Goal: Task Accomplishment & Management: Complete application form

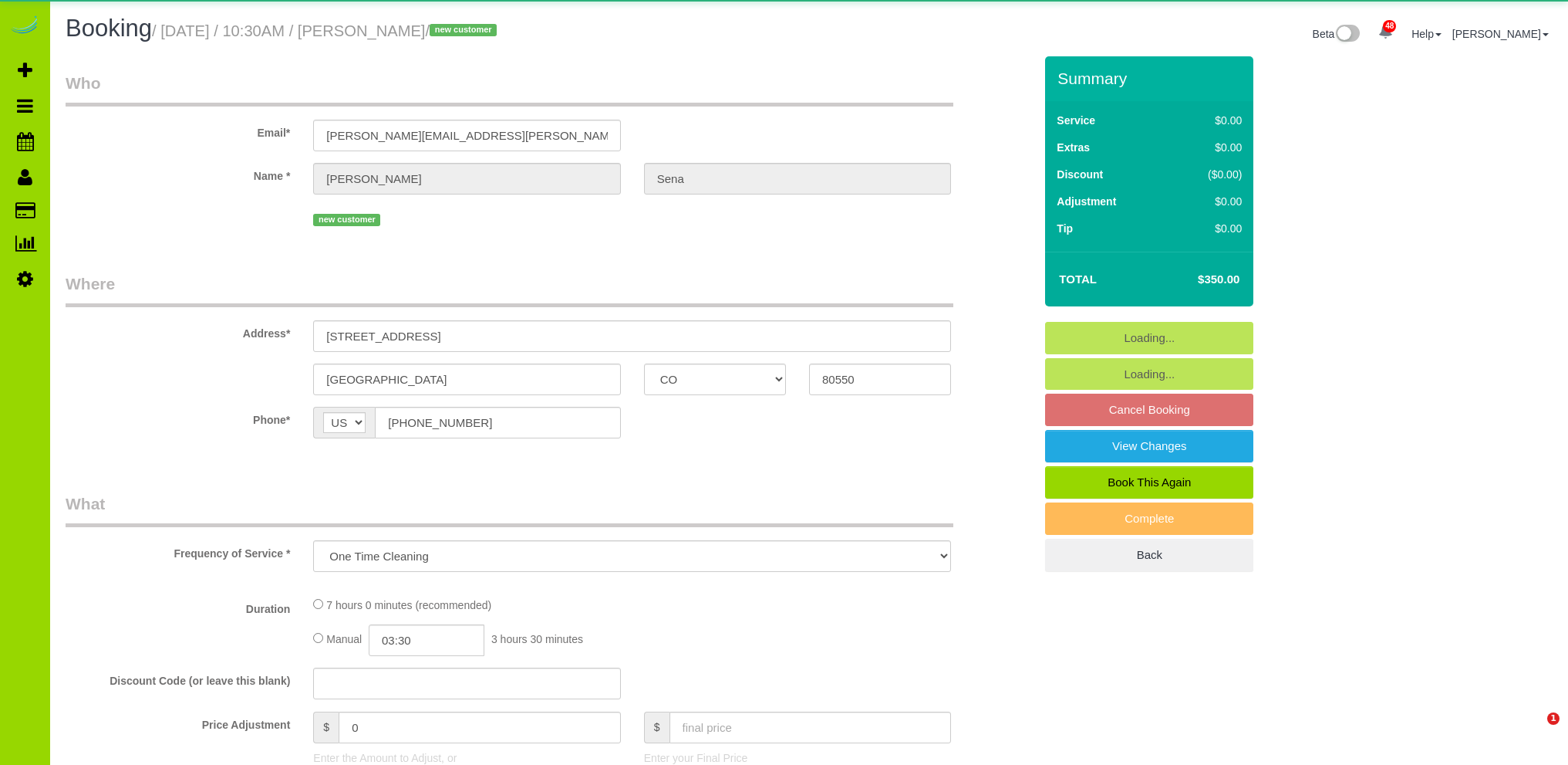
select select "CO"
select select "spot1"
select select "number:5"
select select "number:16"
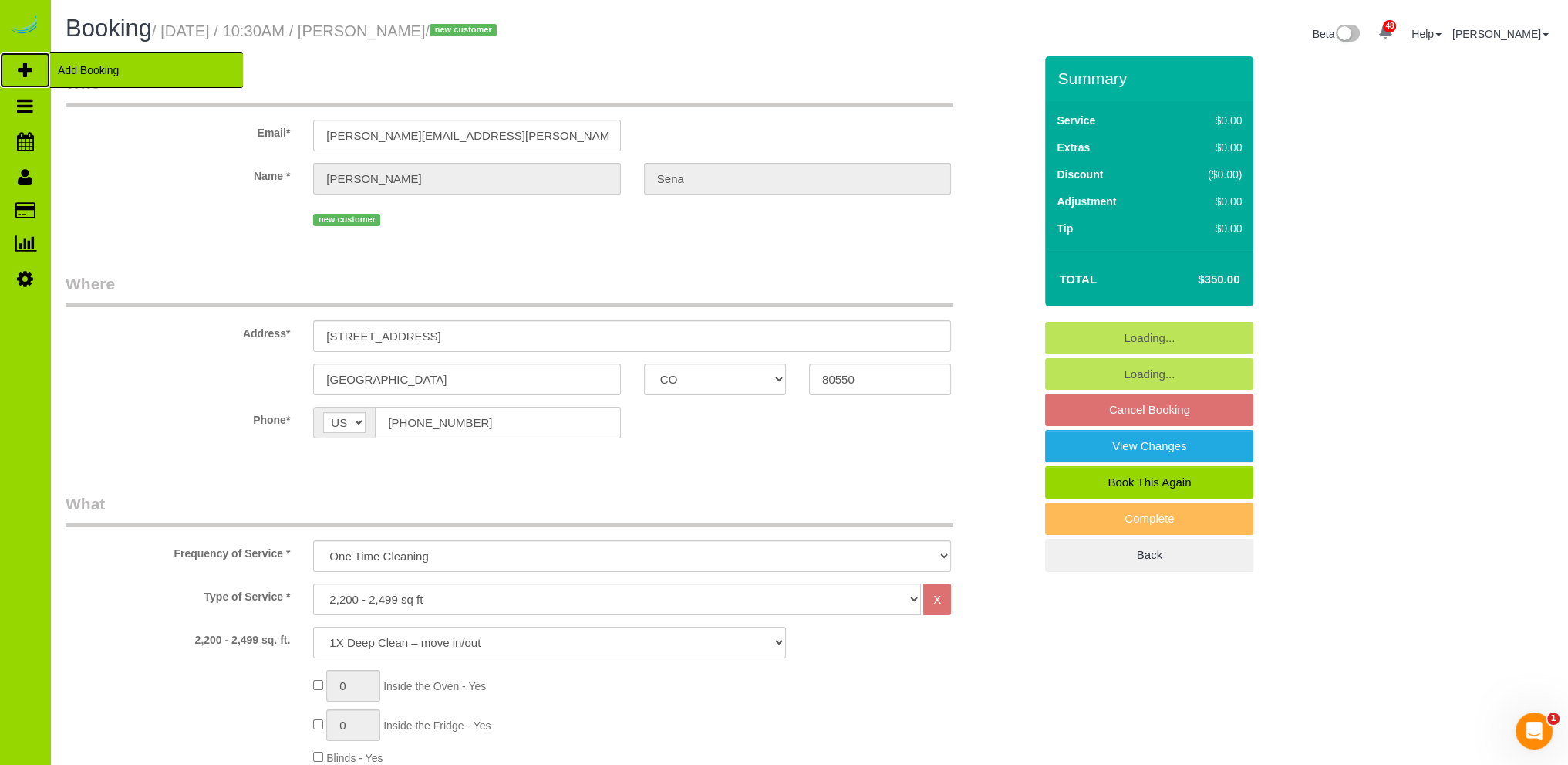
click at [90, 65] on span "Add Booking" at bounding box center [146, 70] width 193 height 35
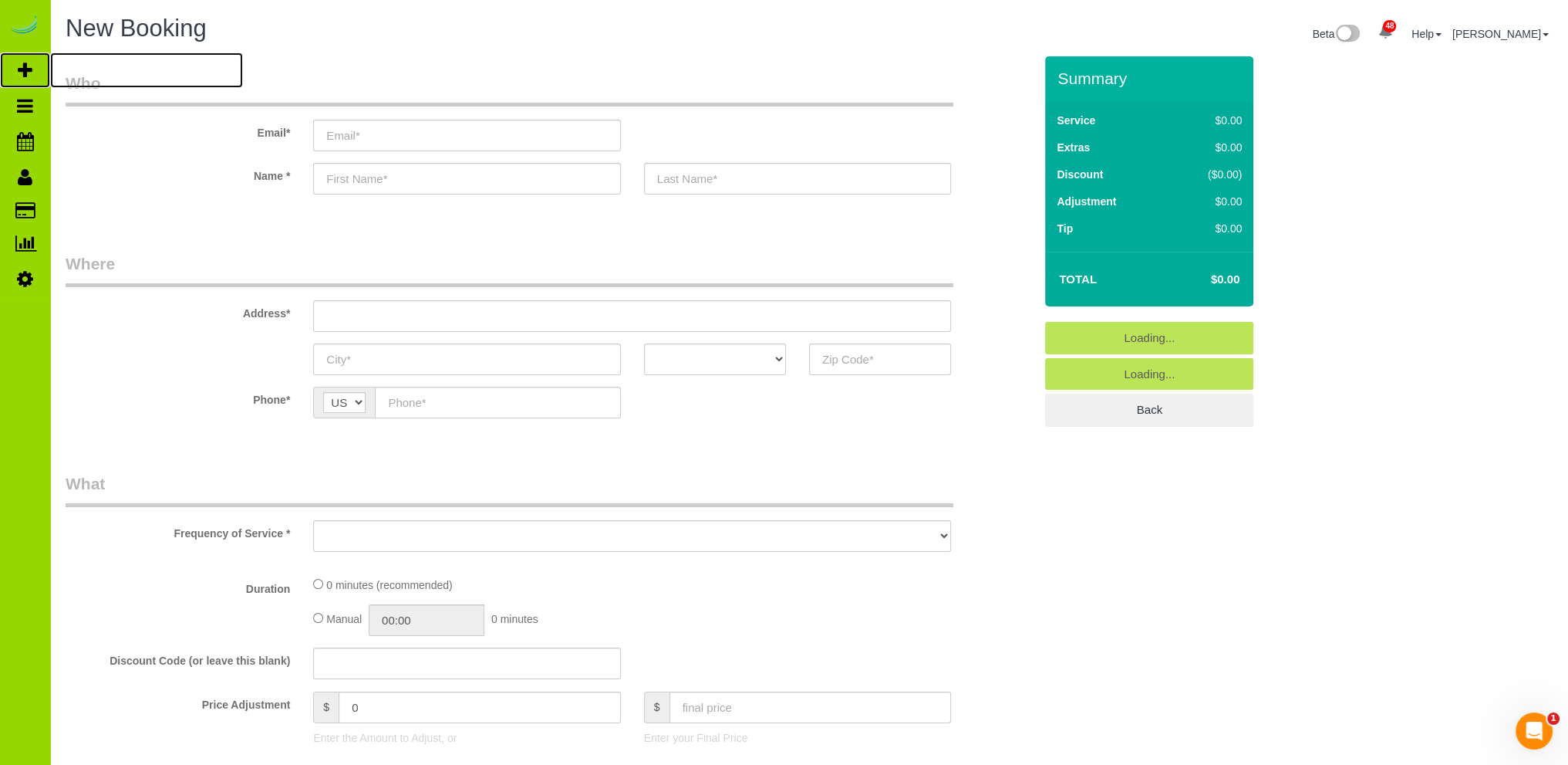
select select "object:1862"
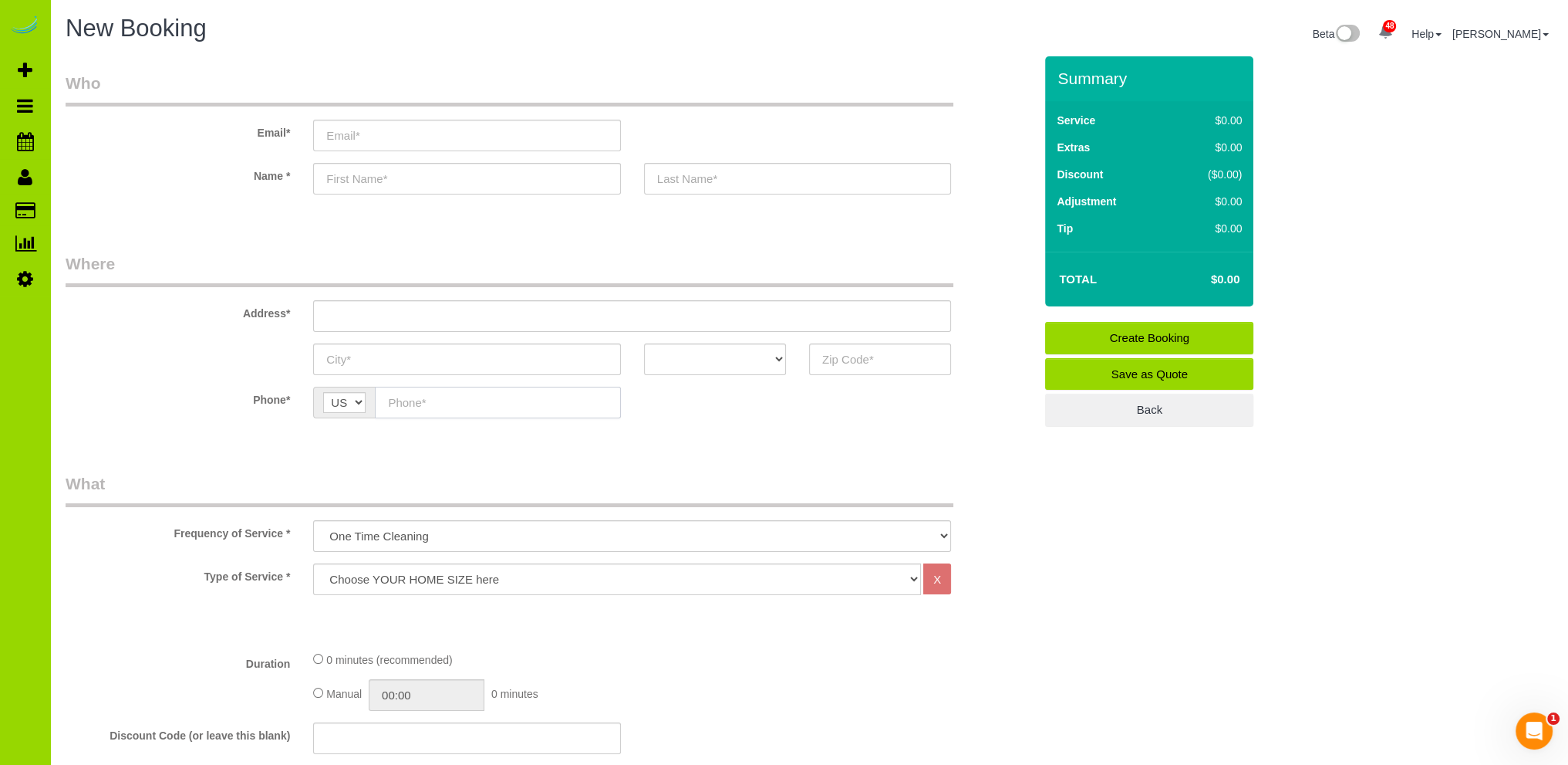
click at [418, 402] on input "text" at bounding box center [498, 403] width 245 height 31
type input "[PHONE_NUMBER]"
click at [358, 175] on input "text" at bounding box center [466, 178] width 307 height 31
type input "[PERSON_NAME]"
click at [352, 307] on input "text" at bounding box center [632, 316] width 638 height 31
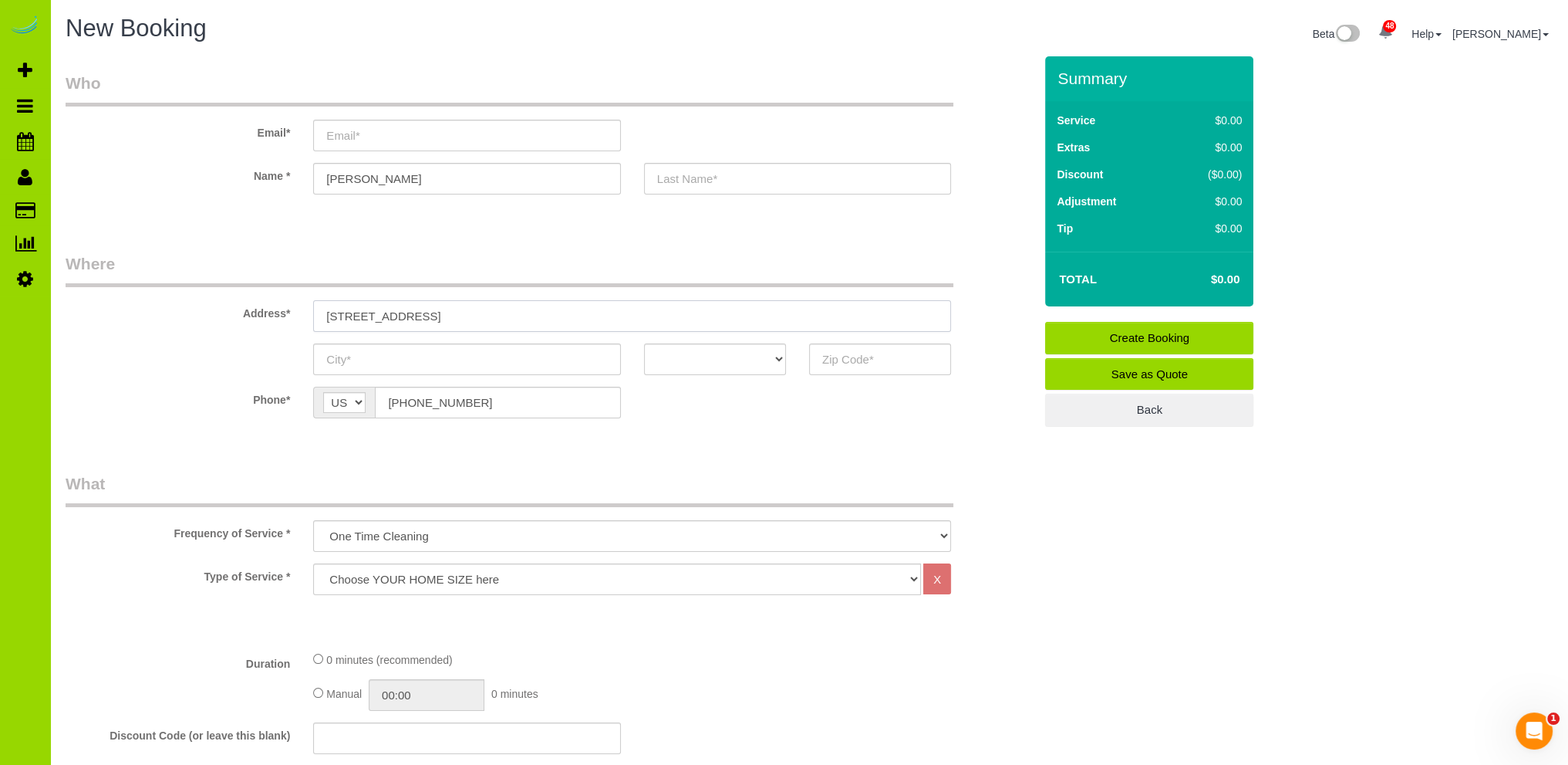
type input "[STREET_ADDRESS]"
click at [353, 356] on input "text" at bounding box center [466, 359] width 307 height 31
type input "[GEOGRAPHIC_DATA]"
drag, startPoint x: 894, startPoint y: 354, endPoint x: 879, endPoint y: 344, distance: 18.0
click at [894, 354] on input "text" at bounding box center [880, 359] width 142 height 31
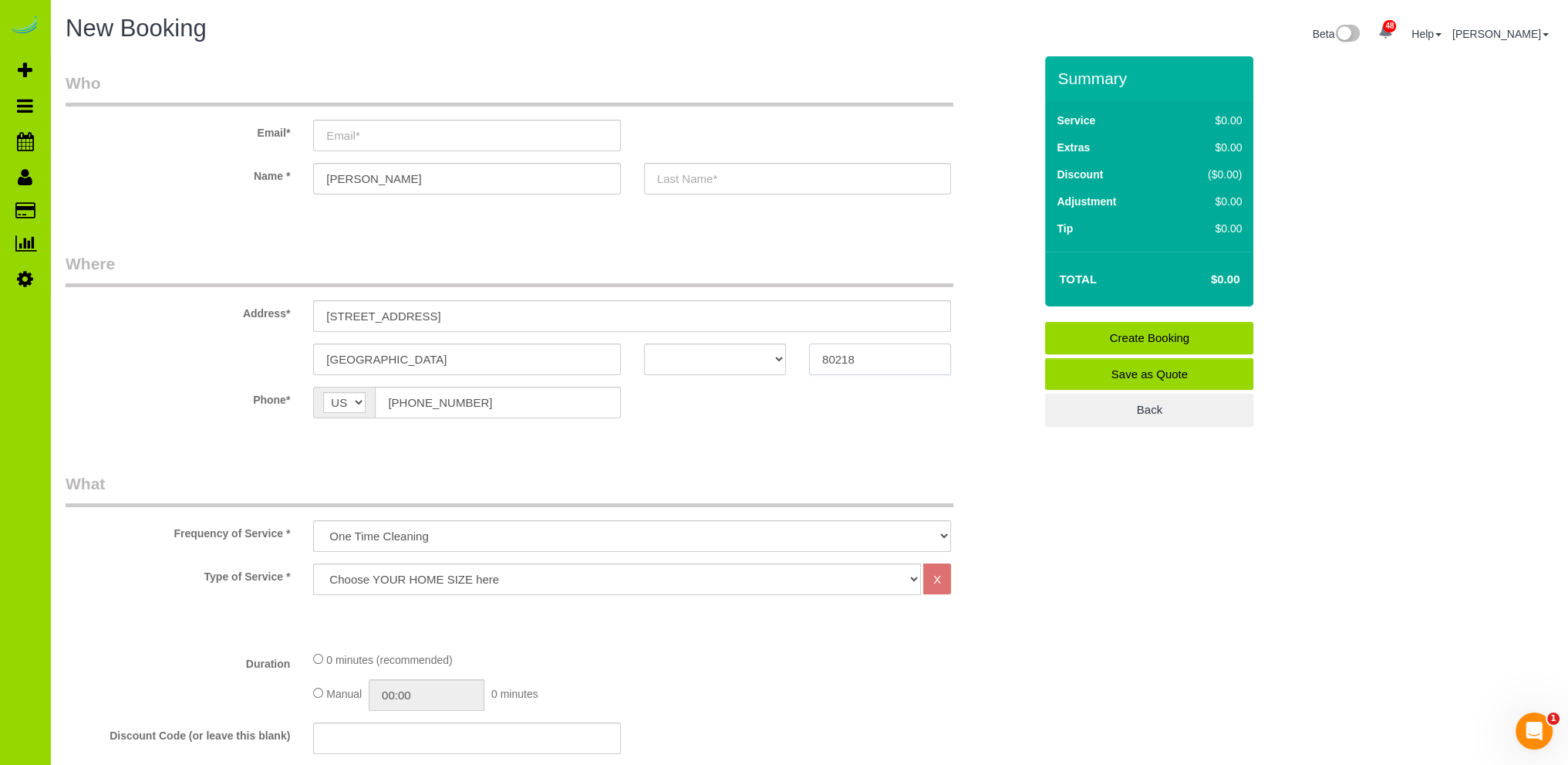
type input "80218"
click at [724, 350] on select "AK AL AR AZ CA CO CT DC DE [GEOGRAPHIC_DATA] [GEOGRAPHIC_DATA] HI IA ID IL IN K…" at bounding box center [715, 359] width 142 height 31
select select "CO"
click at [644, 344] on select "AK AL AR AZ CA CO CT DC DE [GEOGRAPHIC_DATA] [GEOGRAPHIC_DATA] HI IA ID IL IN K…" at bounding box center [715, 359] width 142 height 31
drag, startPoint x: 458, startPoint y: 317, endPoint x: 292, endPoint y: 302, distance: 166.7
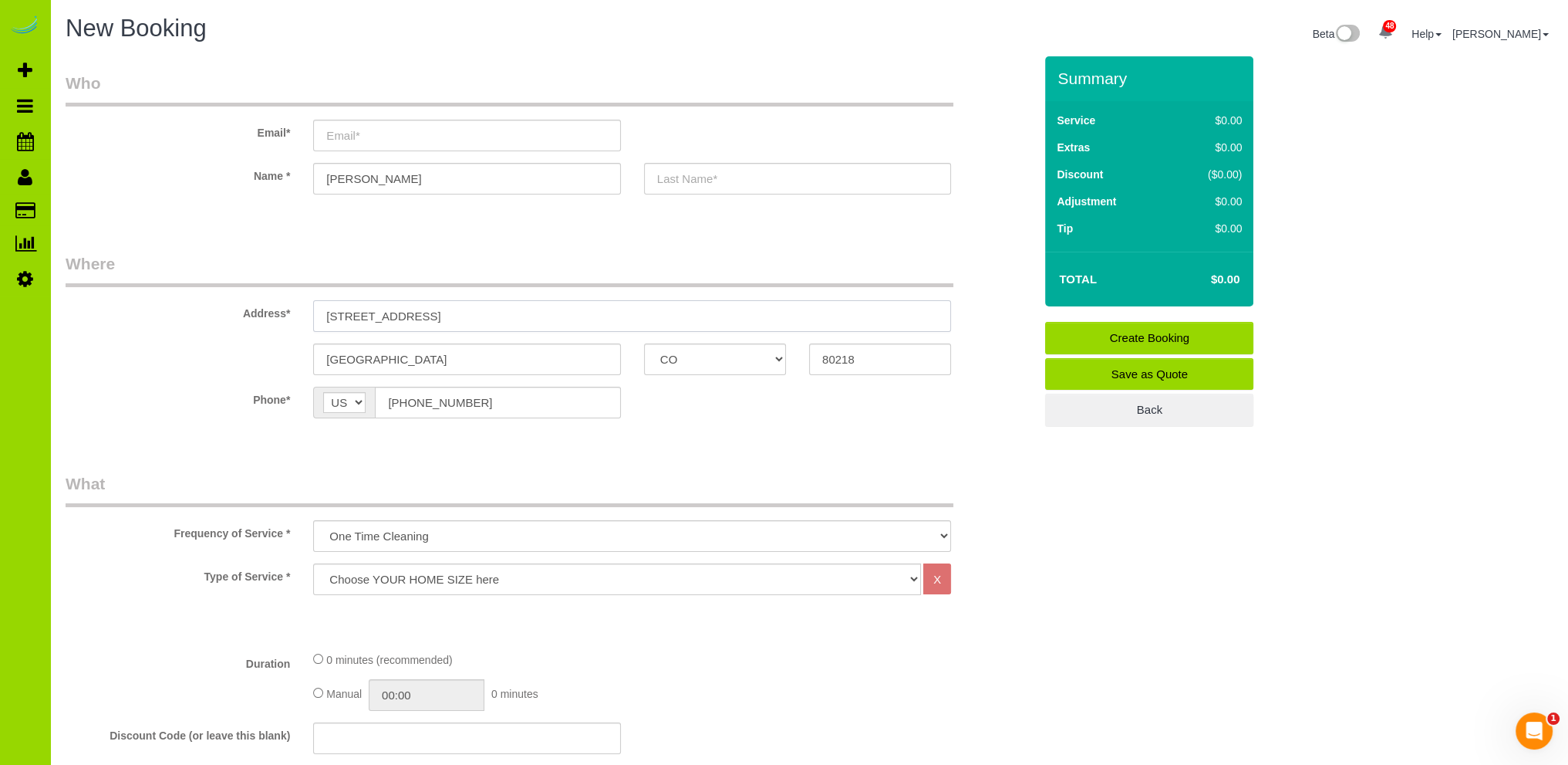
click at [292, 302] on div "Address* [STREET_ADDRESS]" at bounding box center [549, 292] width 991 height 79
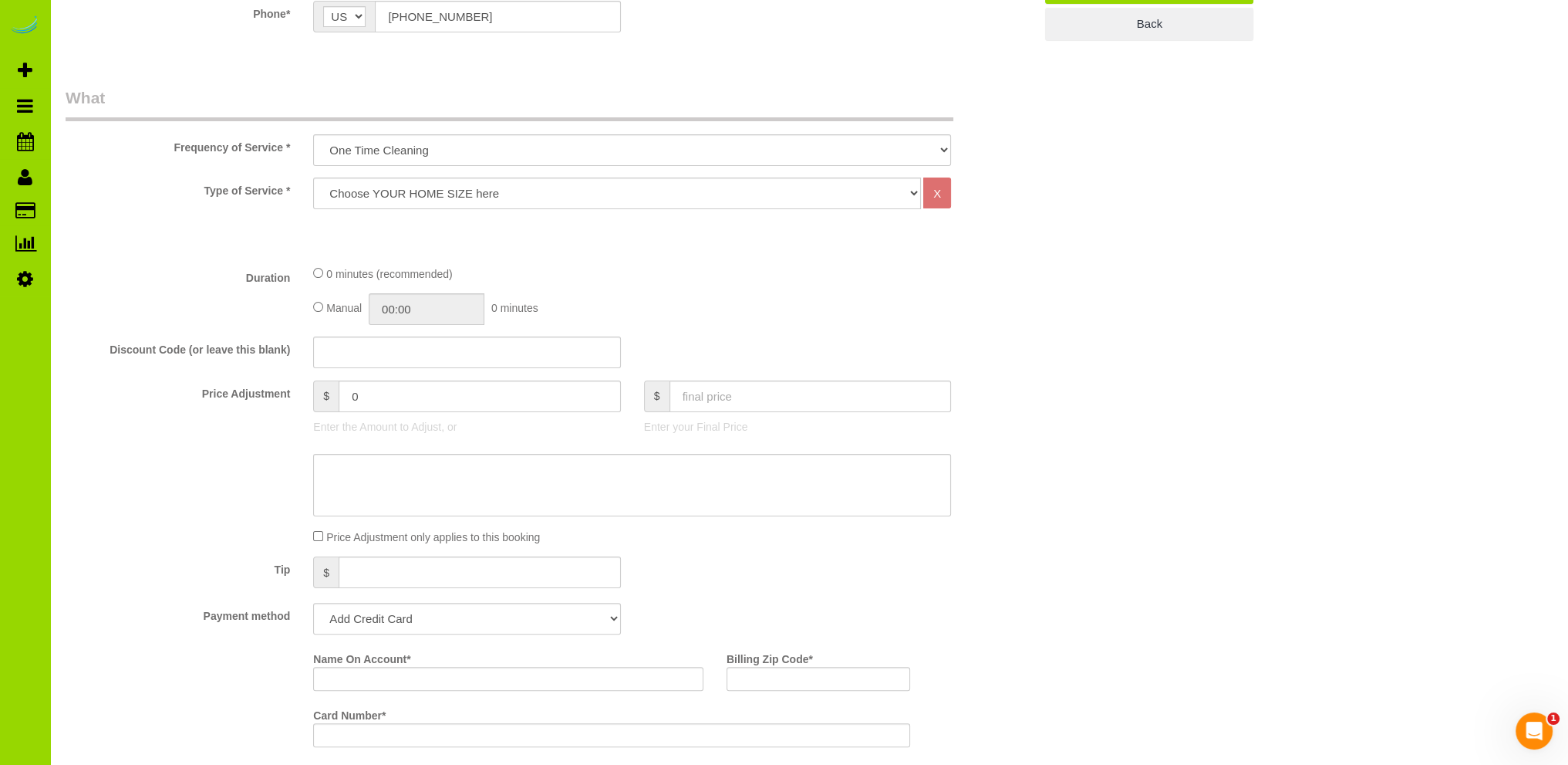
scroll to position [1080, 0]
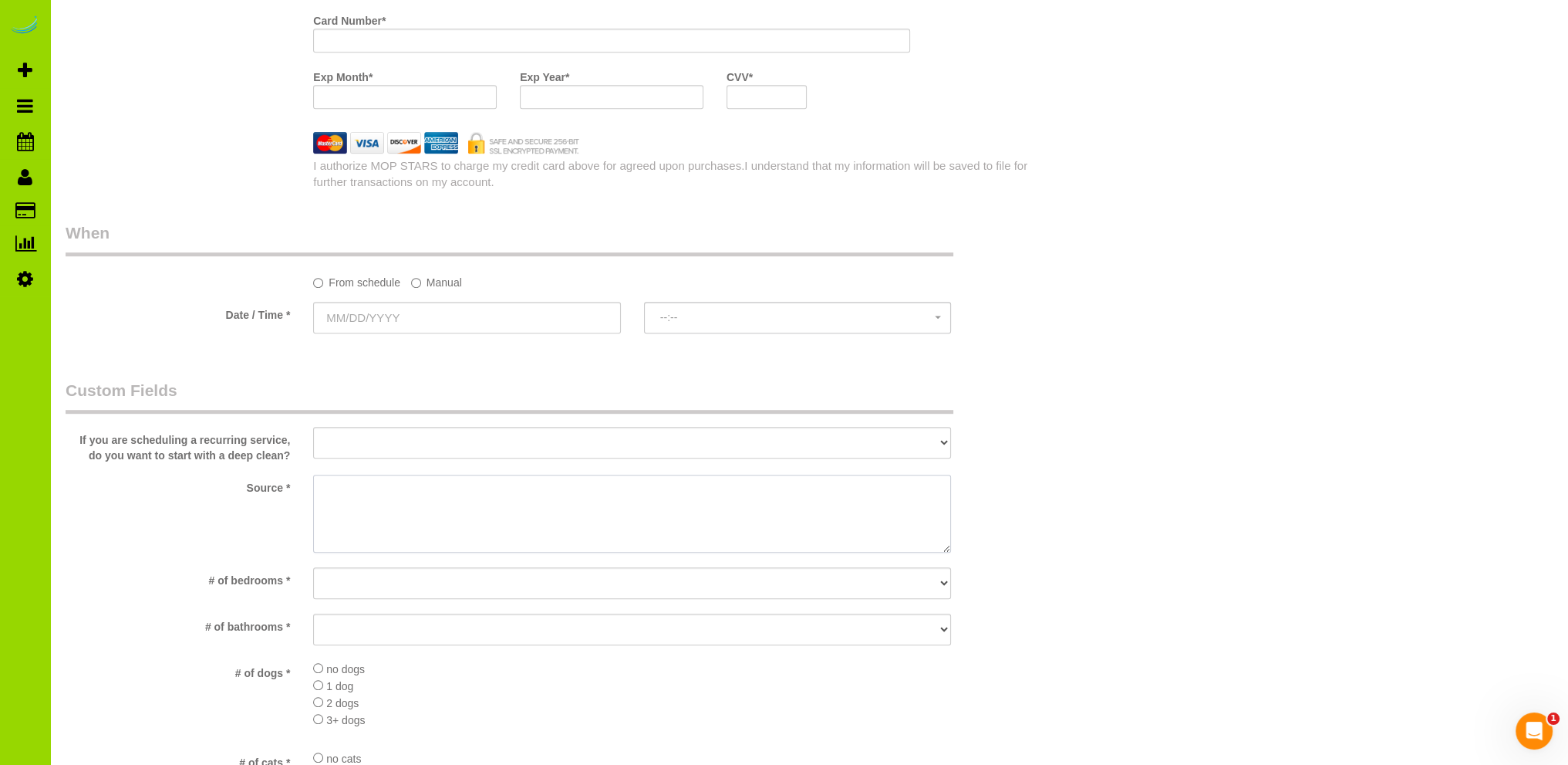
click at [357, 496] on textarea at bounding box center [632, 514] width 638 height 79
click at [356, 577] on select "No bedrooms 1 bedroom 2 bedrooms 3 bedrooms 4 bedrooms 5 bedrooms 6 bedrooms 7 …" at bounding box center [632, 583] width 638 height 31
select select "number:4"
click at [313, 567] on select "No bedrooms 1 bedroom 2 bedrooms 3 bedrooms 4 bedrooms 5 bedrooms 6 bedrooms 7 …" at bounding box center [632, 583] width 638 height 31
click at [338, 628] on select "No bathrooms 1 bathrooms 1.5 bathrooms 2 bathrooms 2.5 bathrooms 3 bathrooms 3.…" at bounding box center [632, 629] width 638 height 31
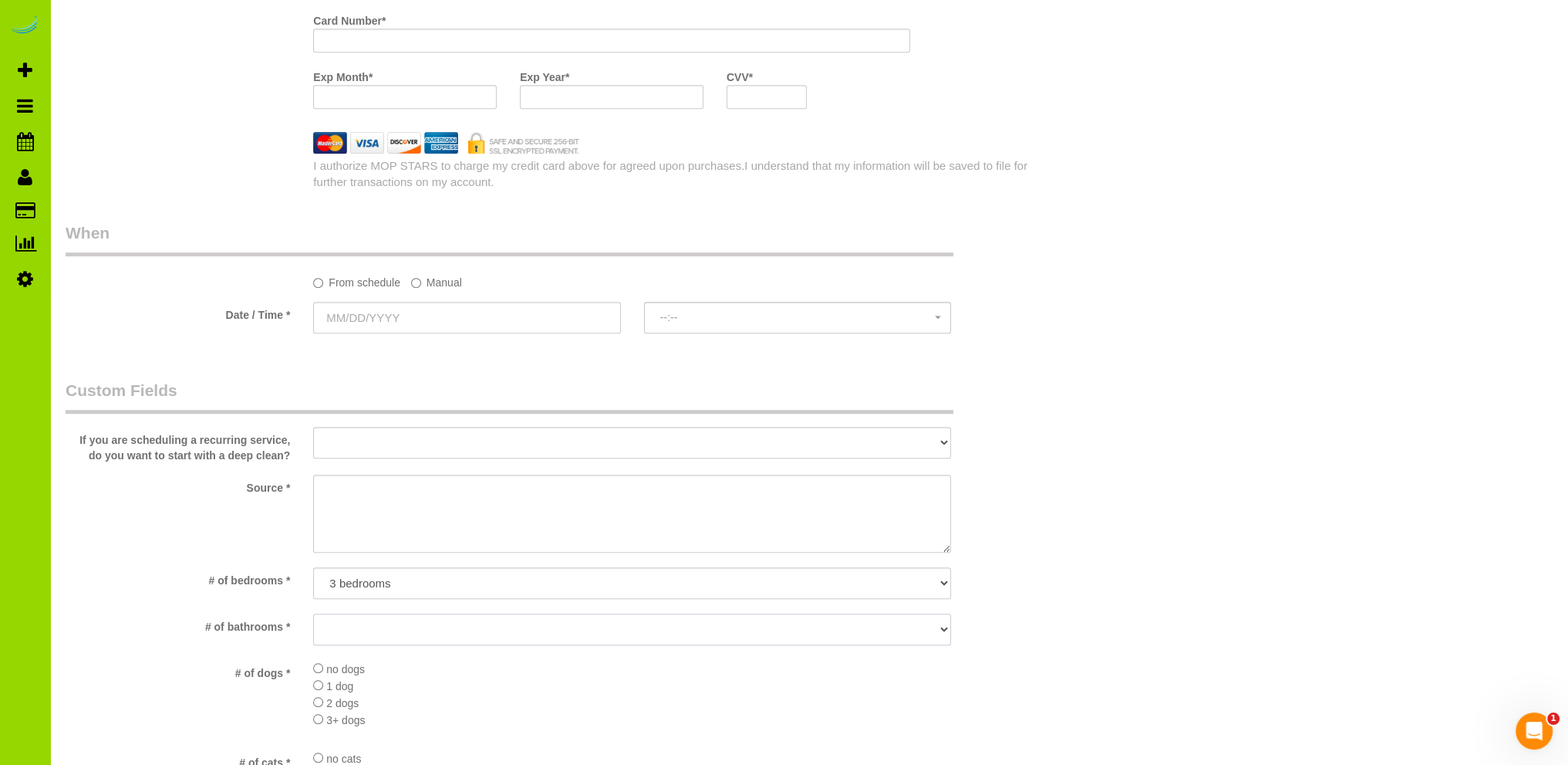
select select "number:11"
click at [313, 613] on select "No bathrooms 1 bathrooms 1.5 bathrooms 2 bathrooms 2.5 bathrooms 3 bathrooms 3.…" at bounding box center [632, 629] width 638 height 31
drag, startPoint x: 355, startPoint y: 496, endPoint x: 350, endPoint y: 489, distance: 8.6
click at [350, 489] on textarea at bounding box center [632, 514] width 638 height 79
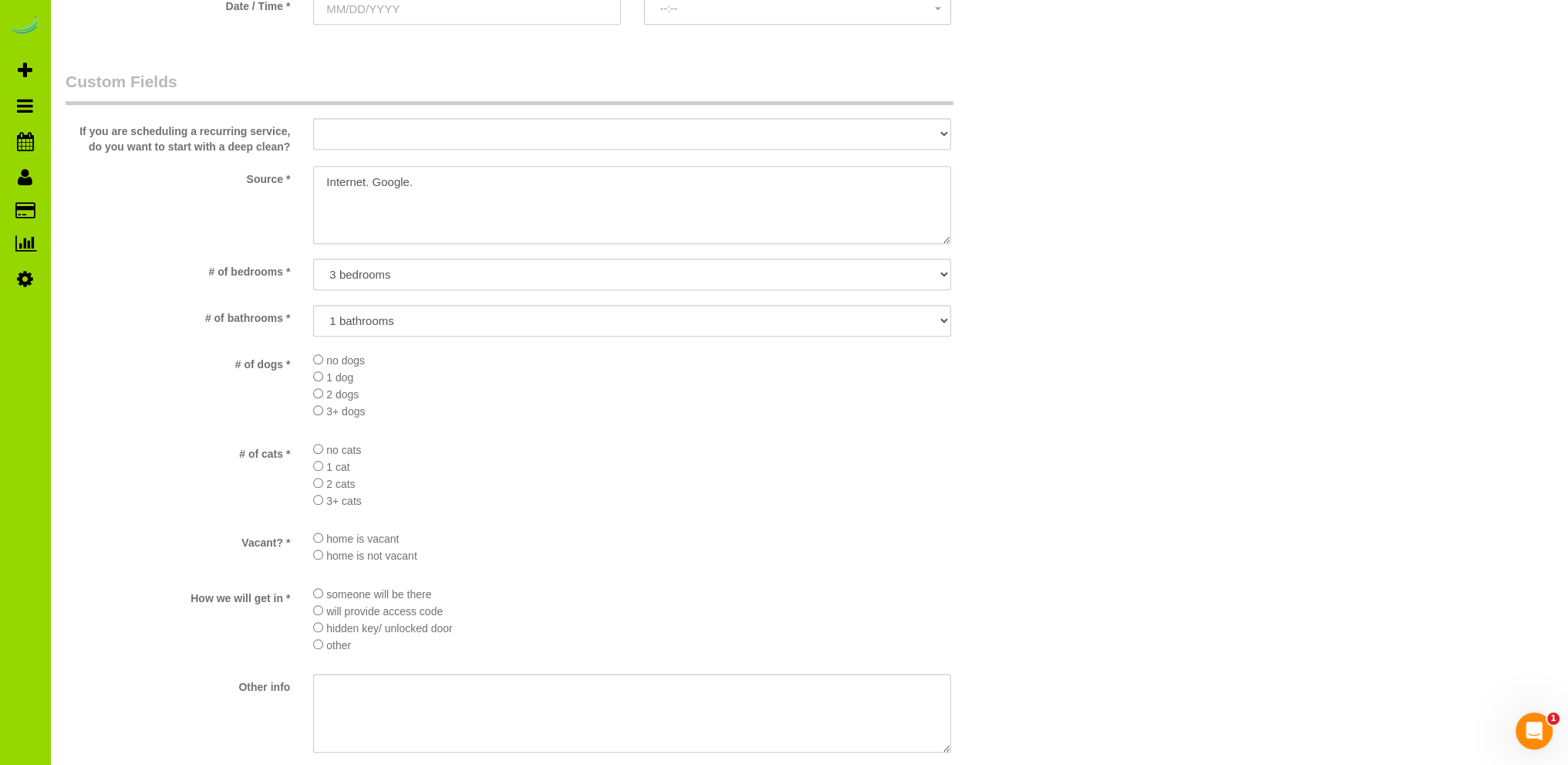
type textarea "Internet. Google."
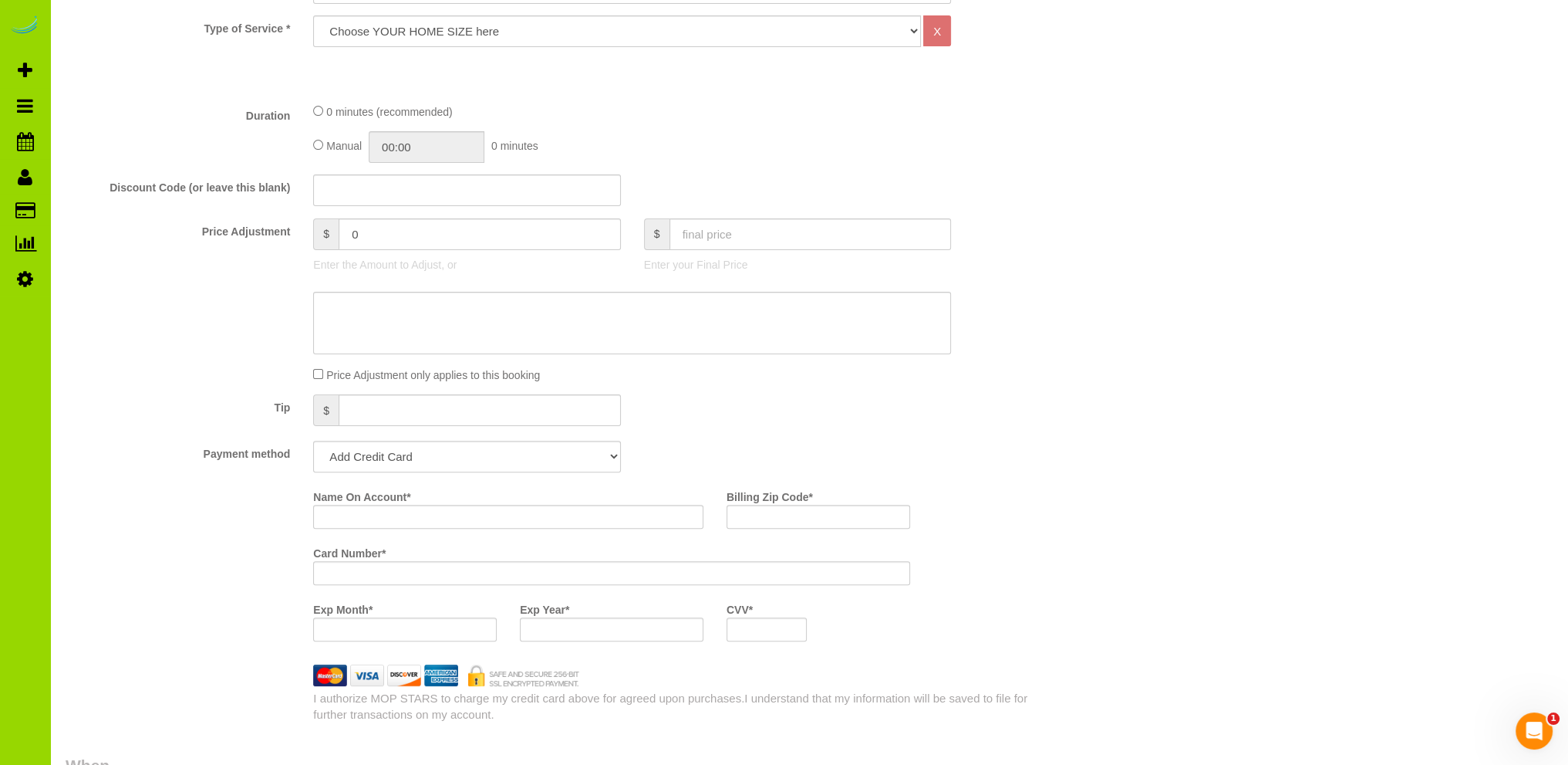
scroll to position [154, 0]
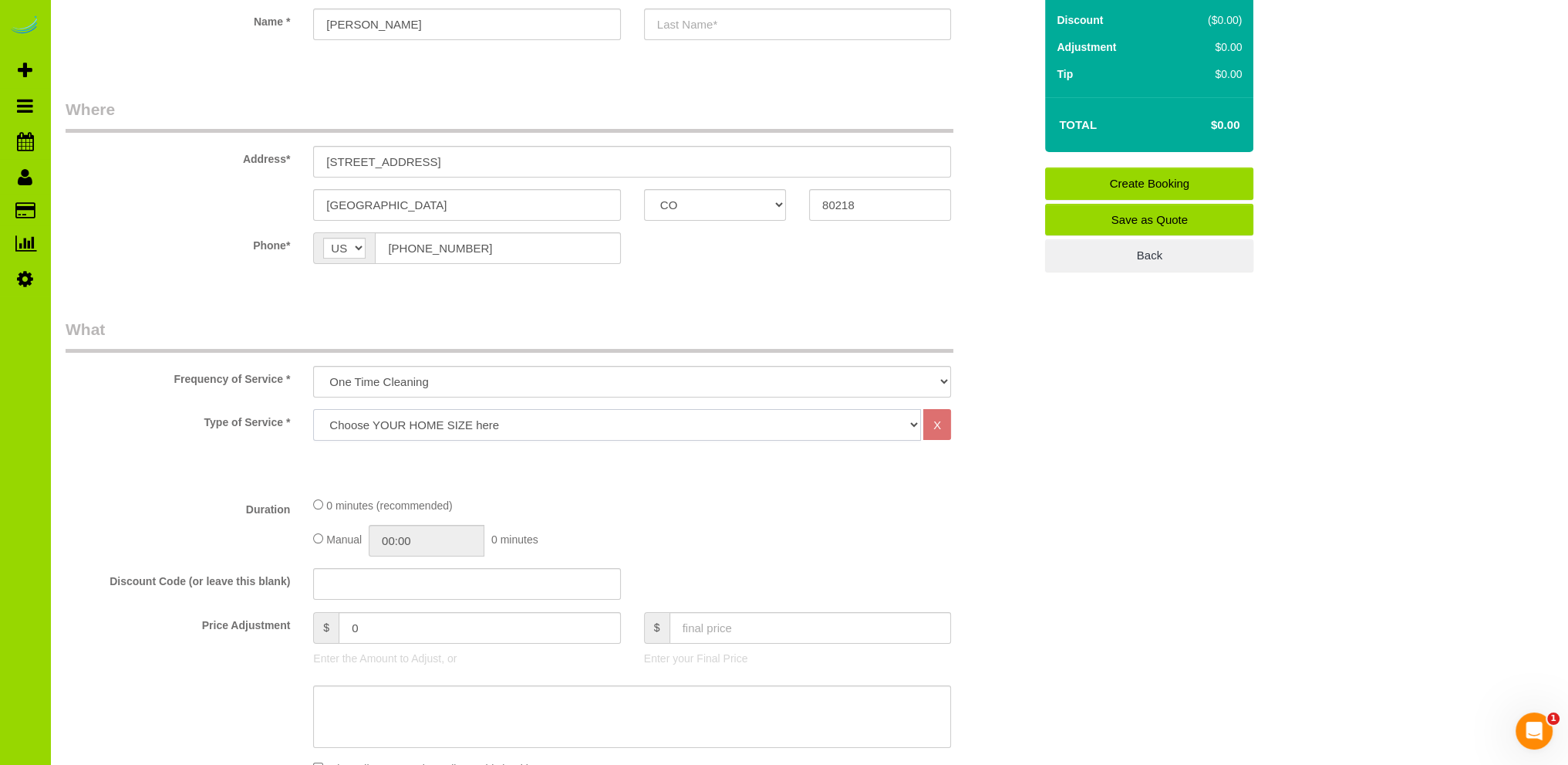
click at [457, 417] on select "Choose YOUR HOME SIZE here Hourly Cleaning 1 - 999 square feet 1,000 - 1,299 sq…" at bounding box center [616, 425] width 608 height 31
select select "35"
click at [313, 409] on select "Choose YOUR HOME SIZE here Hourly Cleaning 1 - 999 square feet 1,000 - 1,299 sq…" at bounding box center [616, 425] width 608 height 31
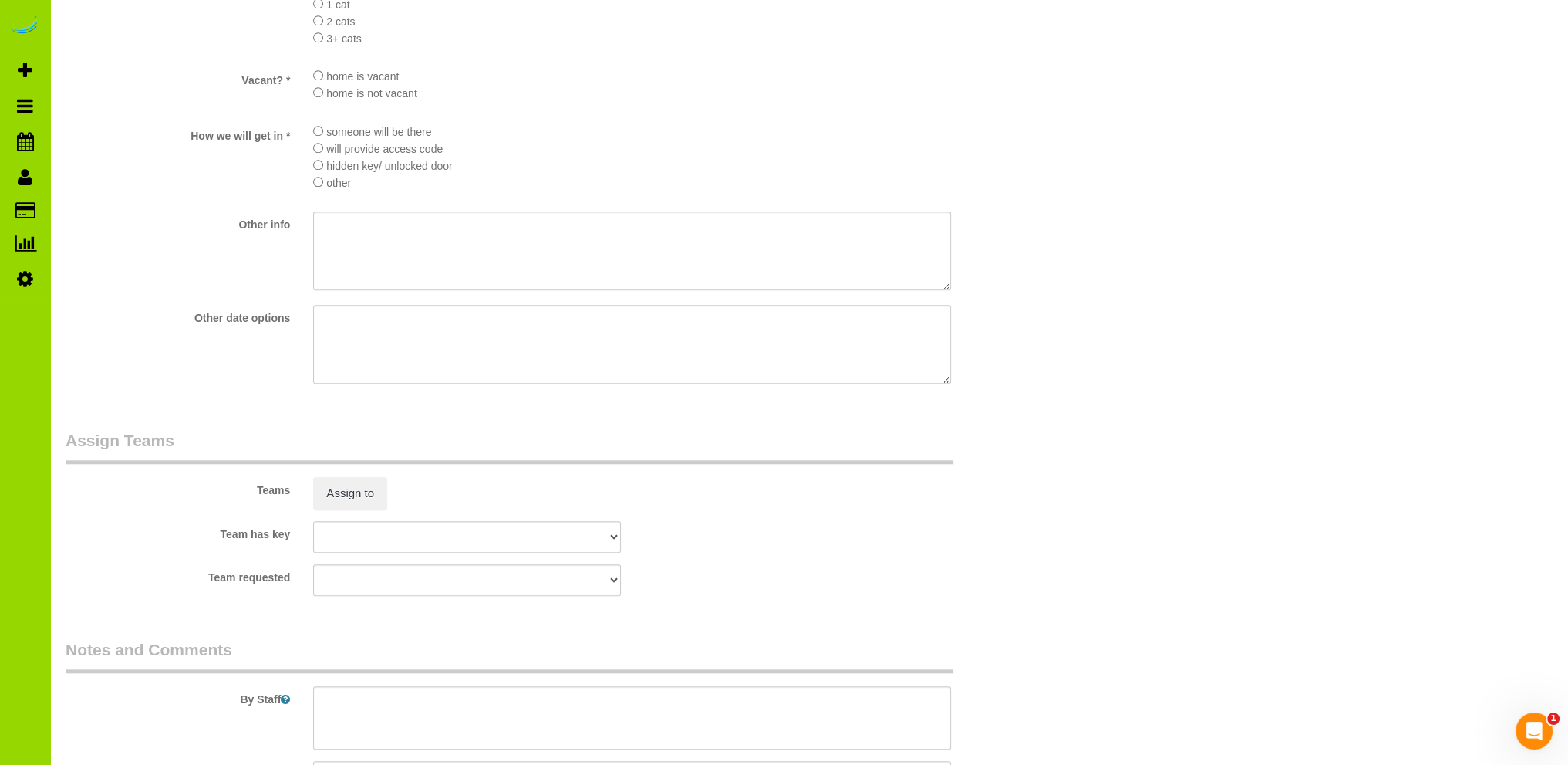
scroll to position [2167, 0]
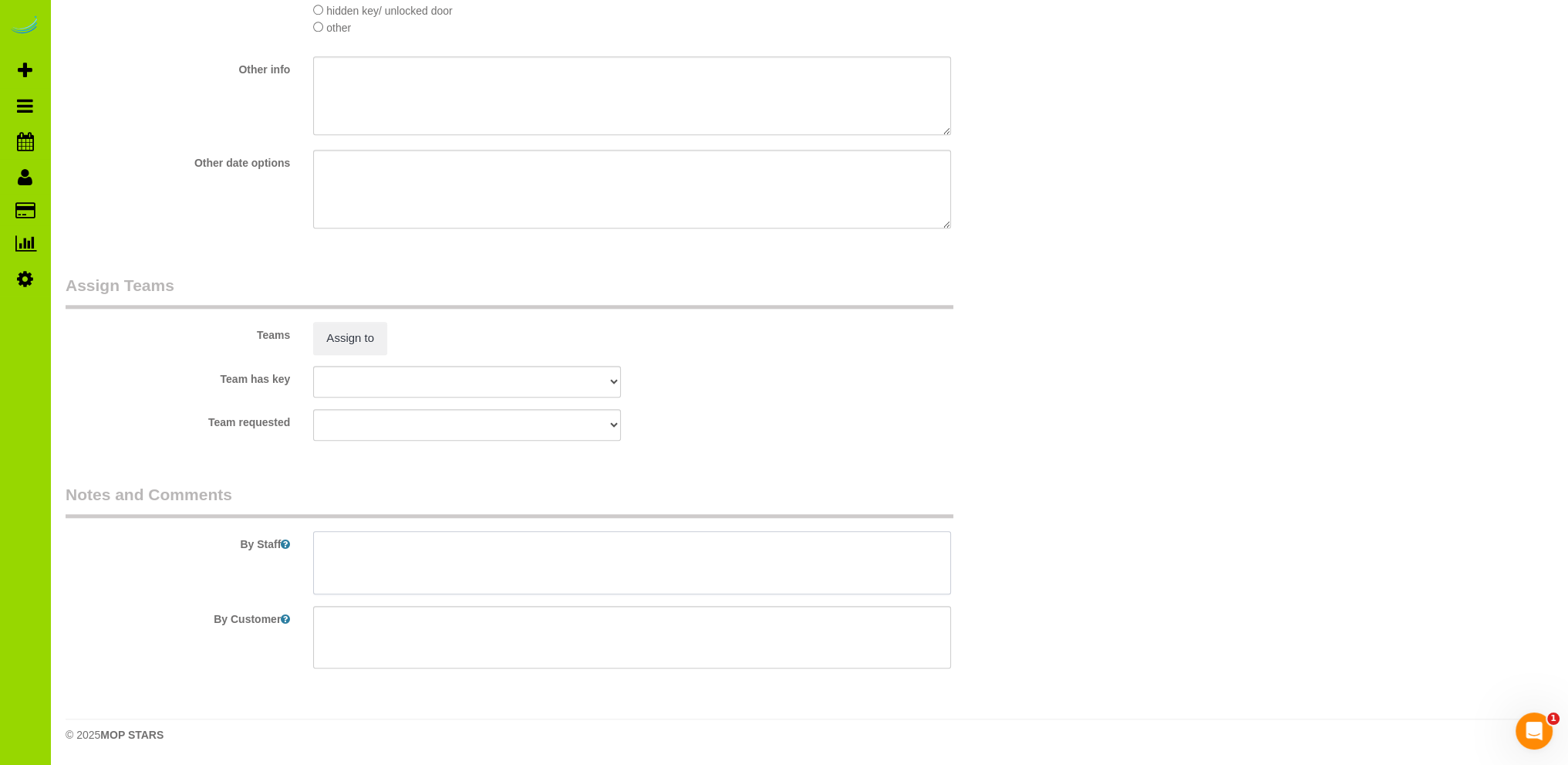
click at [427, 545] on textarea at bounding box center [632, 562] width 638 height 63
click at [476, 528] on div "By Staff" at bounding box center [549, 538] width 991 height 111
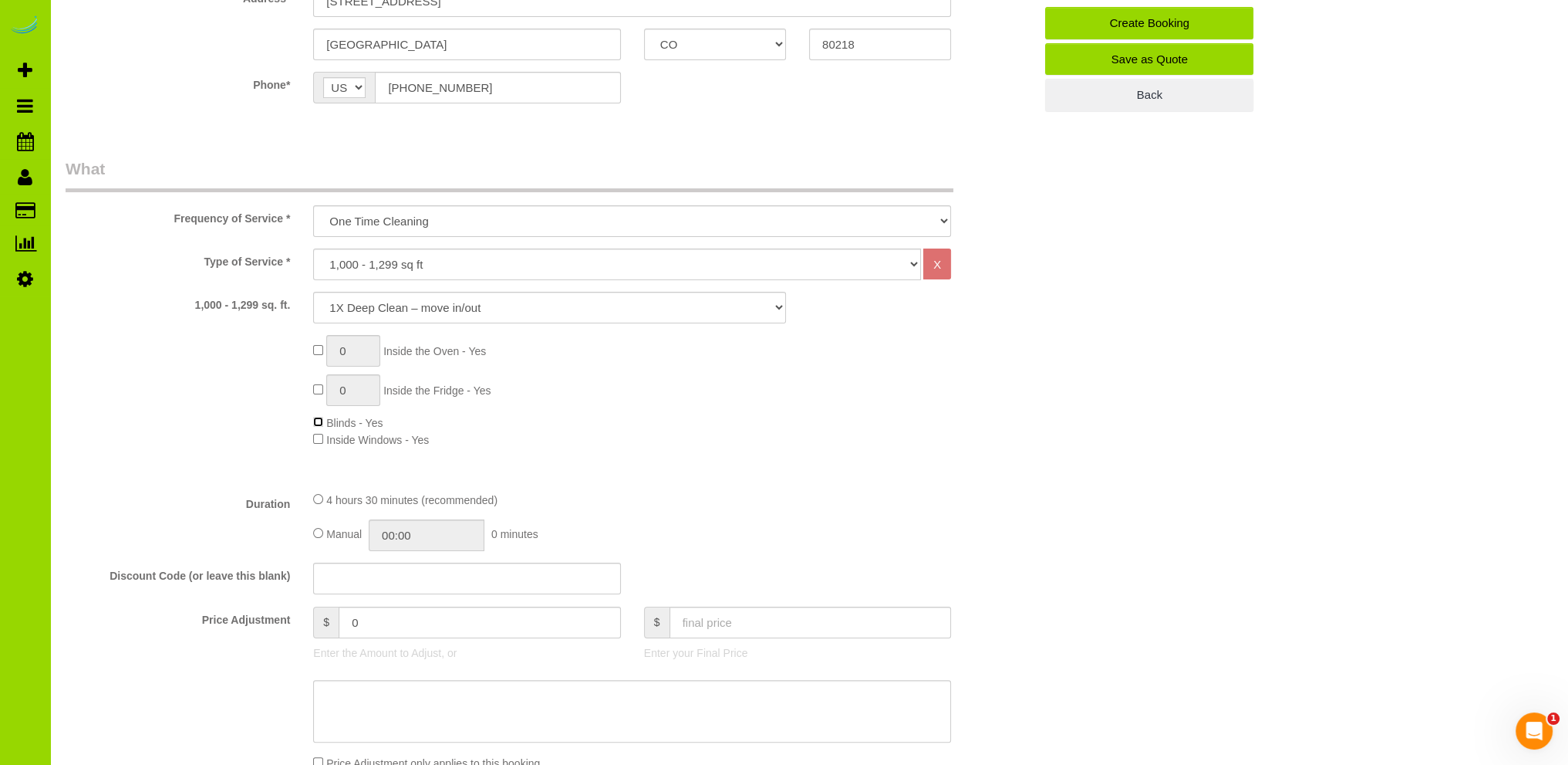
scroll to position [0, 0]
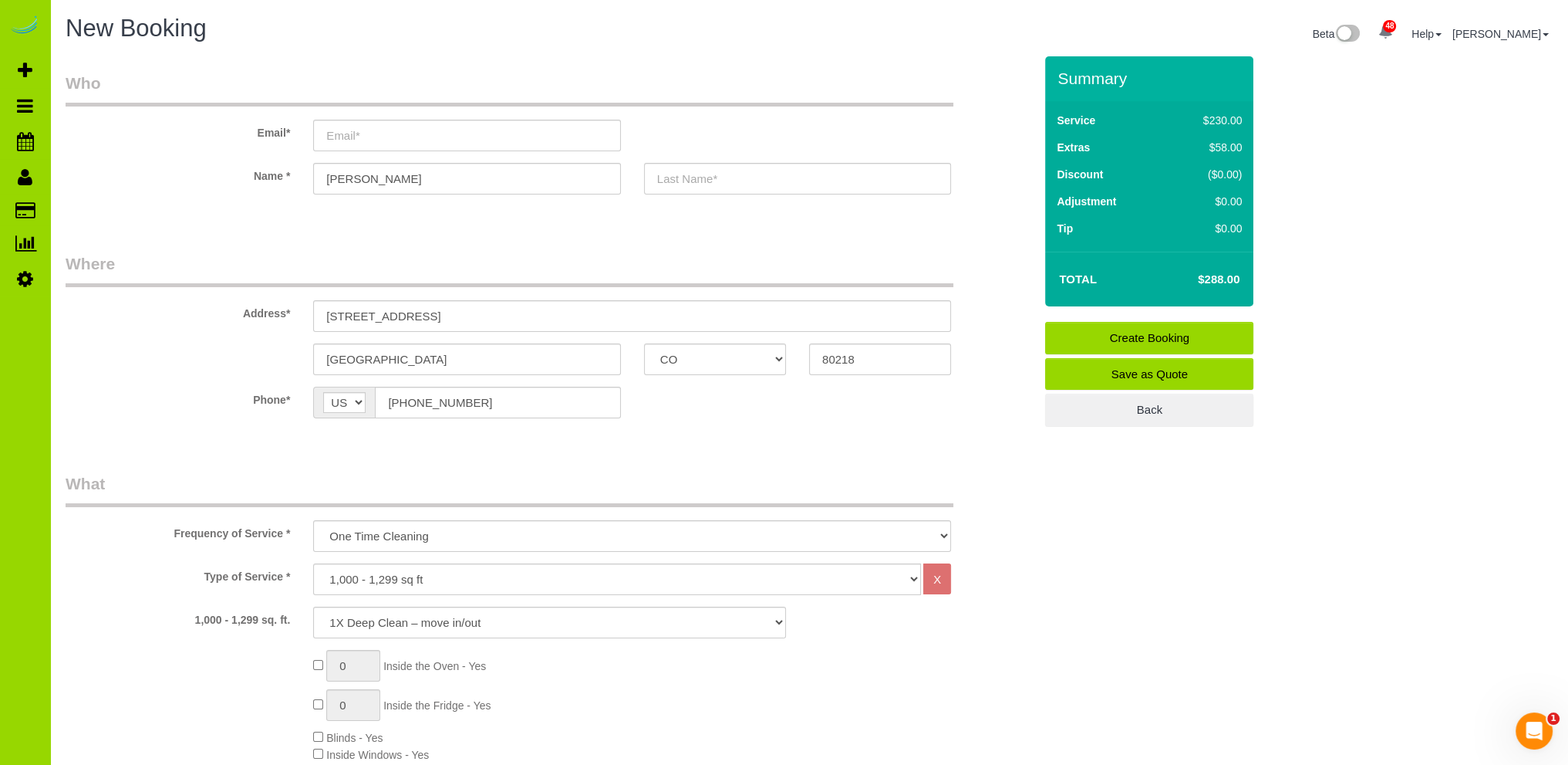
click at [1012, 590] on div "Type of Service * Choose YOUR HOME SIZE here Hourly Cleaning 1 - 999 square fee…" at bounding box center [549, 579] width 991 height 31
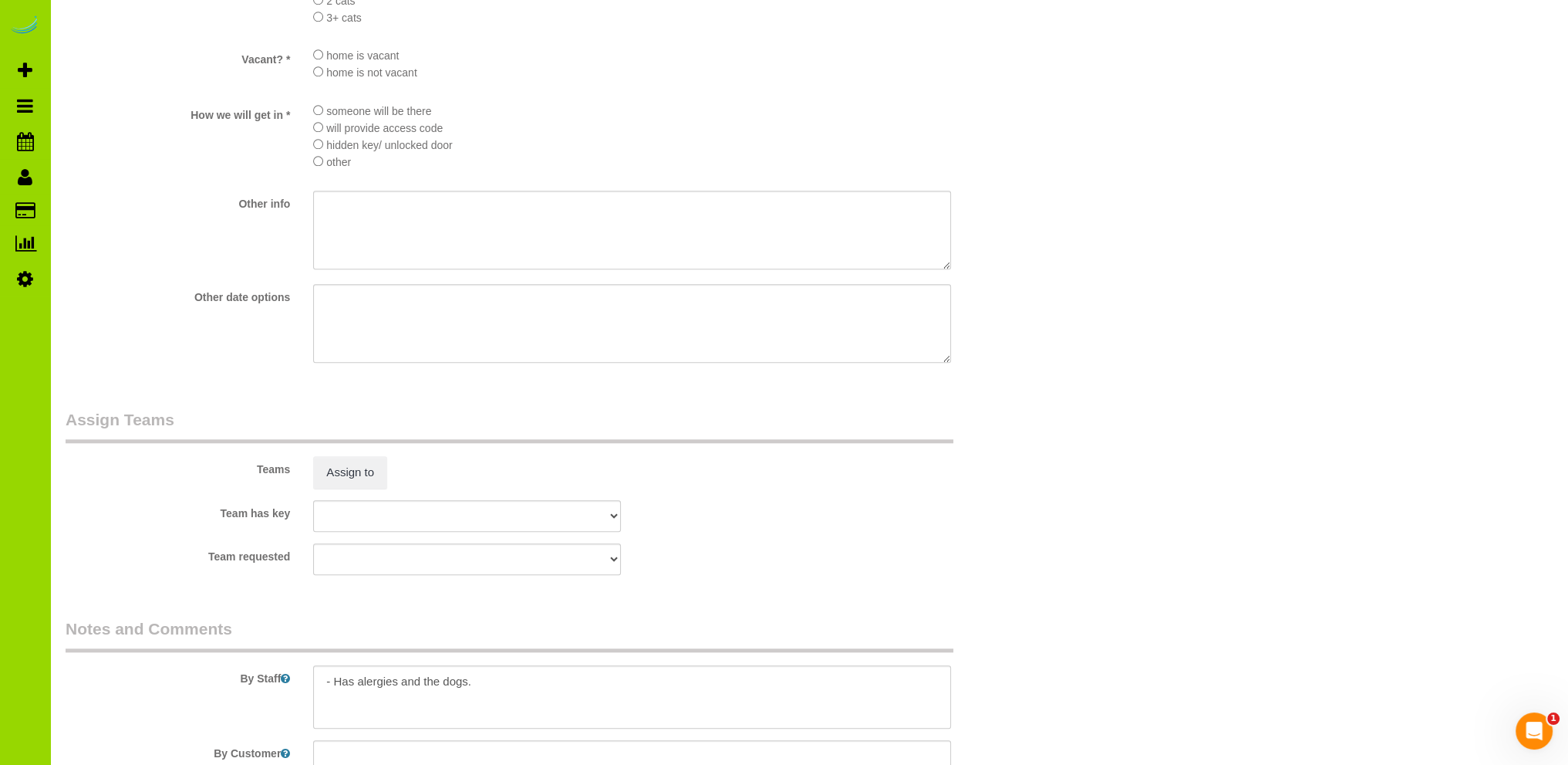
scroll to position [2167, 0]
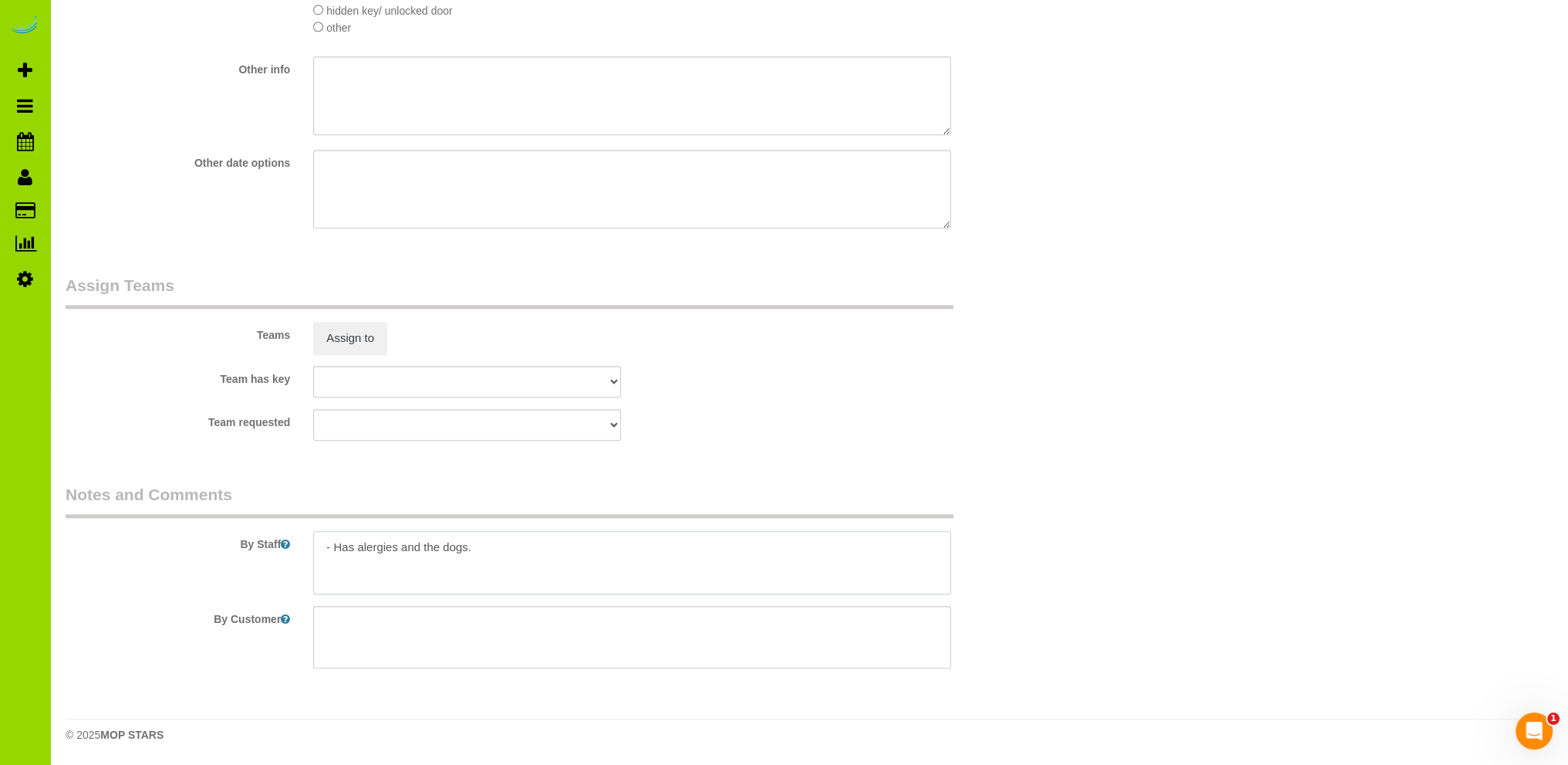
drag, startPoint x: 465, startPoint y: 563, endPoint x: 476, endPoint y: 558, distance: 12.1
click at [465, 562] on textarea at bounding box center [632, 562] width 638 height 63
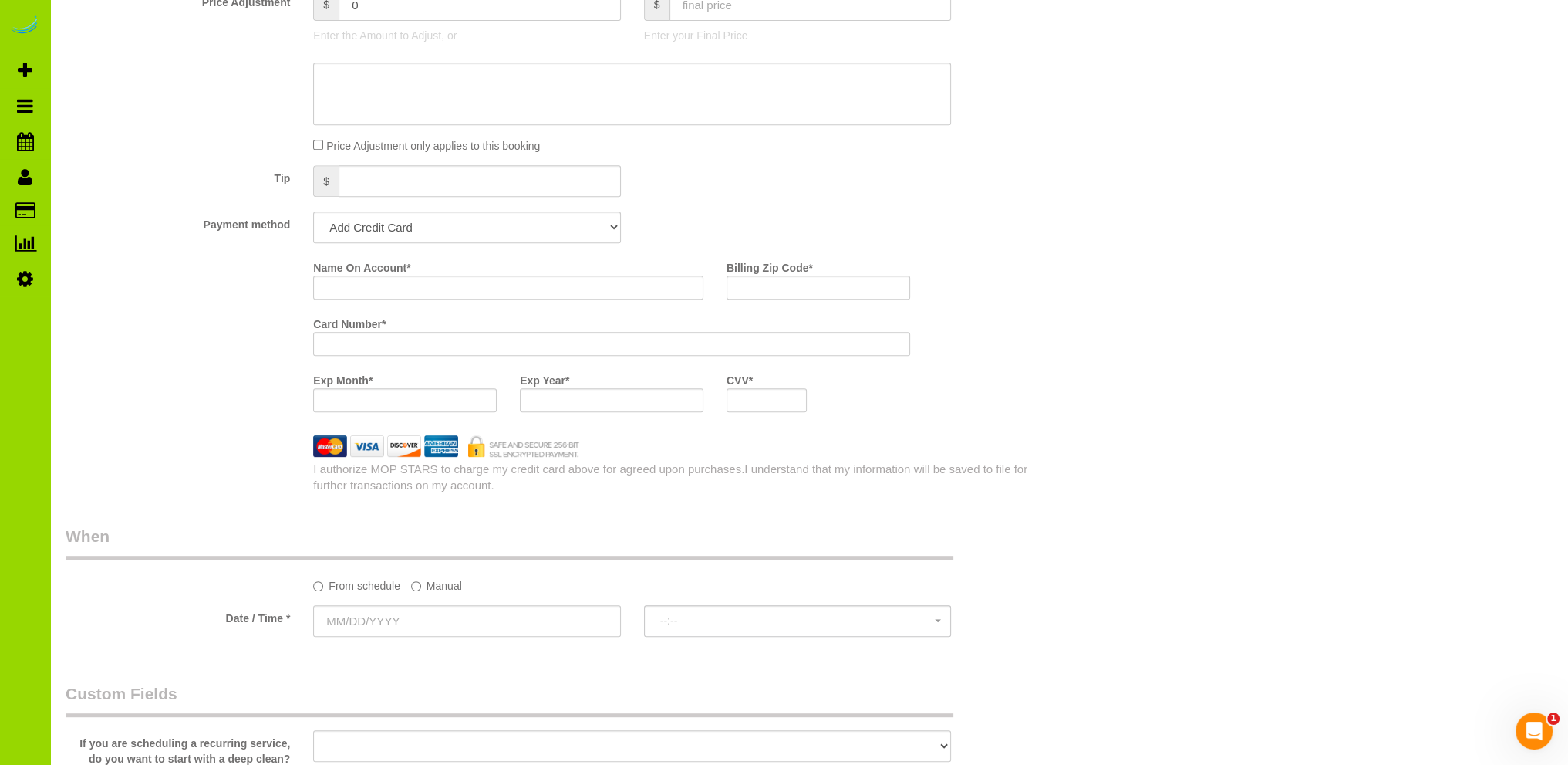
scroll to position [0, 0]
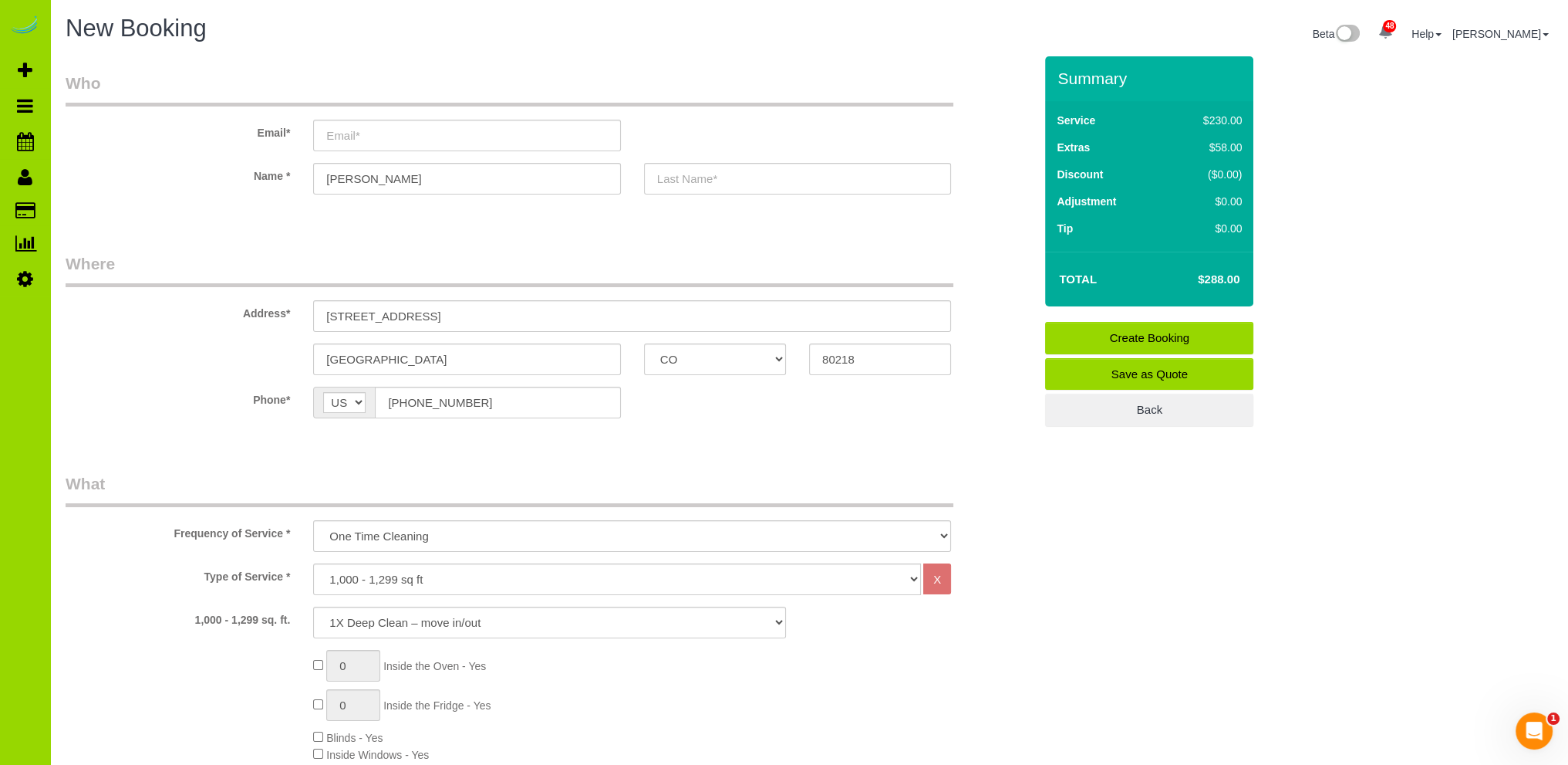
type textarea "- Has alergies and the dog hair is important. ."
click at [682, 179] on input "text" at bounding box center [798, 178] width 307 height 31
type input "[PERSON_NAME]"
click at [369, 130] on input "email" at bounding box center [466, 135] width 307 height 31
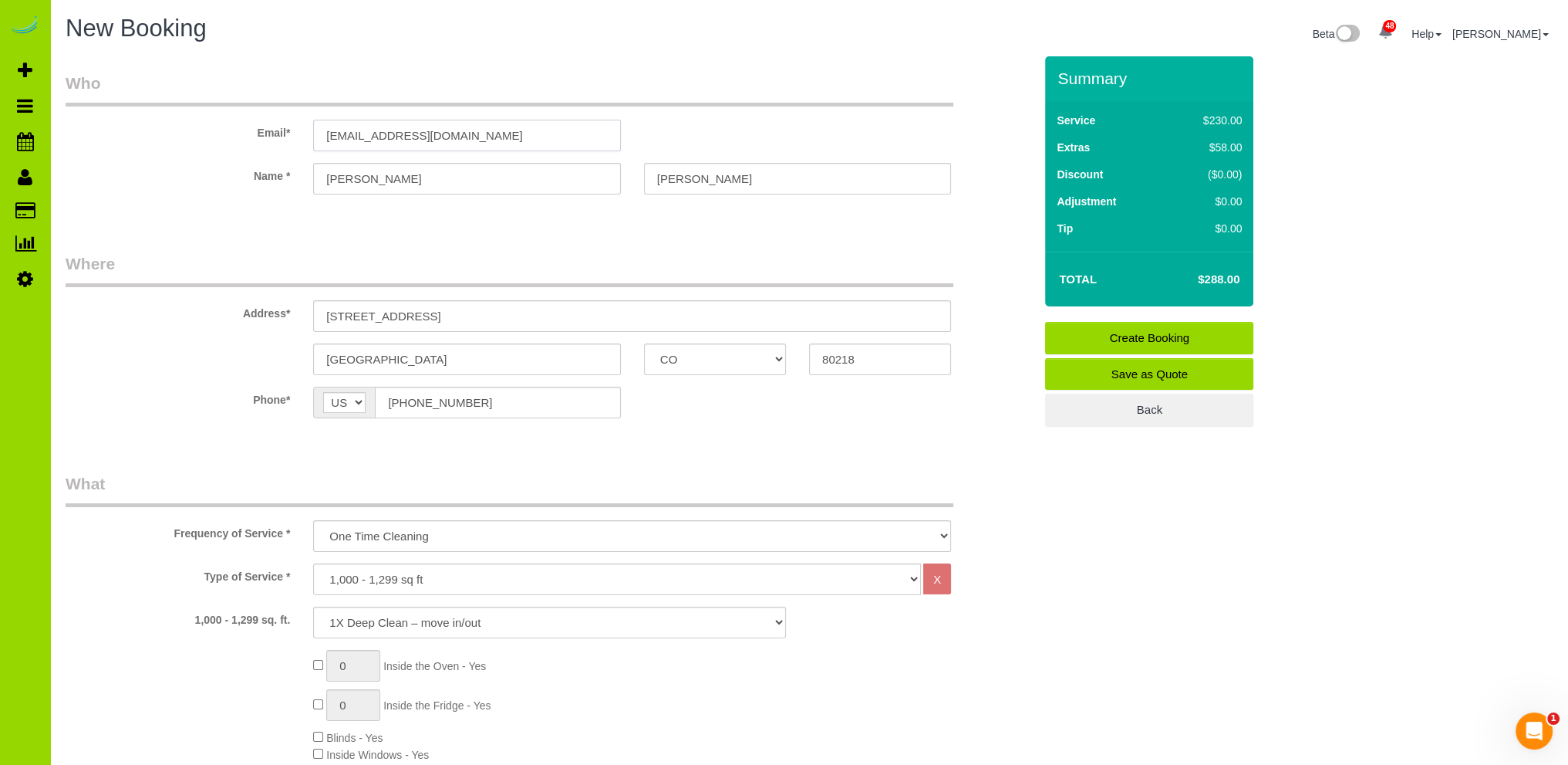
type input "[EMAIL_ADDRESS][DOMAIN_NAME]"
click at [791, 432] on fieldset "Where Address* [STREET_ADDRESS] [GEOGRAPHIC_DATA] AK AL AR AZ CA CO CT DC DE [G…" at bounding box center [549, 347] width 968 height 189
click at [493, 312] on input "[STREET_ADDRESS]" at bounding box center [632, 316] width 638 height 31
type input "[STREET_ADDRESS]"
click at [330, 475] on legend "What" at bounding box center [509, 490] width 888 height 35
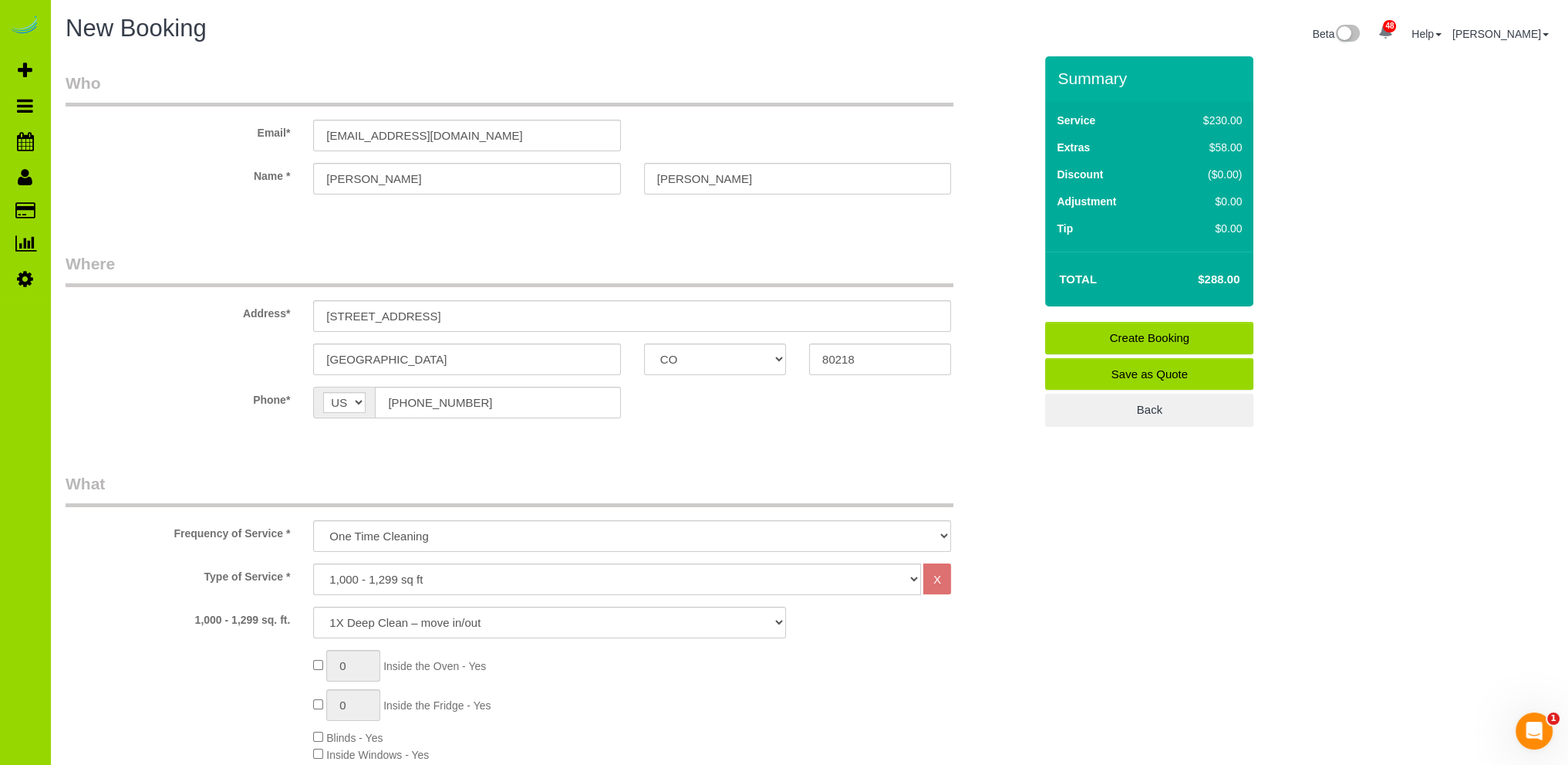
click at [482, 256] on legend "Where" at bounding box center [509, 270] width 888 height 35
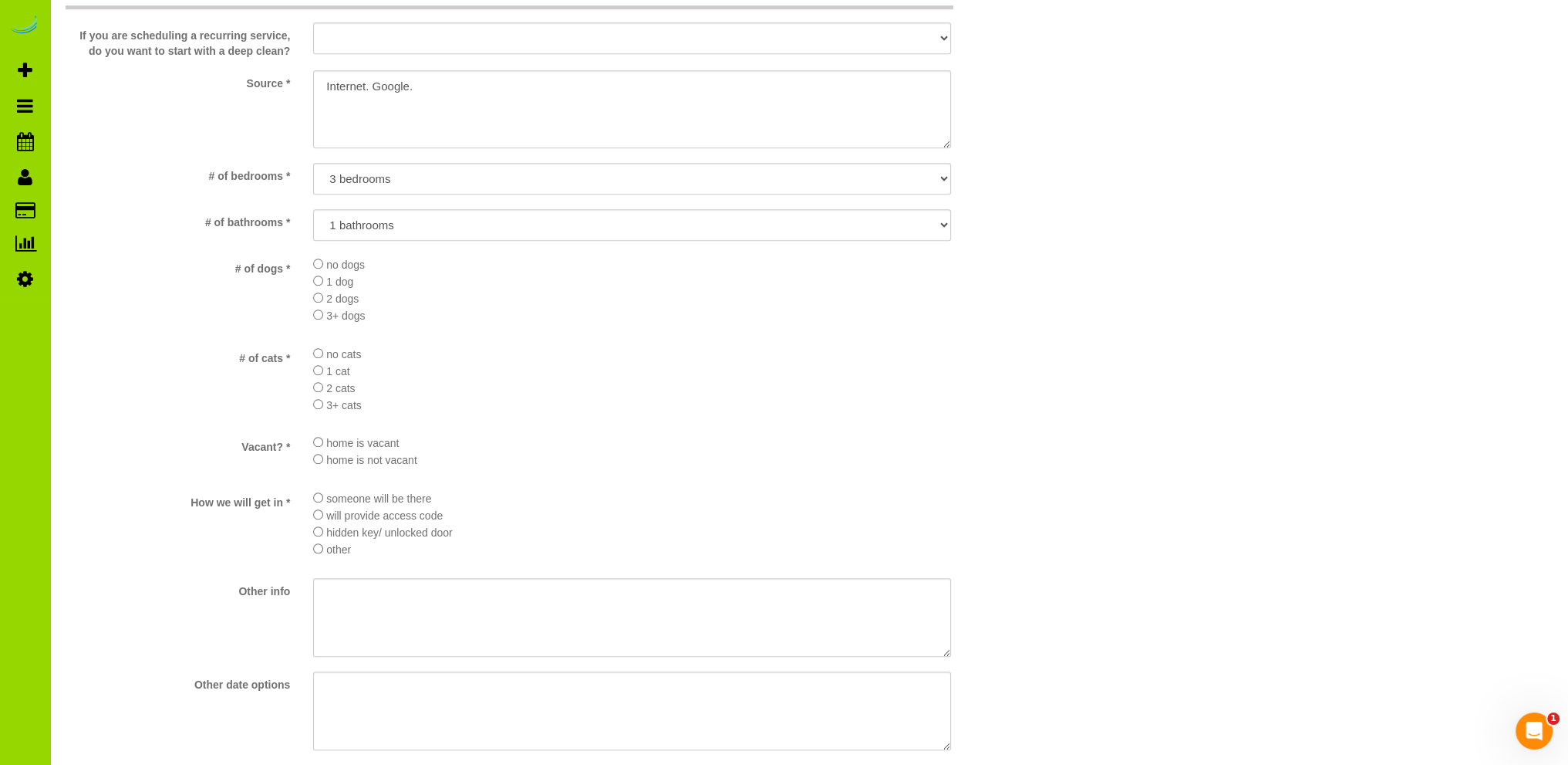
scroll to position [2161, 0]
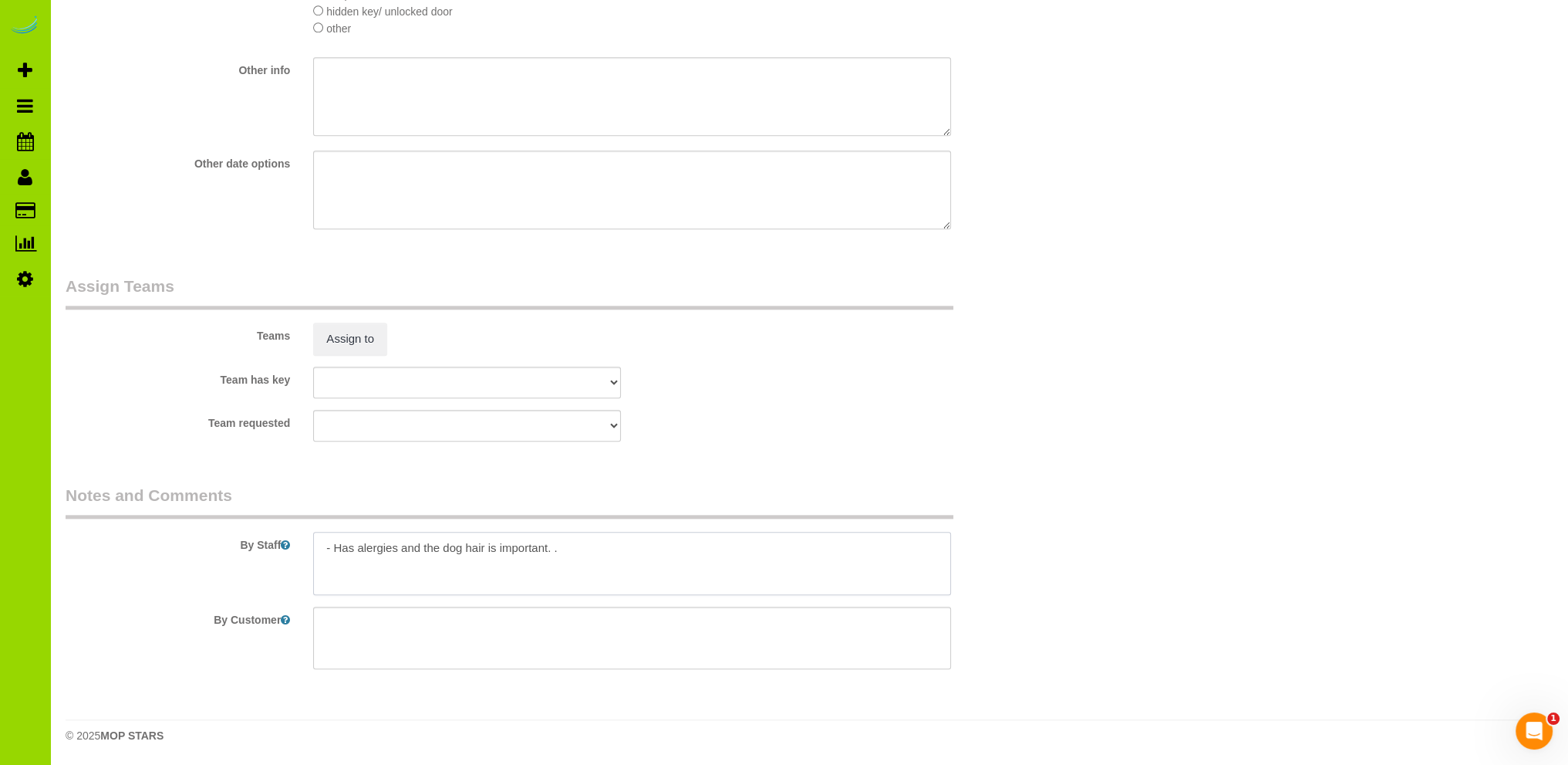
click at [385, 545] on textarea at bounding box center [632, 563] width 638 height 63
click at [399, 580] on textarea at bounding box center [632, 563] width 638 height 63
click at [564, 564] on textarea at bounding box center [632, 563] width 638 height 63
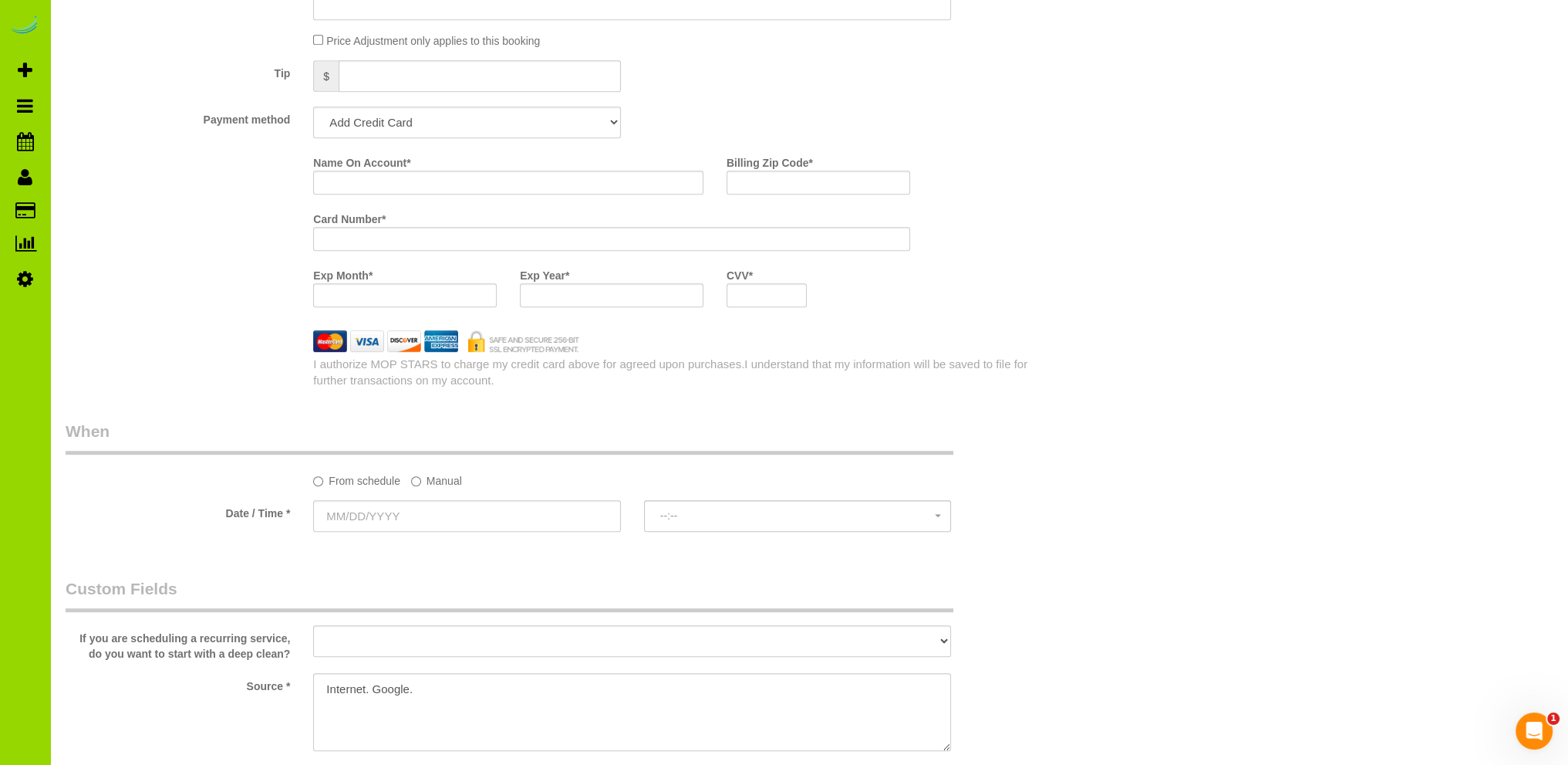
scroll to position [154, 0]
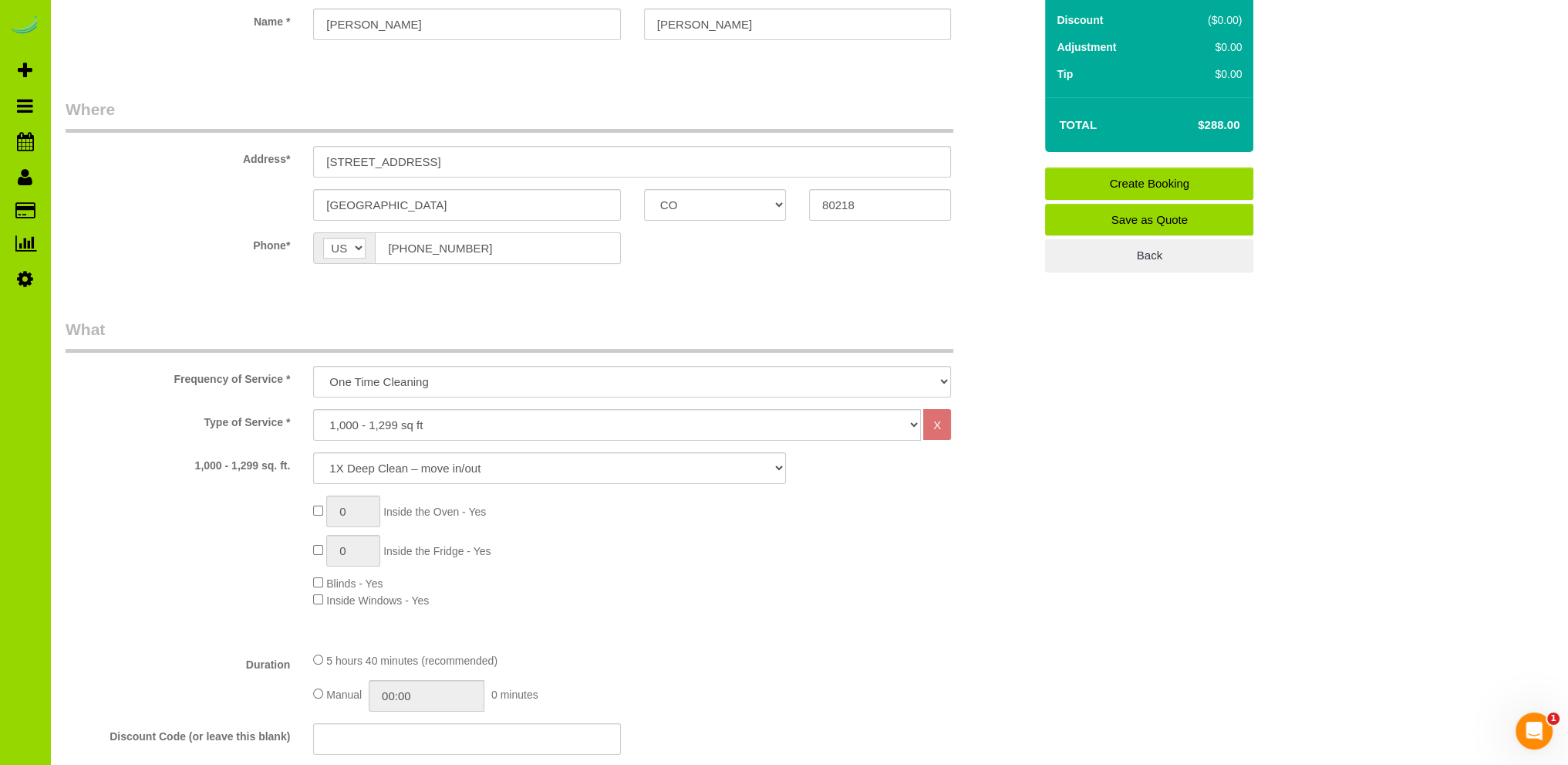
drag, startPoint x: 435, startPoint y: 244, endPoint x: 331, endPoint y: 245, distance: 104.0
click at [345, 245] on div "AF AL DZ AD AO AI AQ AG AR AM AW AU AT AZ BS BH BD BB BY BE BZ BJ BM BT BO BA B…" at bounding box center [466, 248] width 307 height 31
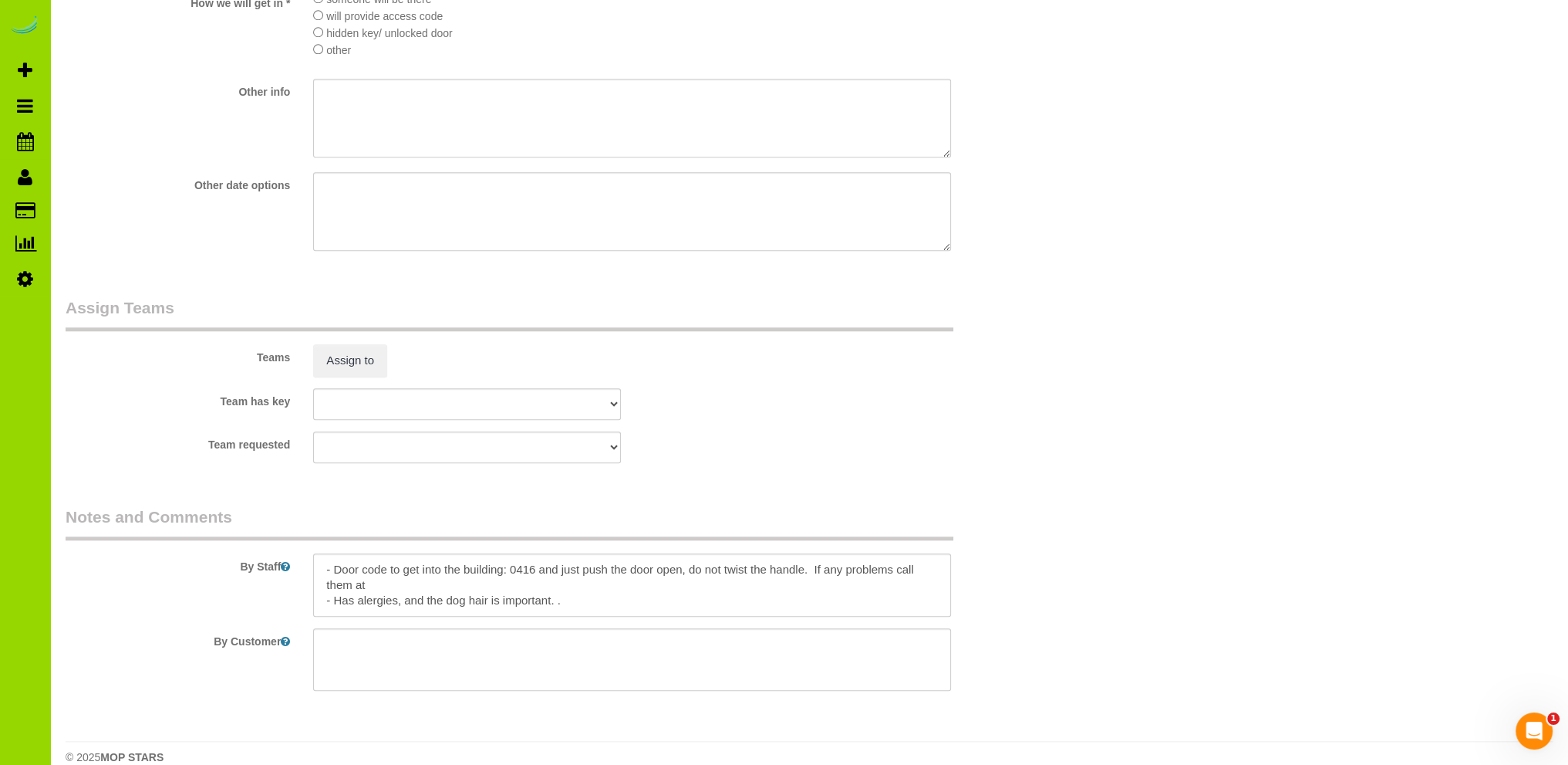
scroll to position [2167, 0]
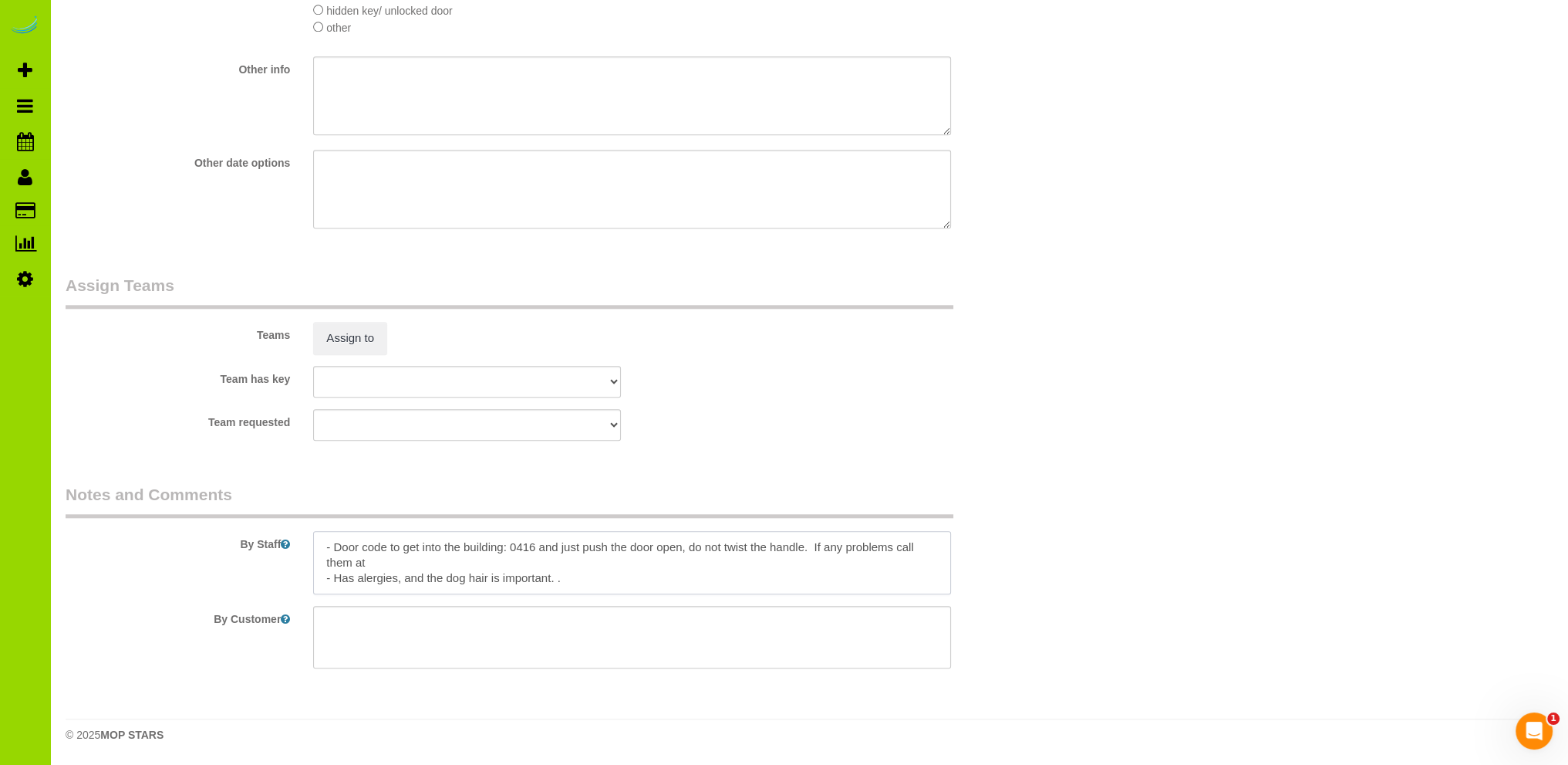
click at [423, 577] on textarea at bounding box center [632, 562] width 638 height 63
paste textarea "[PHONE_NUMBER]"
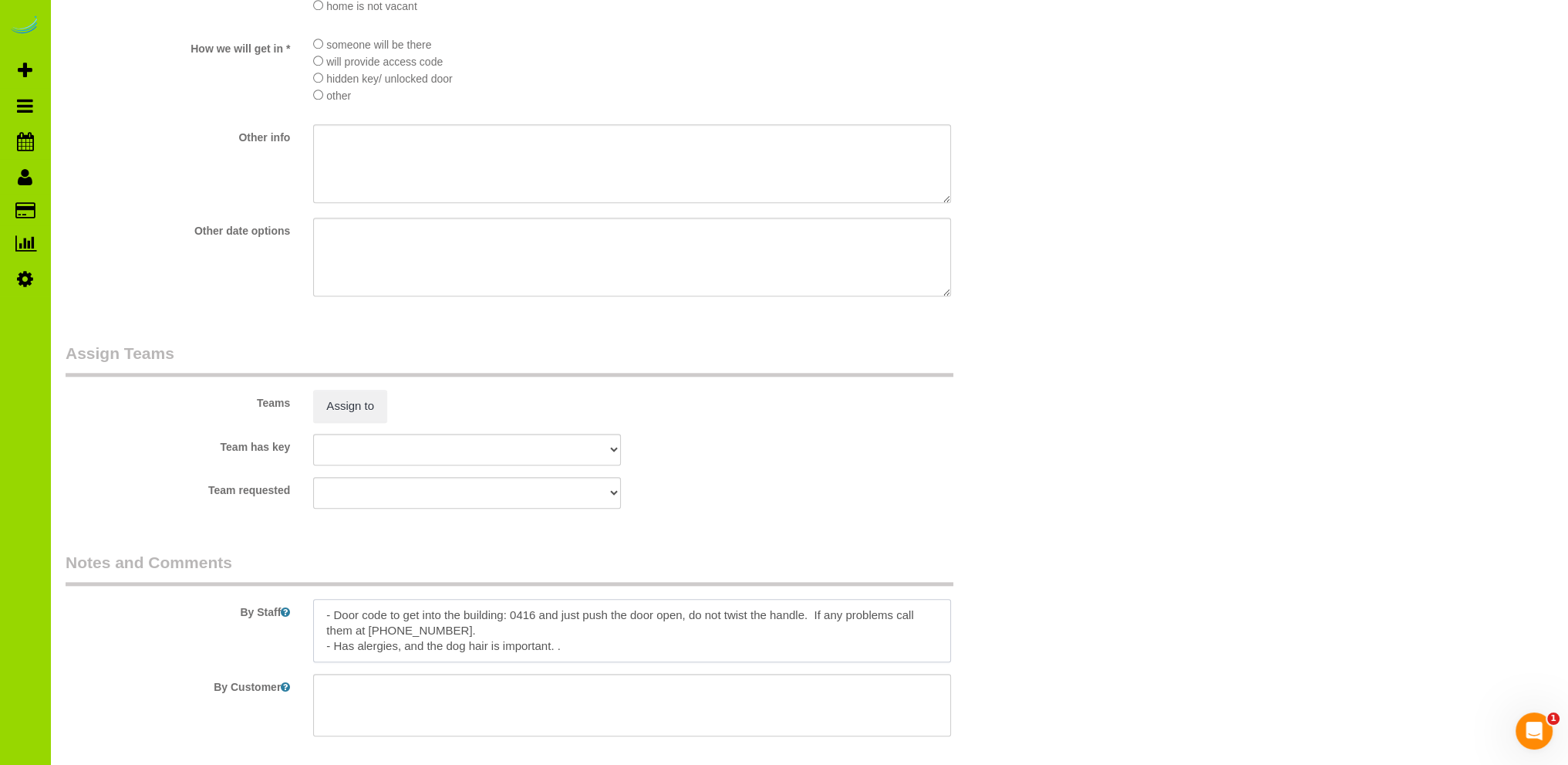
scroll to position [2161, 0]
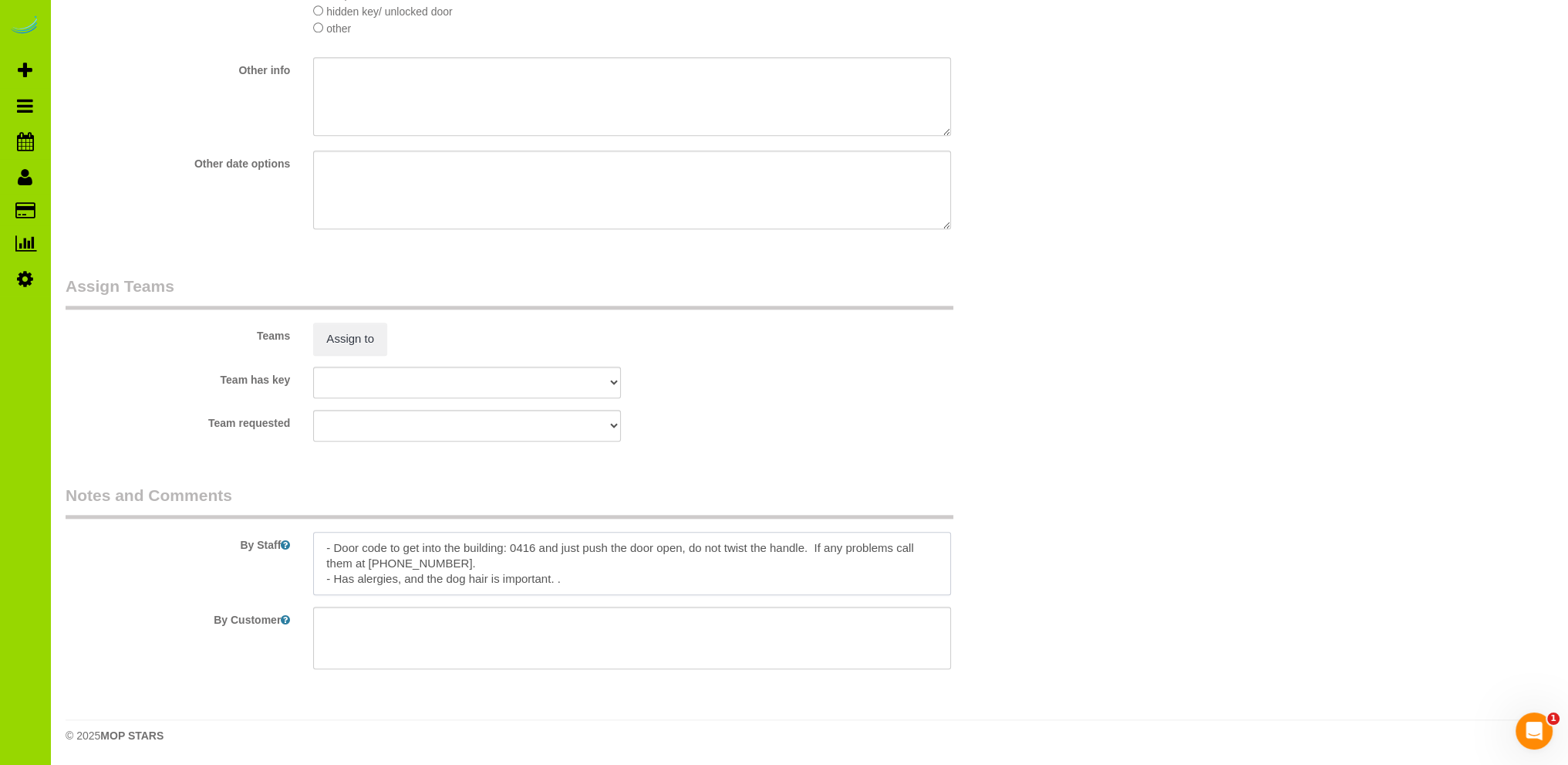
click at [450, 549] on textarea at bounding box center [632, 563] width 638 height 63
click at [370, 549] on textarea at bounding box center [632, 563] width 638 height 63
type textarea "- Est 6 hours. - Door code to get into the building: 0416 and just push the doo…"
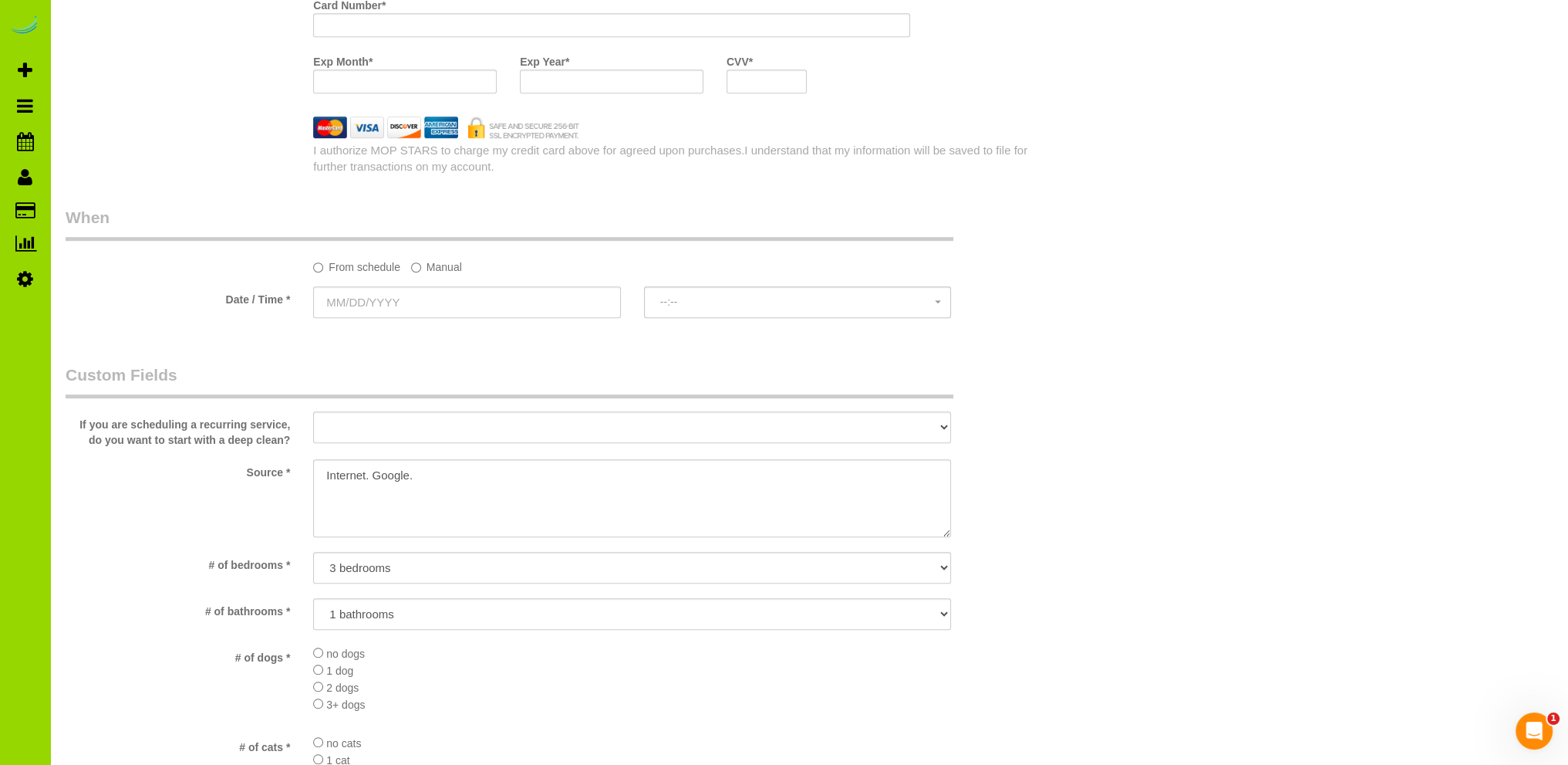
scroll to position [1080, 0]
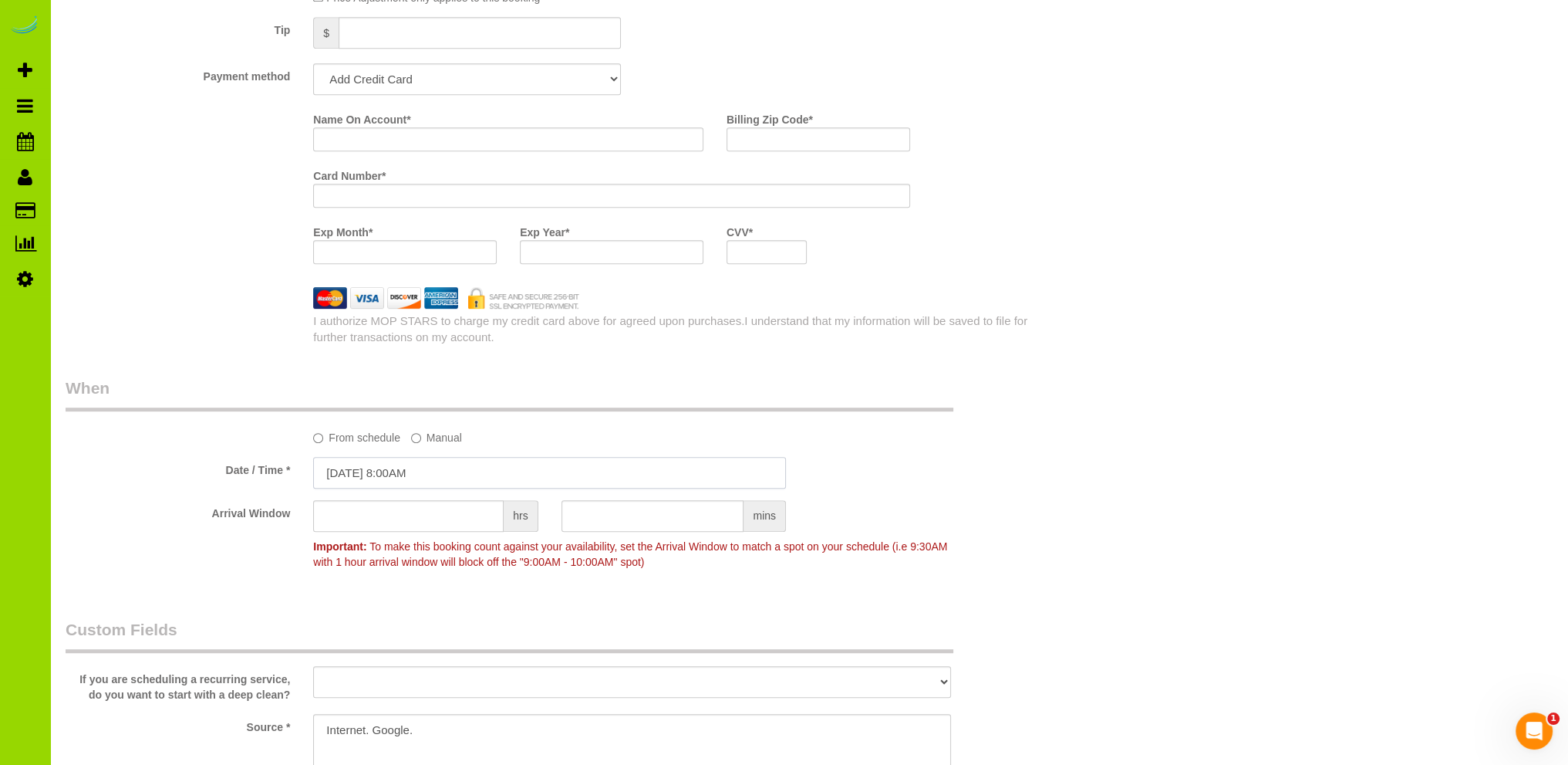
click at [365, 472] on input "[DATE] 8:00AM" at bounding box center [549, 473] width 473 height 31
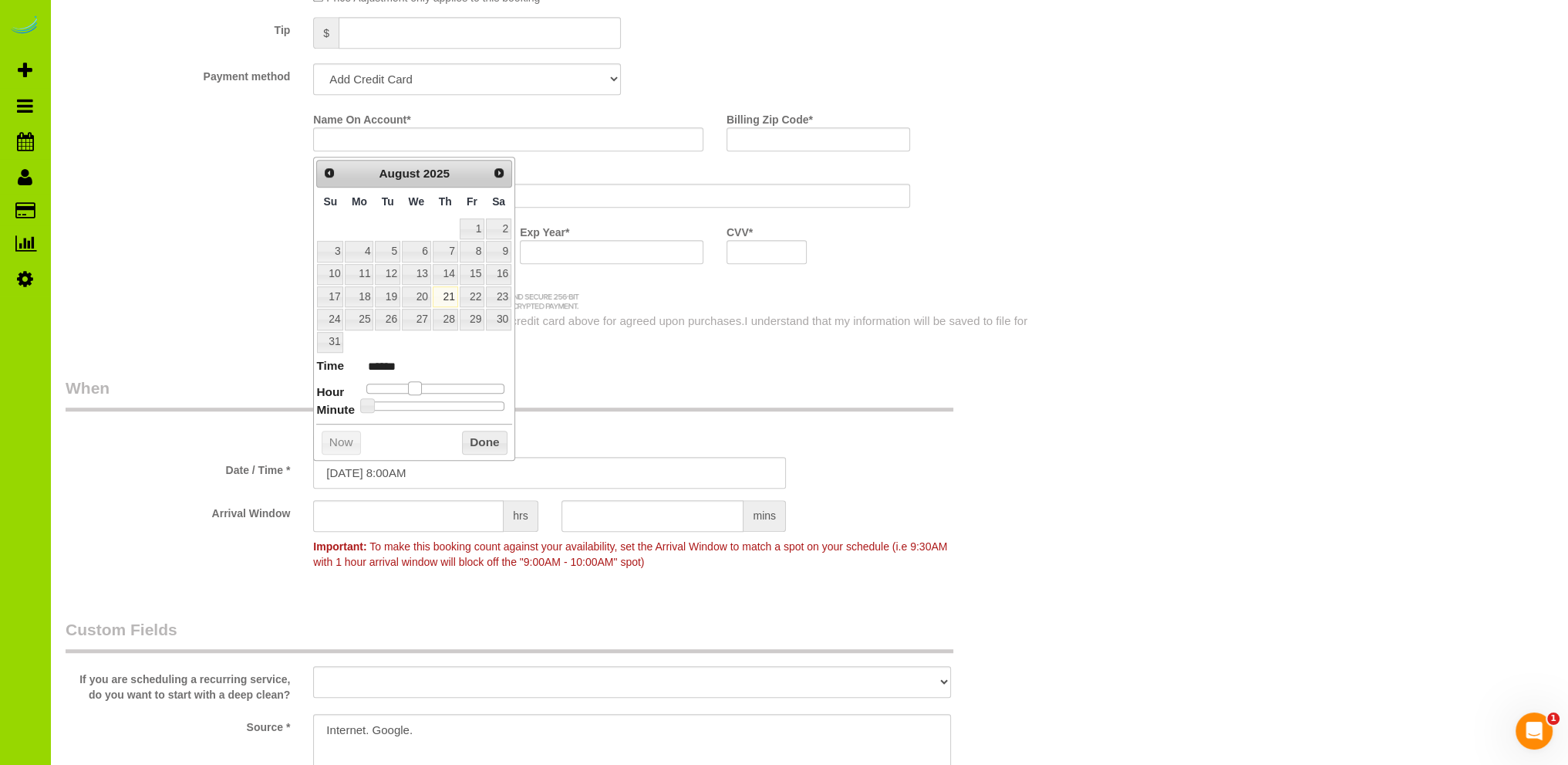
type input "[DATE] 9:00AM"
type input "******"
click at [420, 381] on span at bounding box center [420, 388] width 14 height 14
click at [479, 437] on button "Done" at bounding box center [485, 443] width 46 height 24
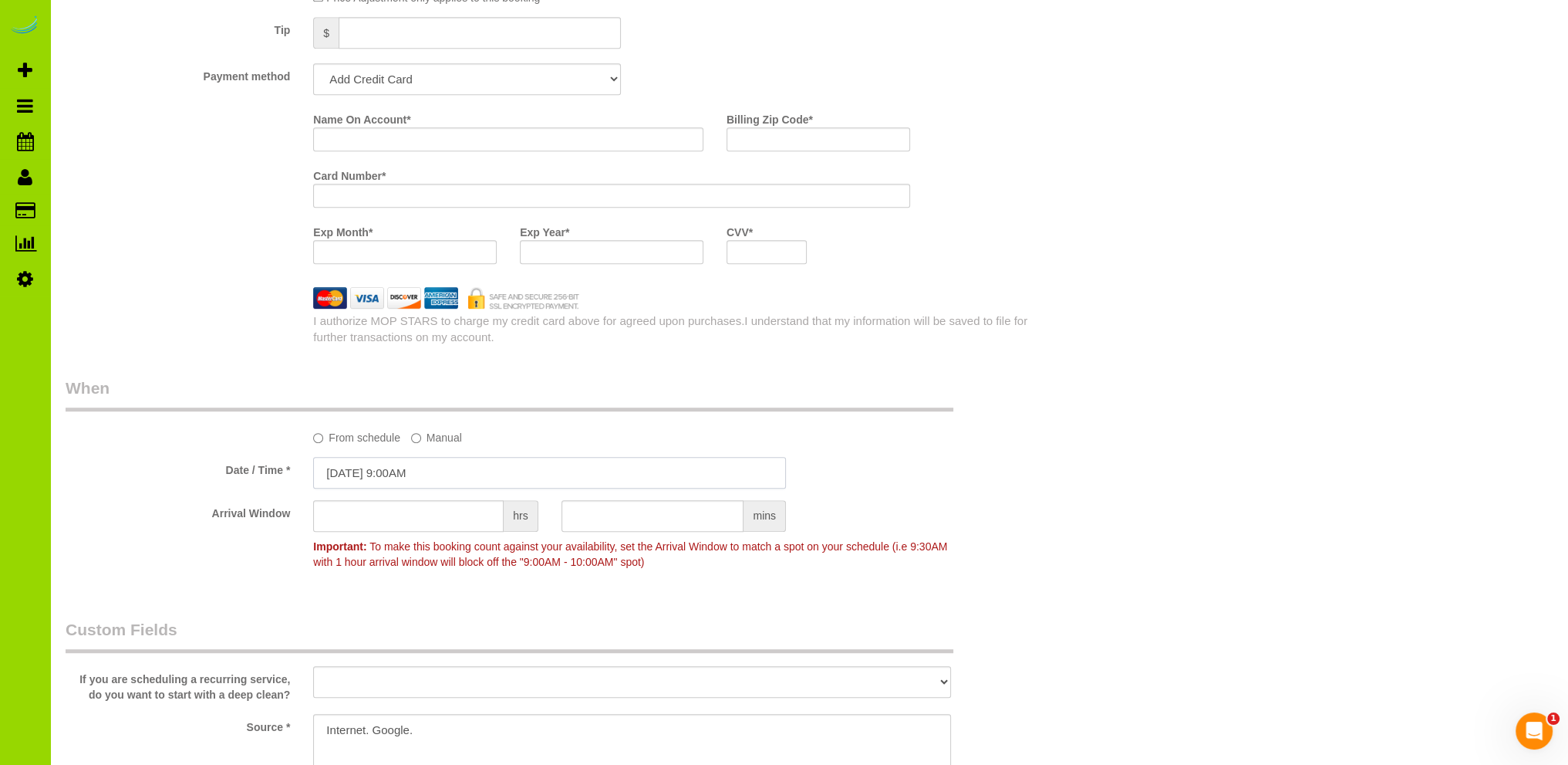
click at [347, 470] on input "[DATE] 9:00AM" at bounding box center [549, 473] width 473 height 31
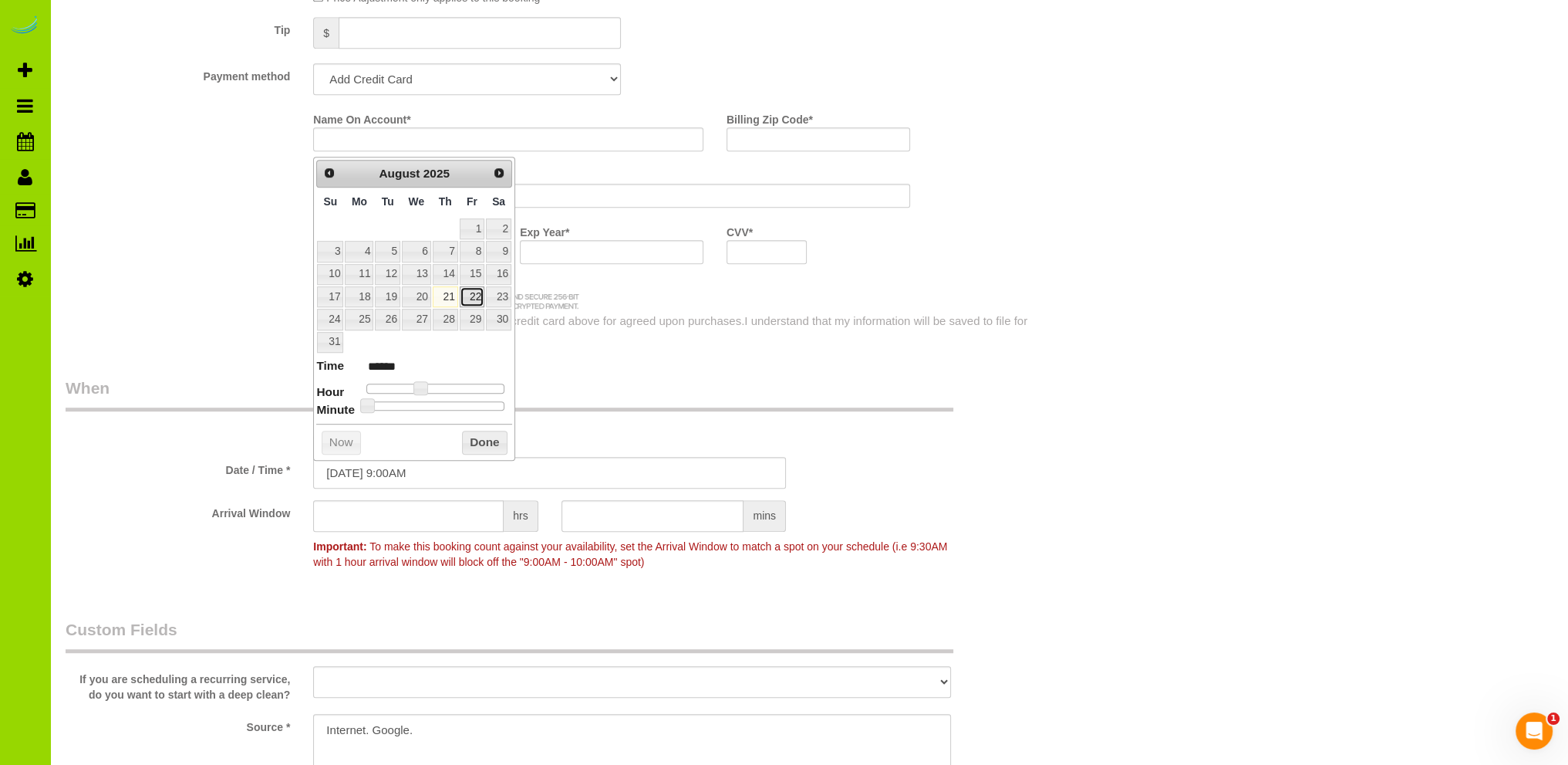
click at [477, 292] on link "22" at bounding box center [472, 296] width 24 height 20
type input "[DATE] 9:00AM"
click at [485, 435] on button "Done" at bounding box center [485, 443] width 46 height 24
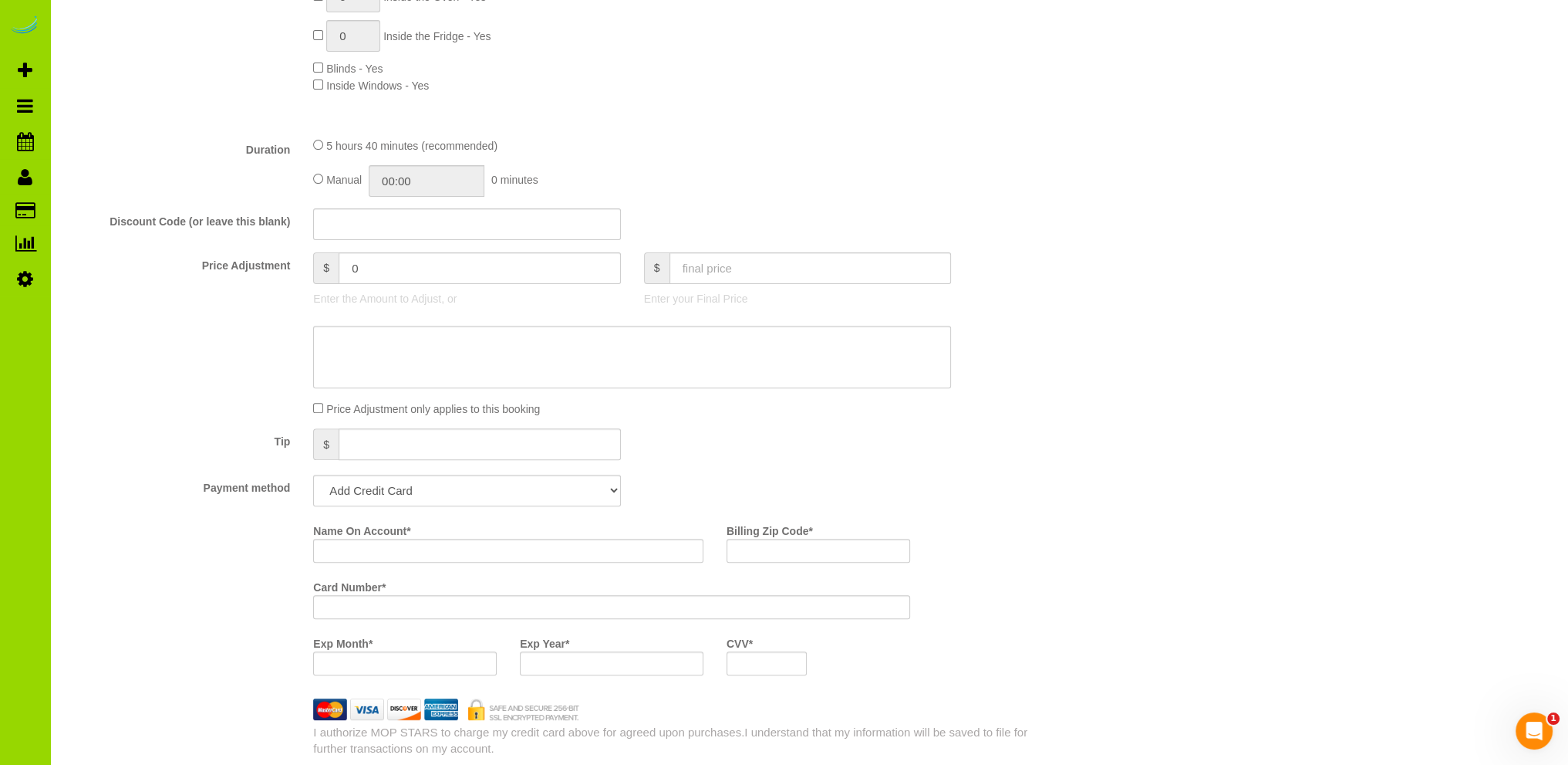
scroll to position [926, 0]
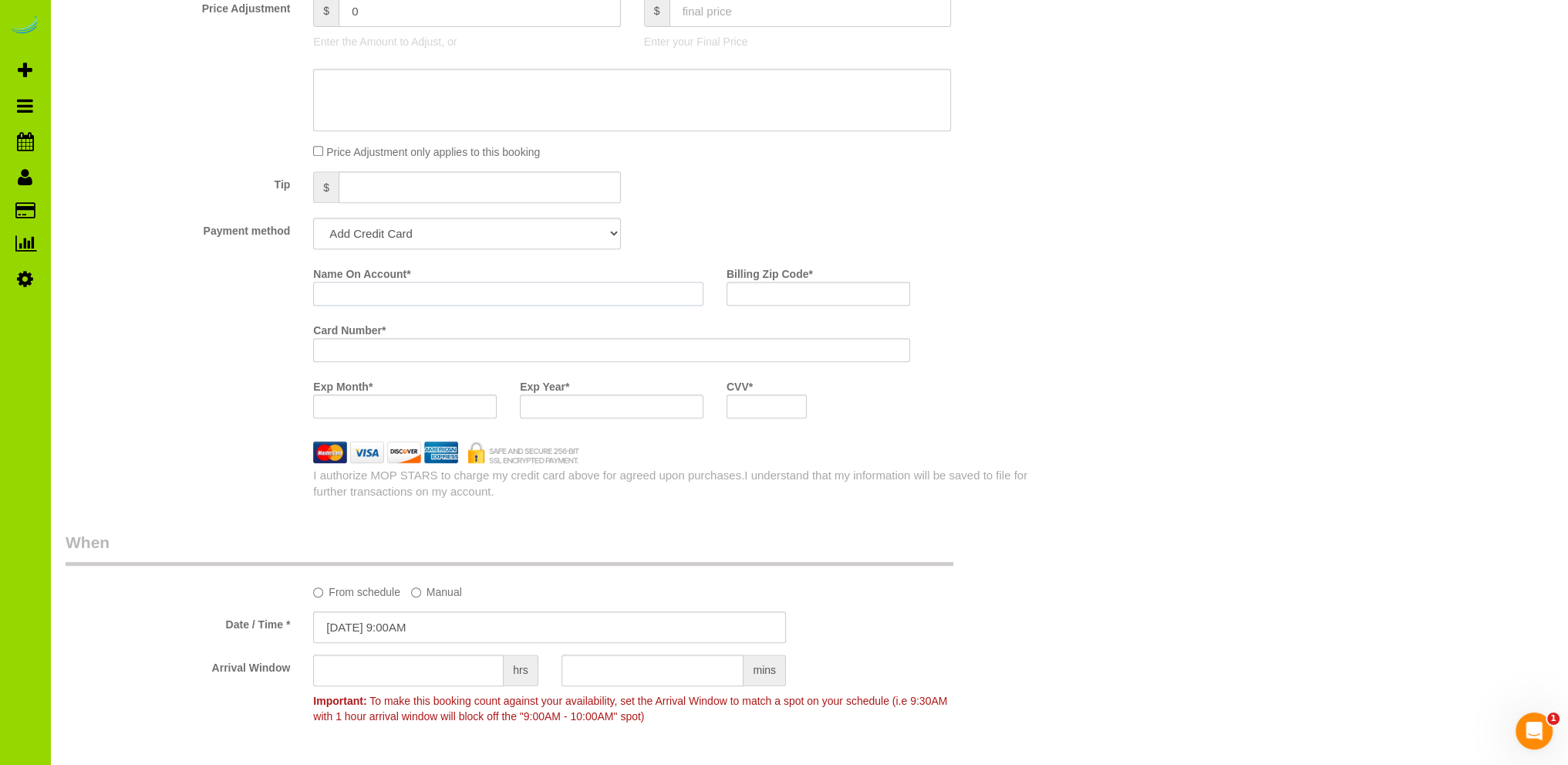
click at [345, 289] on input "Name On Account *" at bounding box center [508, 293] width 391 height 24
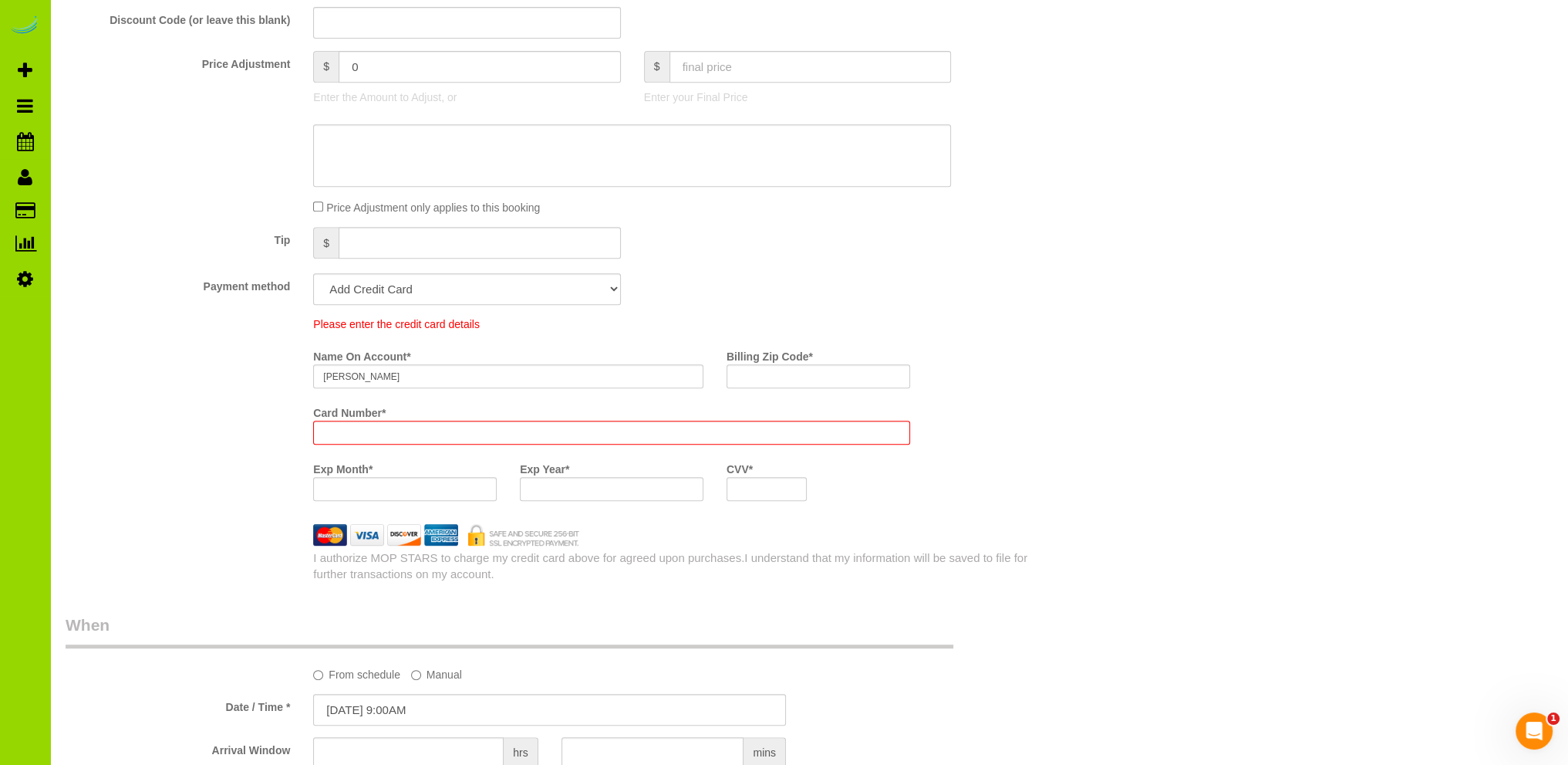
scroll to position [981, 0]
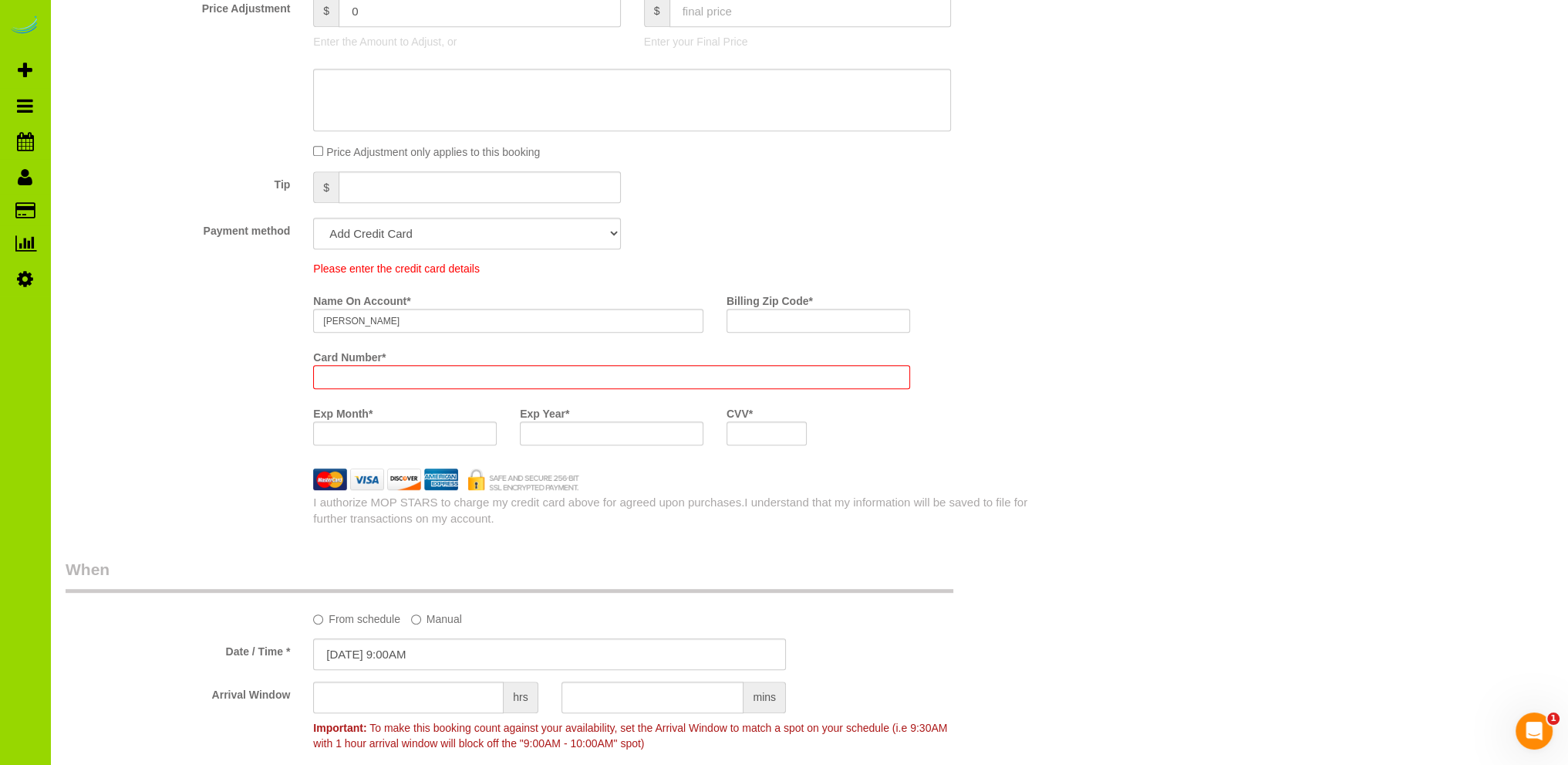
click at [149, 318] on div "Please enter the credit card details Name On Account * [PERSON_NAME] Billing Zi…" at bounding box center [549, 359] width 991 height 196
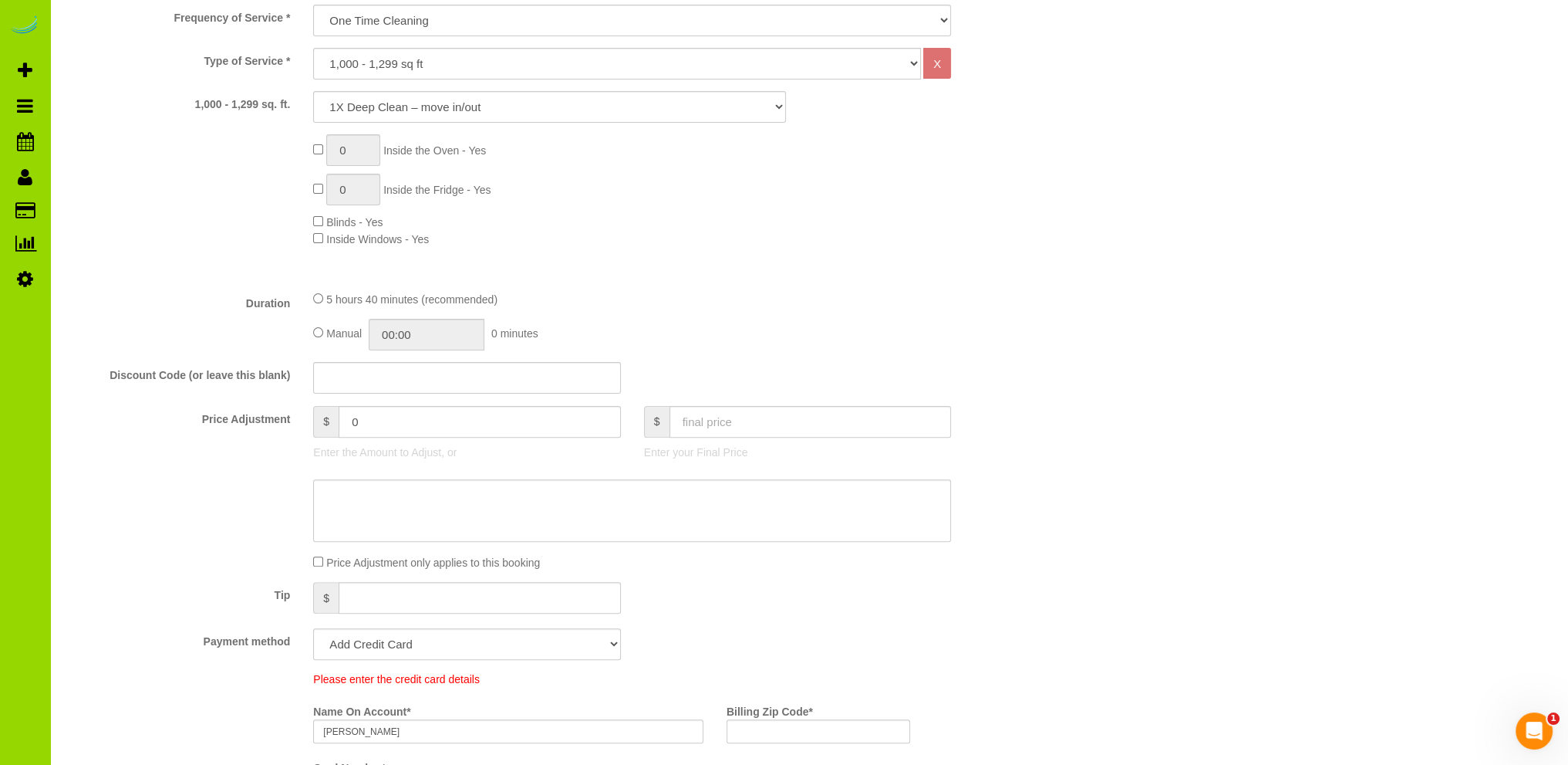
scroll to position [926, 0]
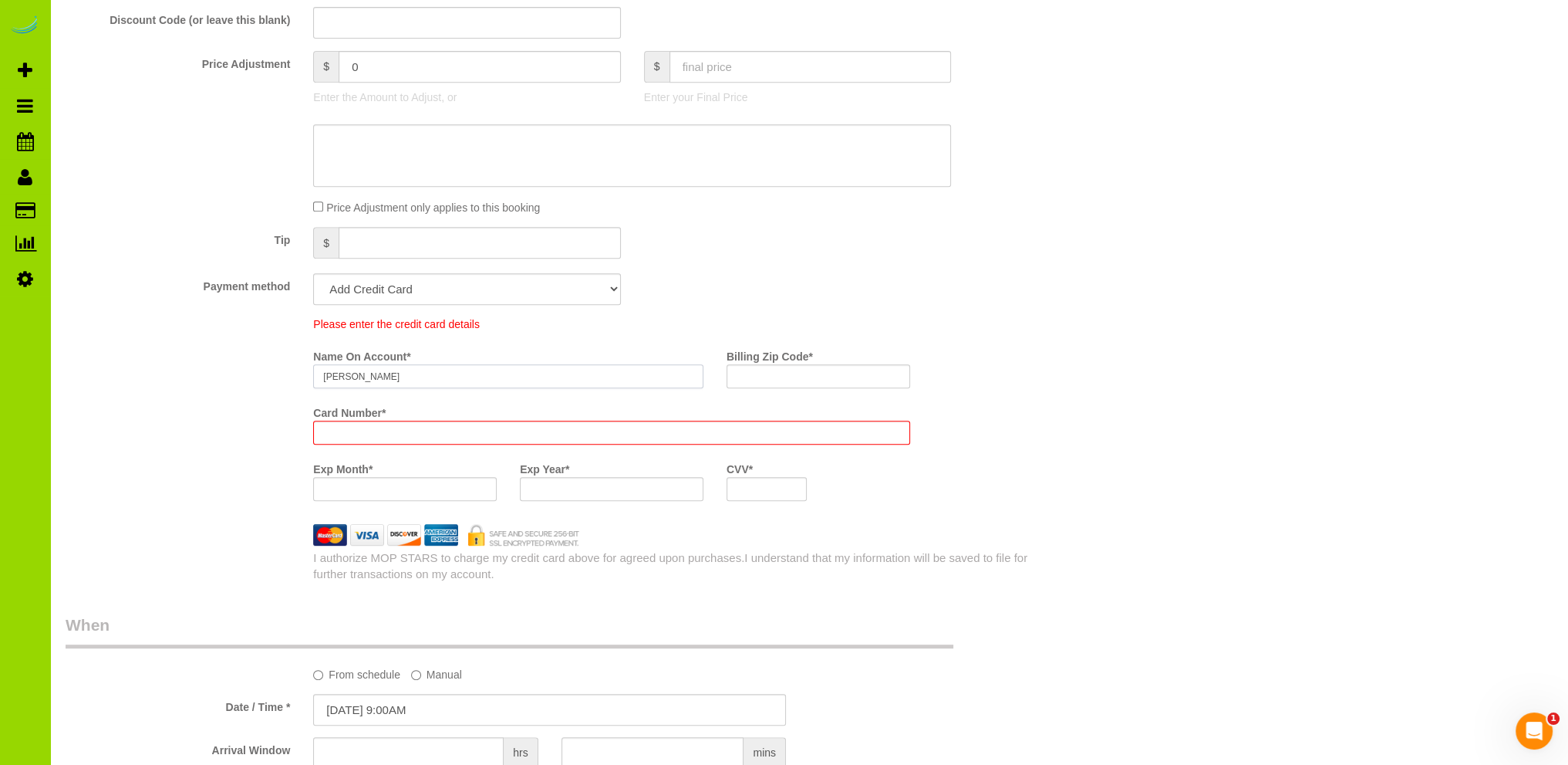
click at [351, 374] on input "[PERSON_NAME]" at bounding box center [508, 376] width 391 height 24
click at [409, 381] on input "[PERSON_NAME]" at bounding box center [508, 376] width 391 height 24
type input "[PERSON_NAME]"
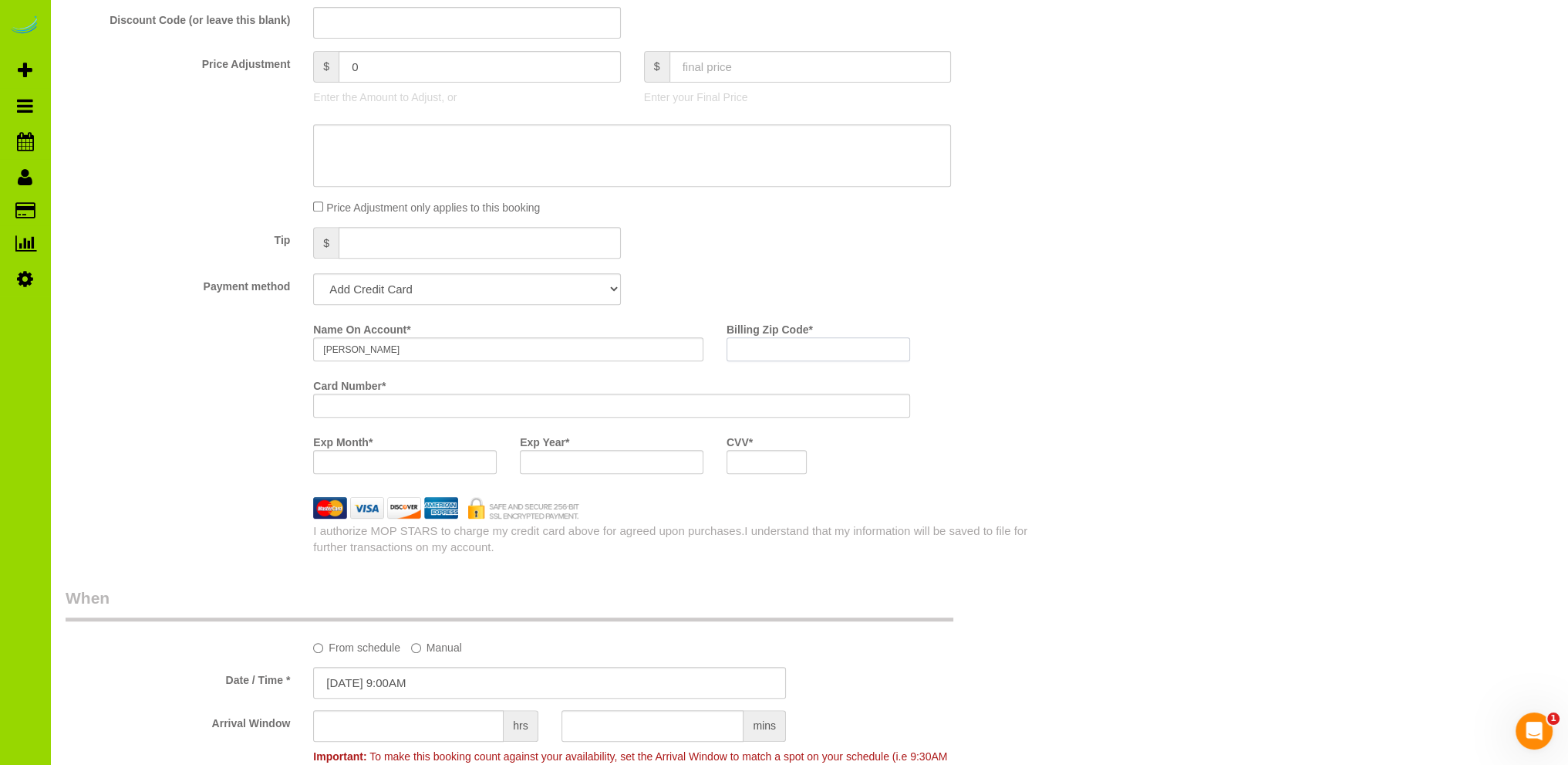
click at [757, 348] on input "Billing Zip Code *" at bounding box center [819, 349] width 184 height 24
type input "80206"
click at [733, 297] on div "Payment method Add Credit Card Cash Check Paypal" at bounding box center [549, 289] width 991 height 31
click at [1280, 371] on div "Who Email* [EMAIL_ADDRESS][DOMAIN_NAME] Name * [PERSON_NAME][GEOGRAPHIC_DATA] W…" at bounding box center [809, 636] width 1487 height 2900
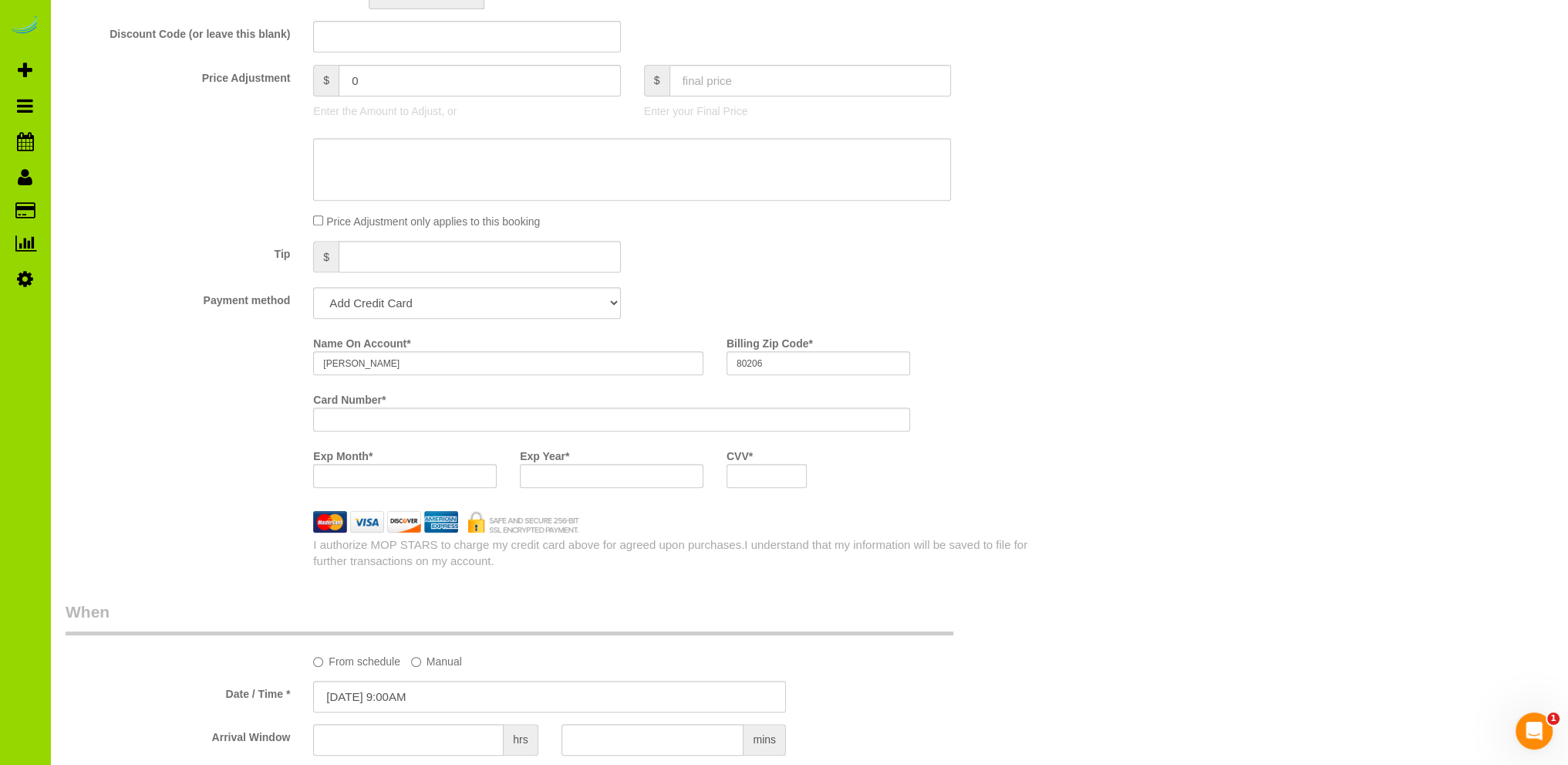
scroll to position [0, 0]
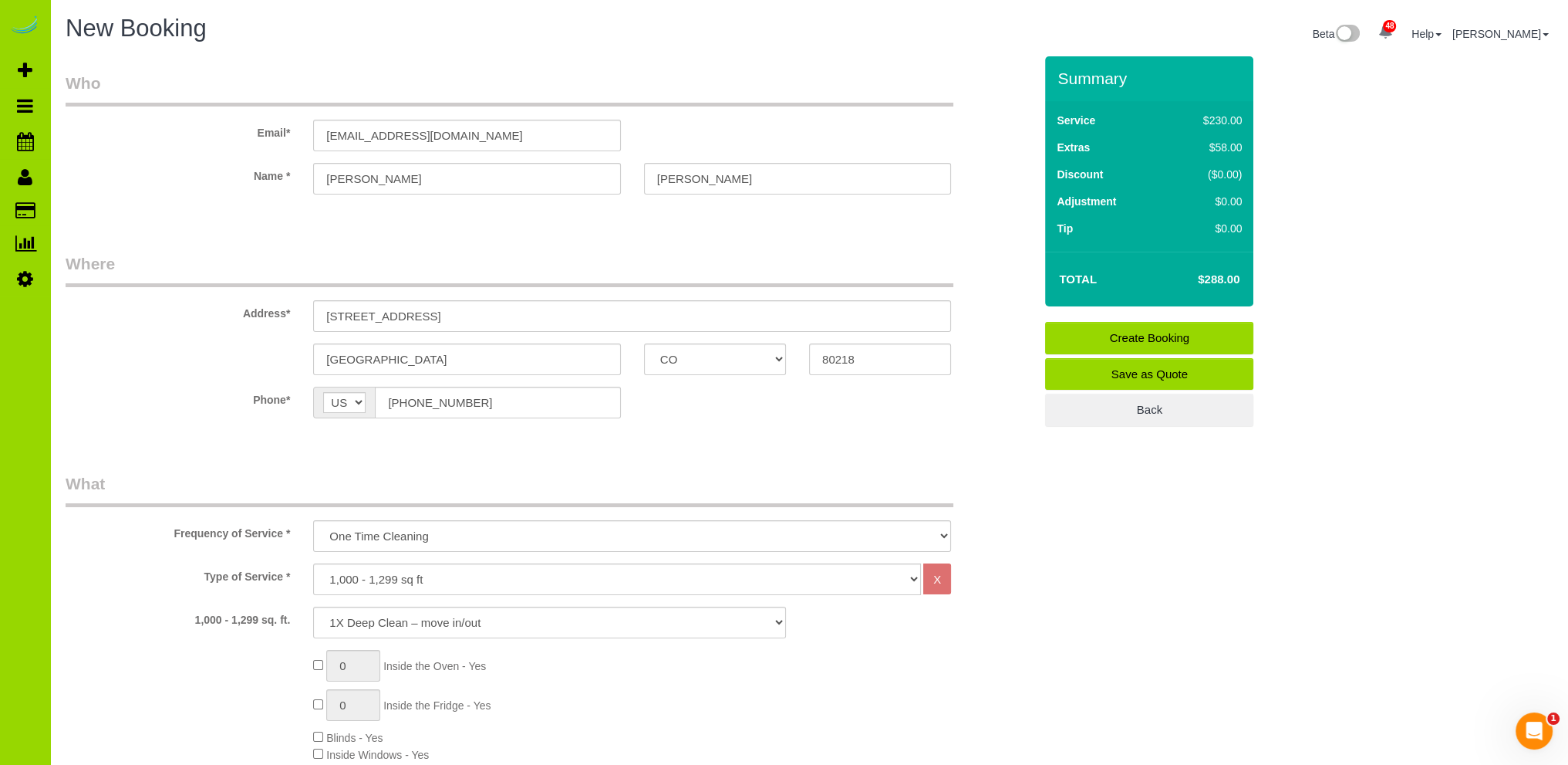
click at [1121, 331] on link "Create Booking" at bounding box center [1149, 337] width 208 height 32
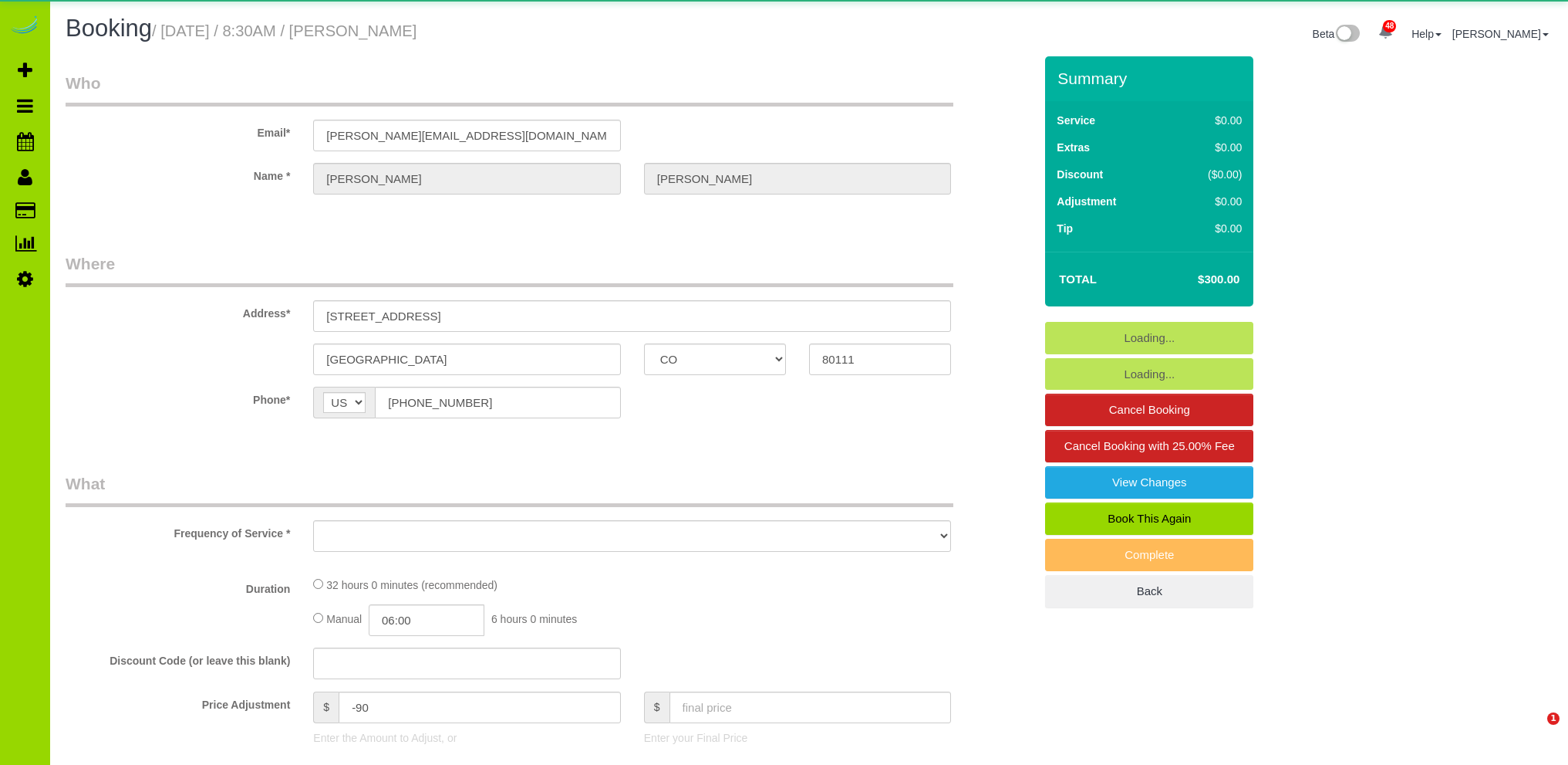
select select "CO"
select select "number:6"
select select "number:20"
select select "object:1167"
select select "4"
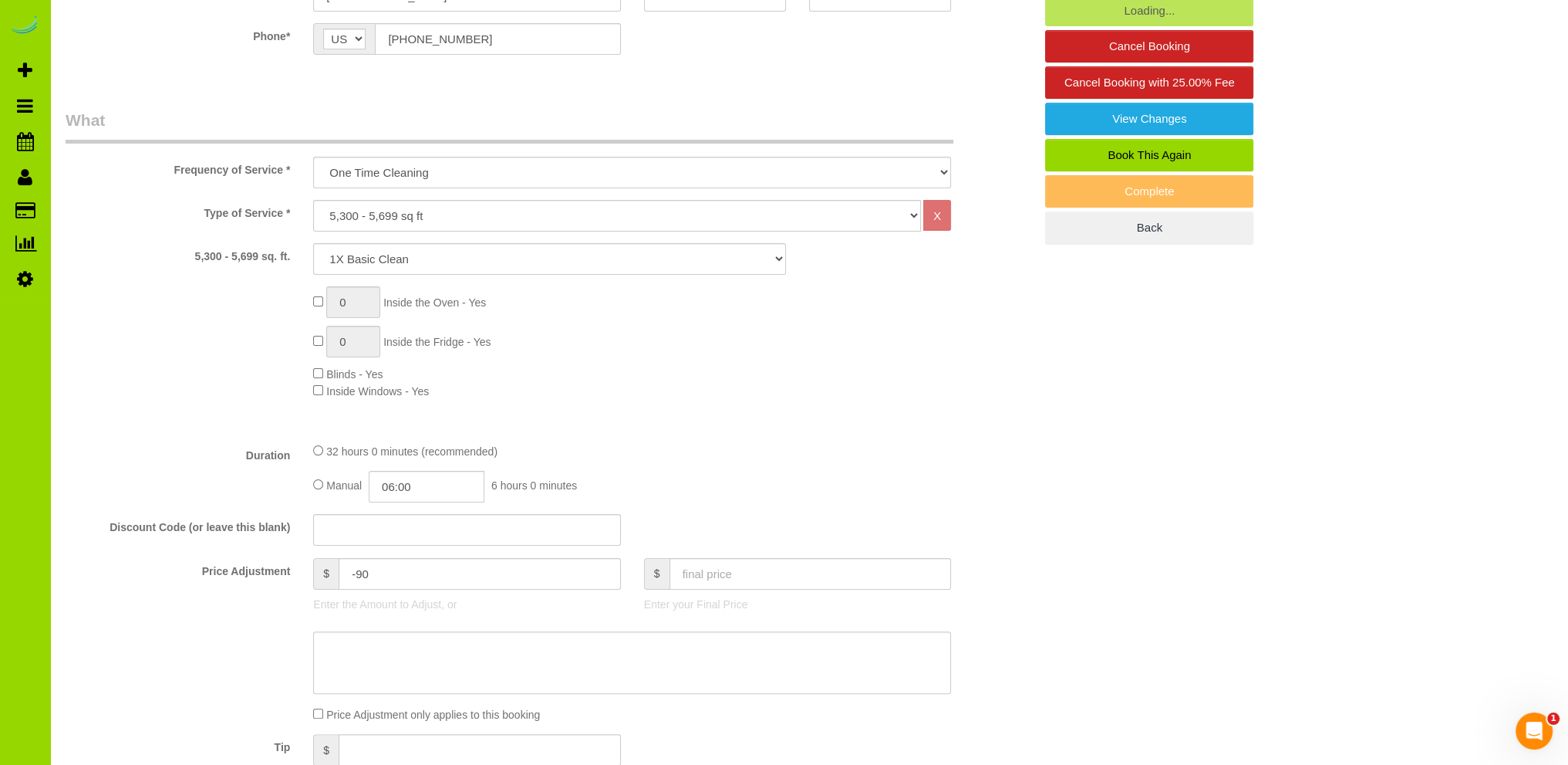
scroll to position [617, 0]
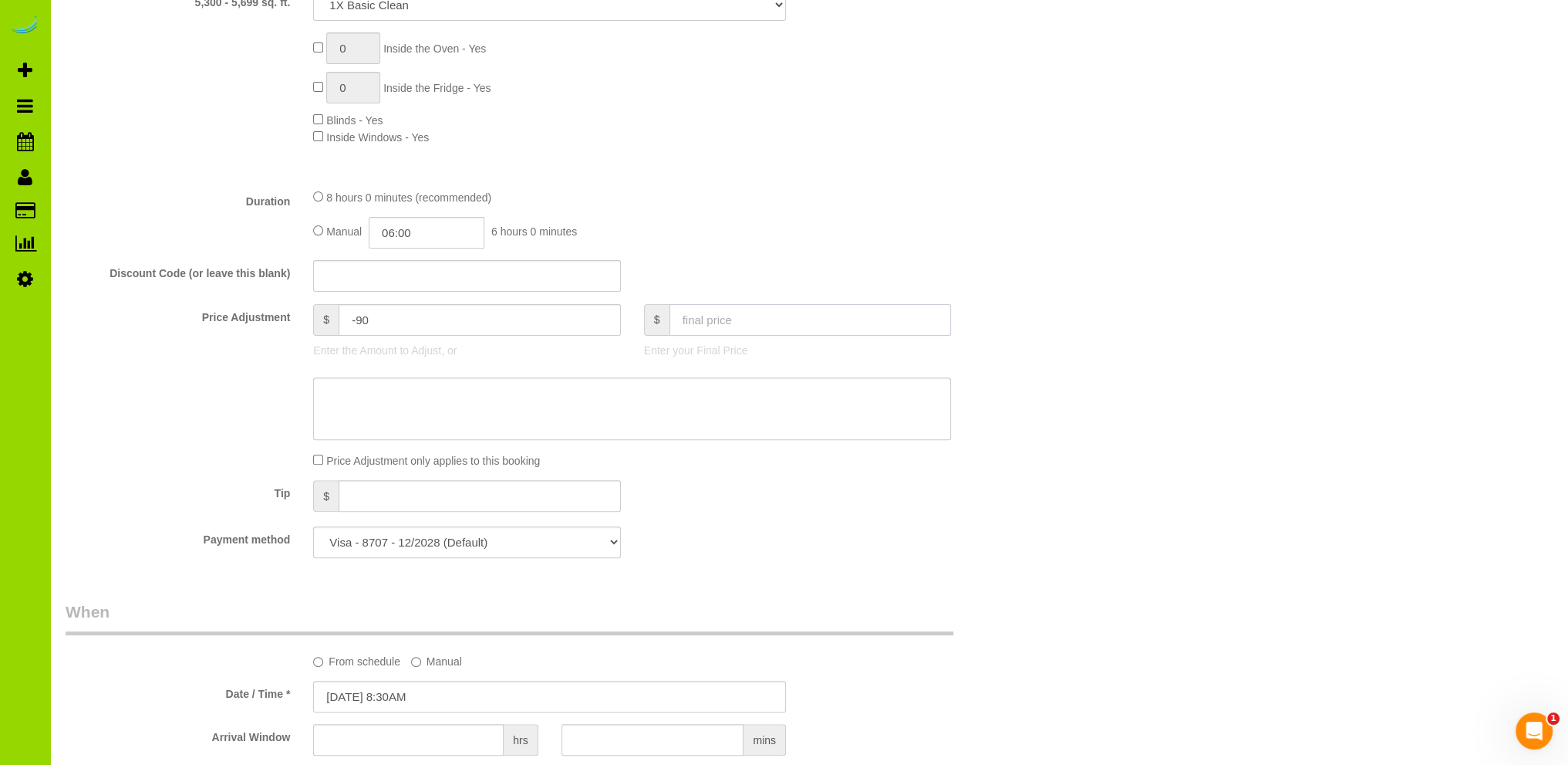
click at [721, 320] on input "text" at bounding box center [810, 320] width 282 height 31
type input "200"
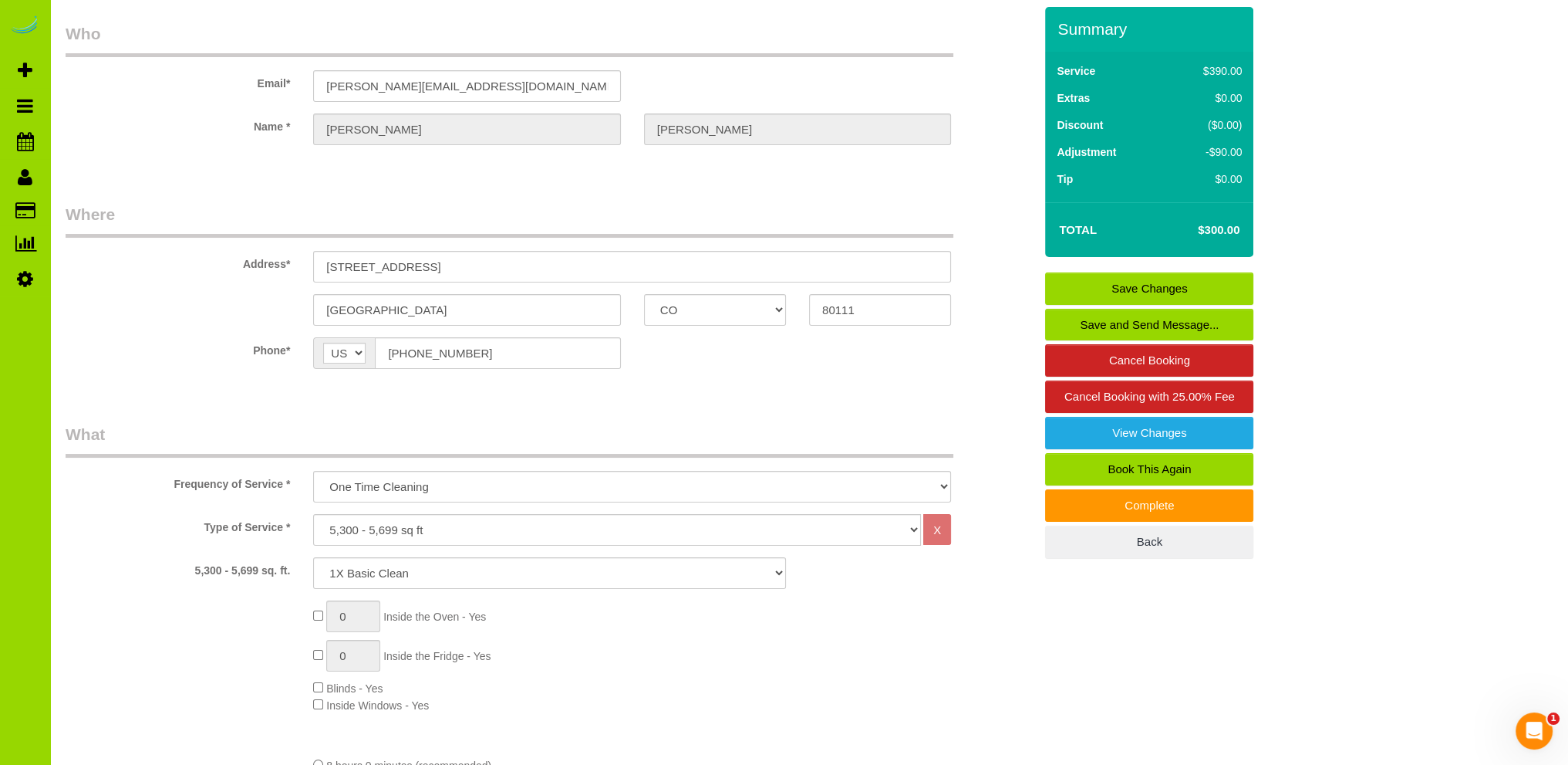
scroll to position [0, 0]
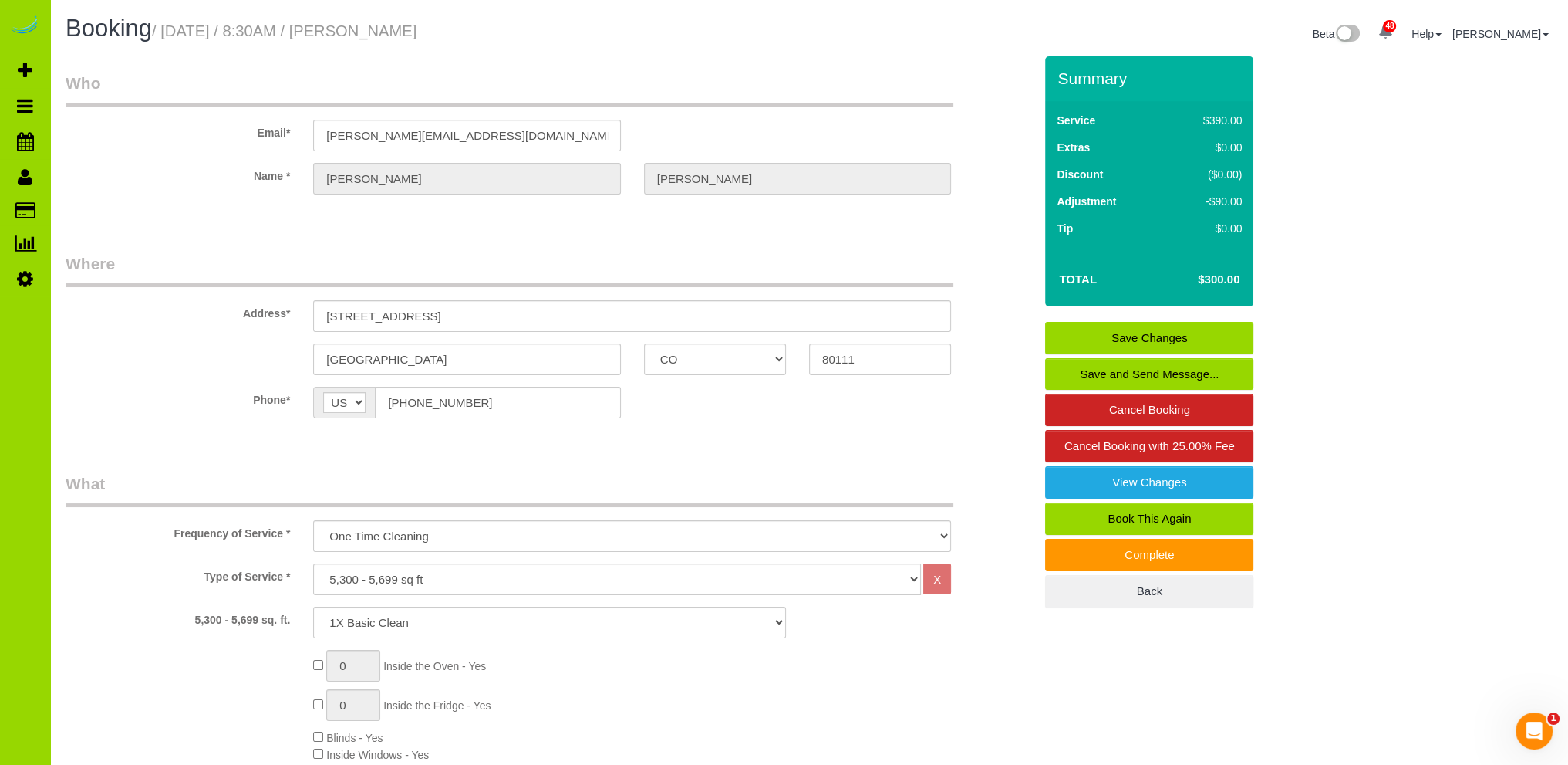
type input "-190"
click at [1176, 333] on link "Save Changes" at bounding box center [1149, 337] width 208 height 32
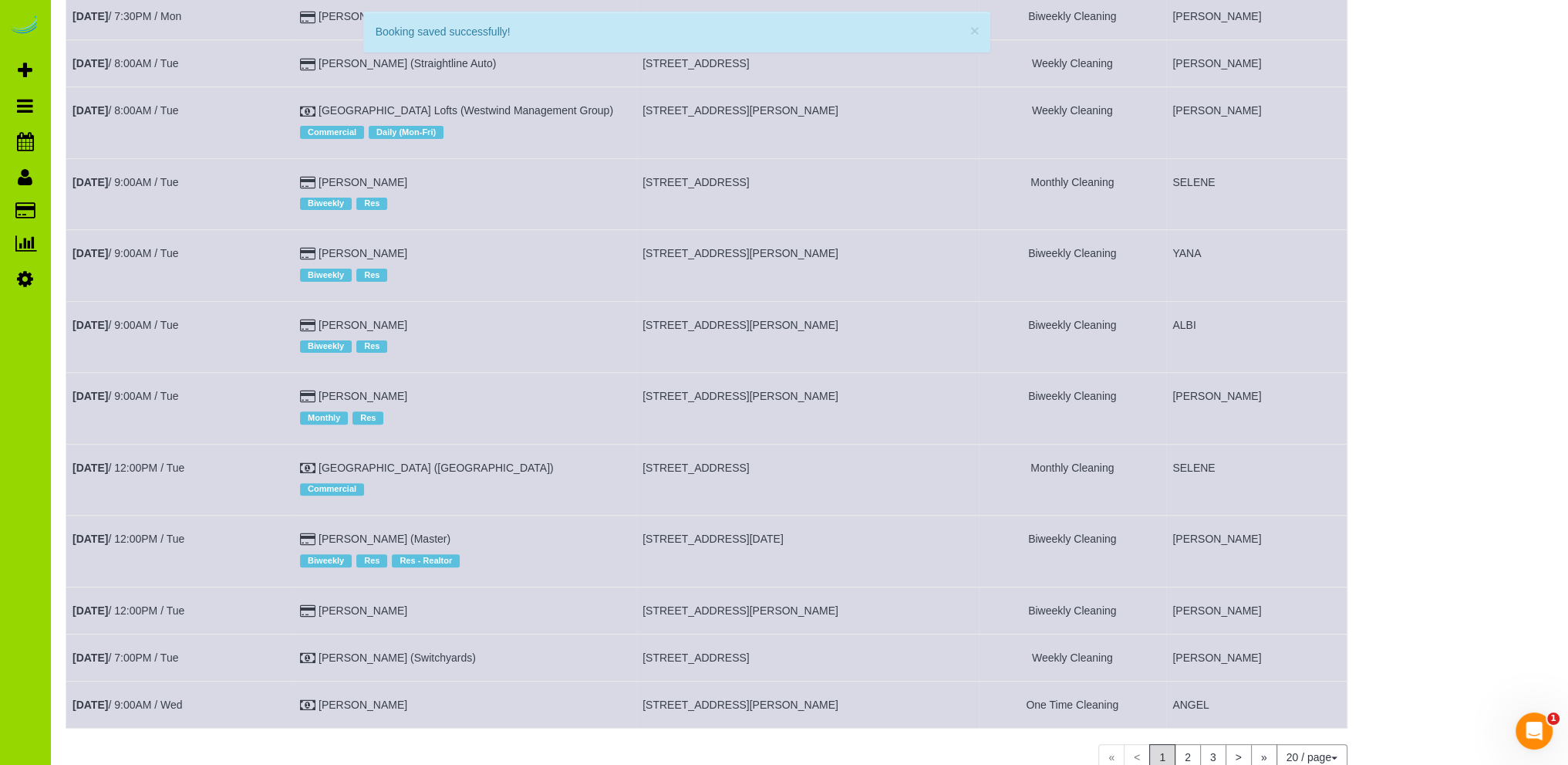
scroll to position [663, 0]
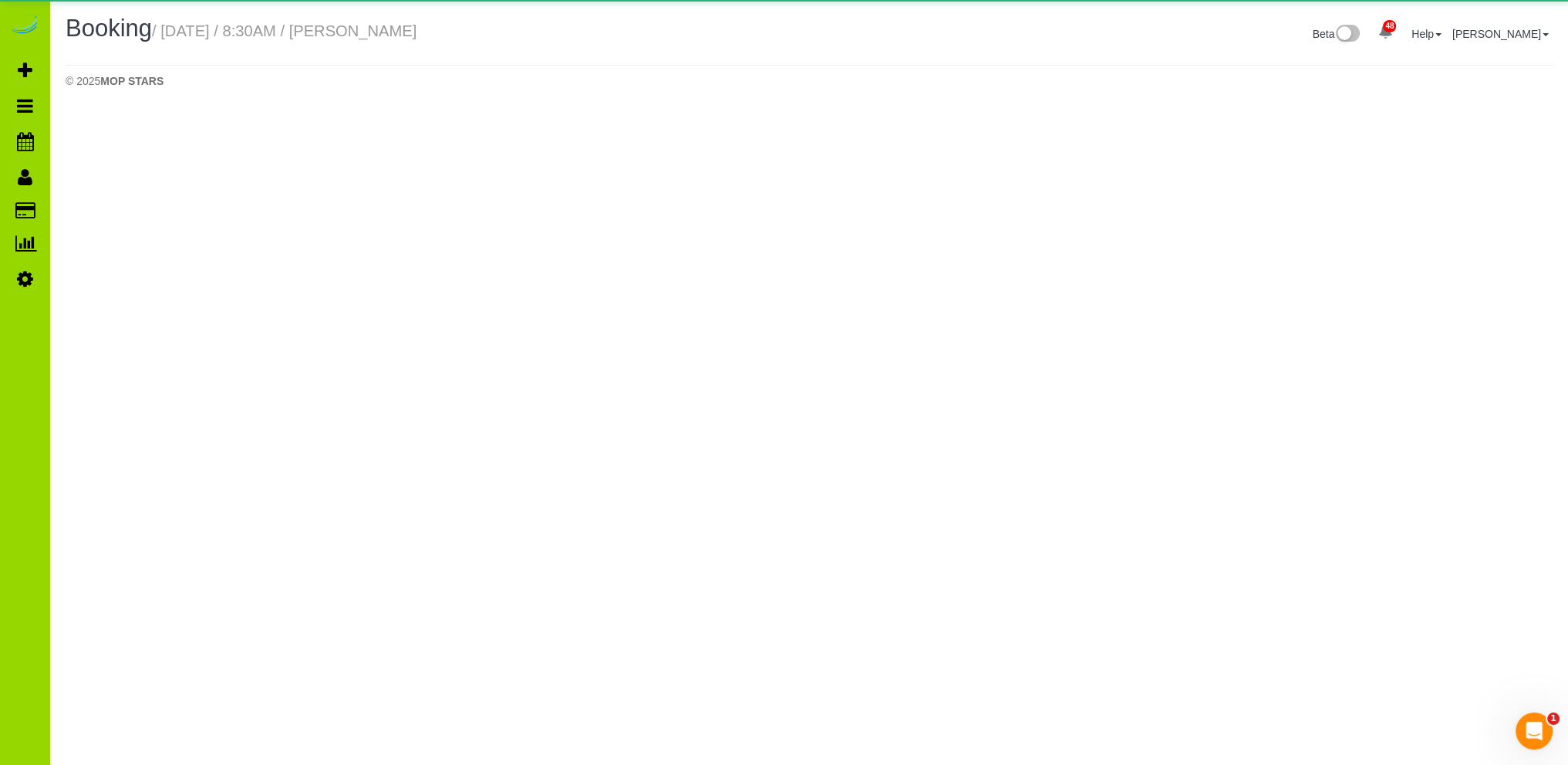
select select "CO"
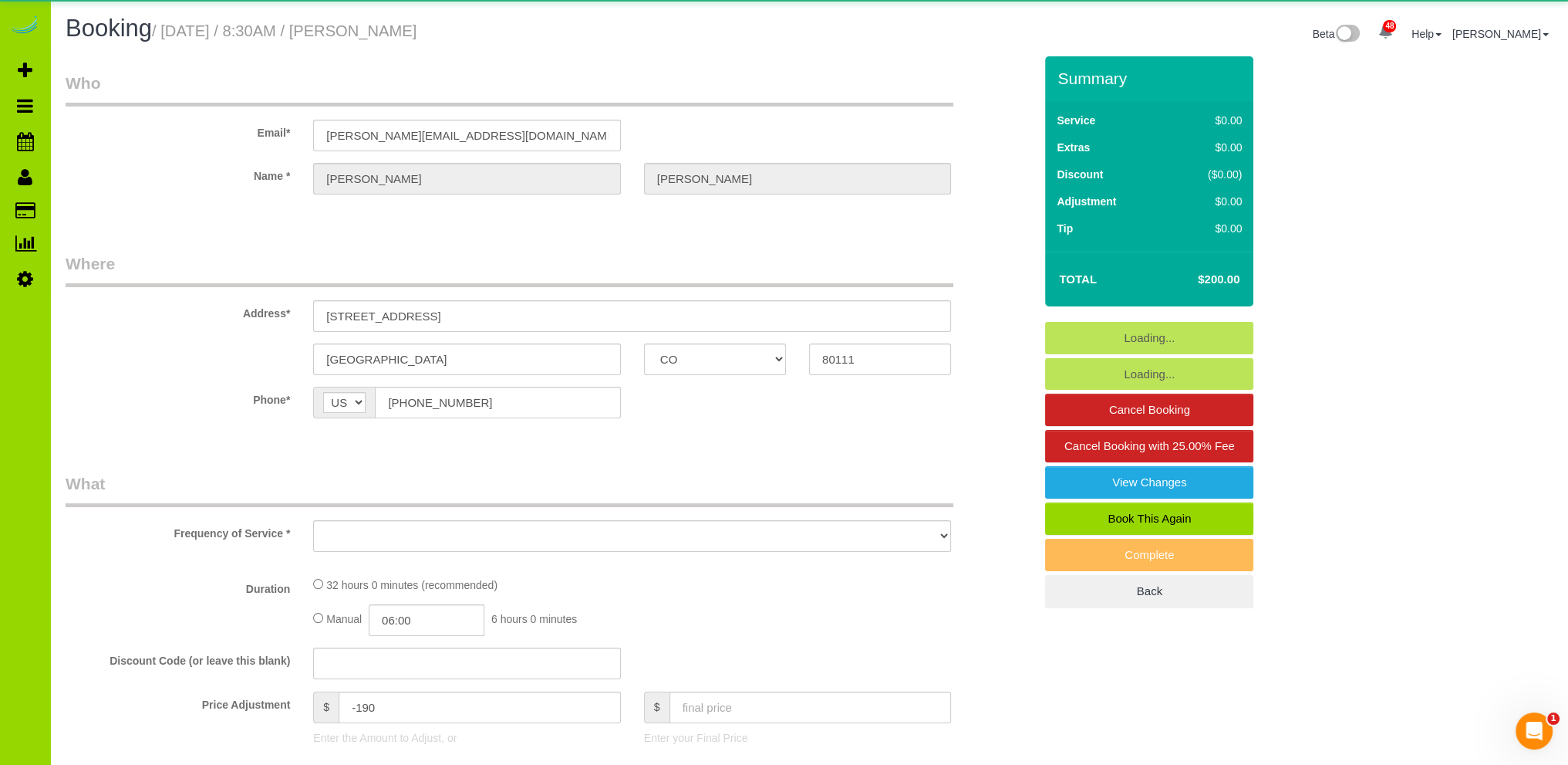
select select "object:1975"
select select "string:fspay-4c9f0263-f9c7-4d7c-8fa2-767f593d5f70"
select select "number:6"
select select "number:20"
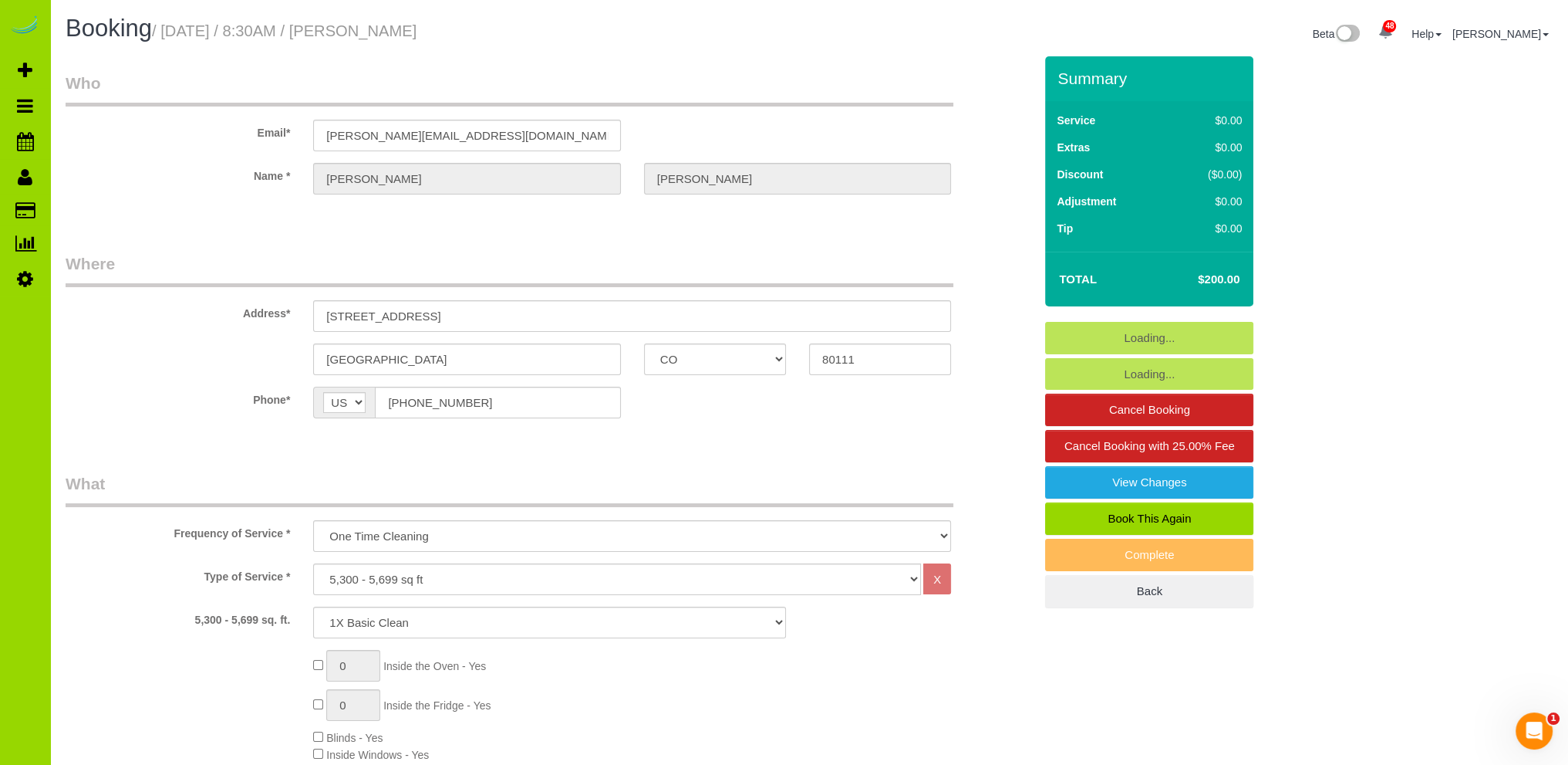
select select "object:2305"
select select "4"
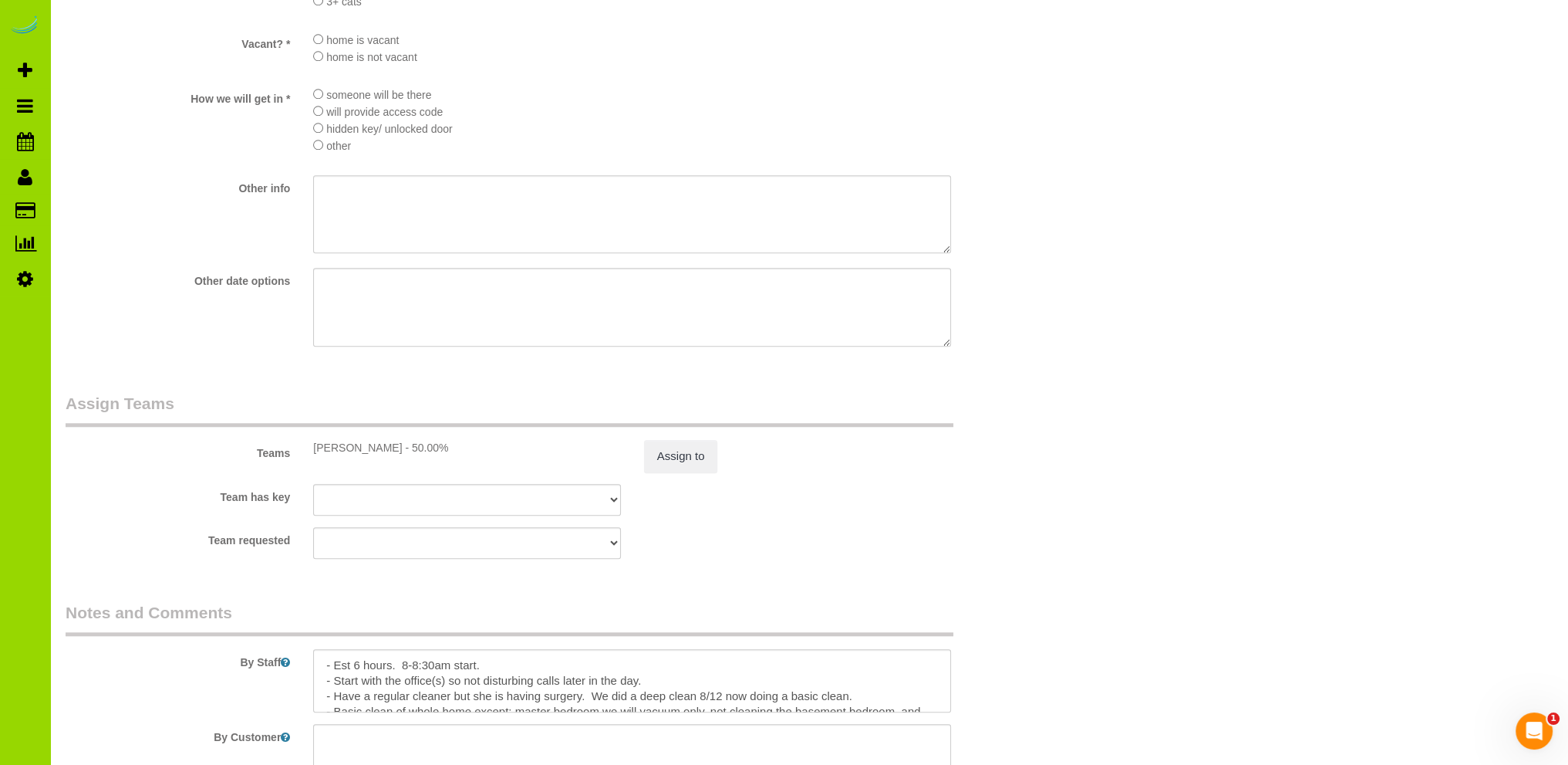
scroll to position [2006, 0]
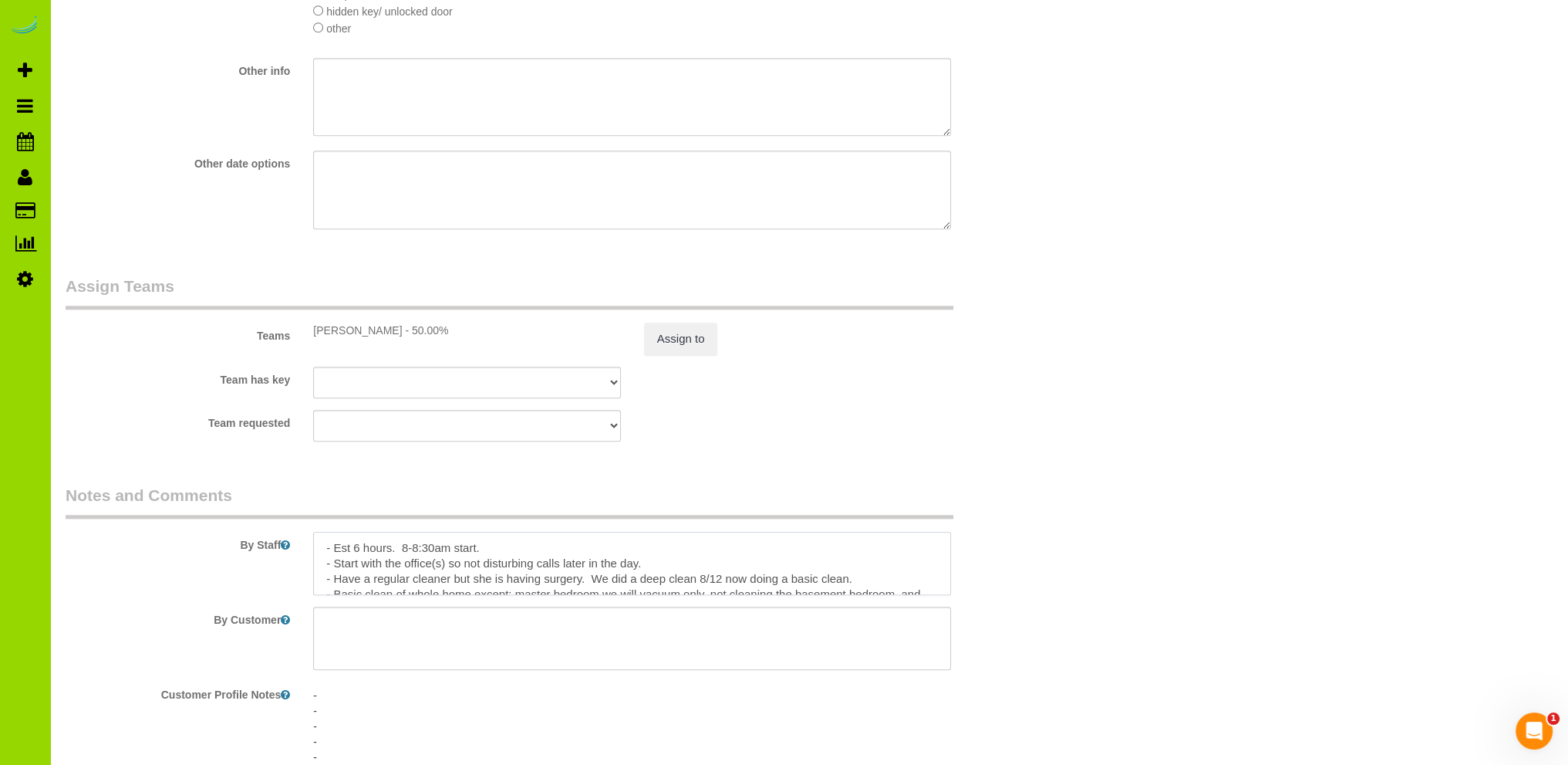
click at [534, 544] on textarea at bounding box center [632, 563] width 638 height 63
click at [852, 557] on textarea at bounding box center [632, 563] width 638 height 63
drag, startPoint x: 506, startPoint y: 567, endPoint x: 481, endPoint y: 551, distance: 29.7
click at [481, 551] on textarea at bounding box center [632, 563] width 638 height 63
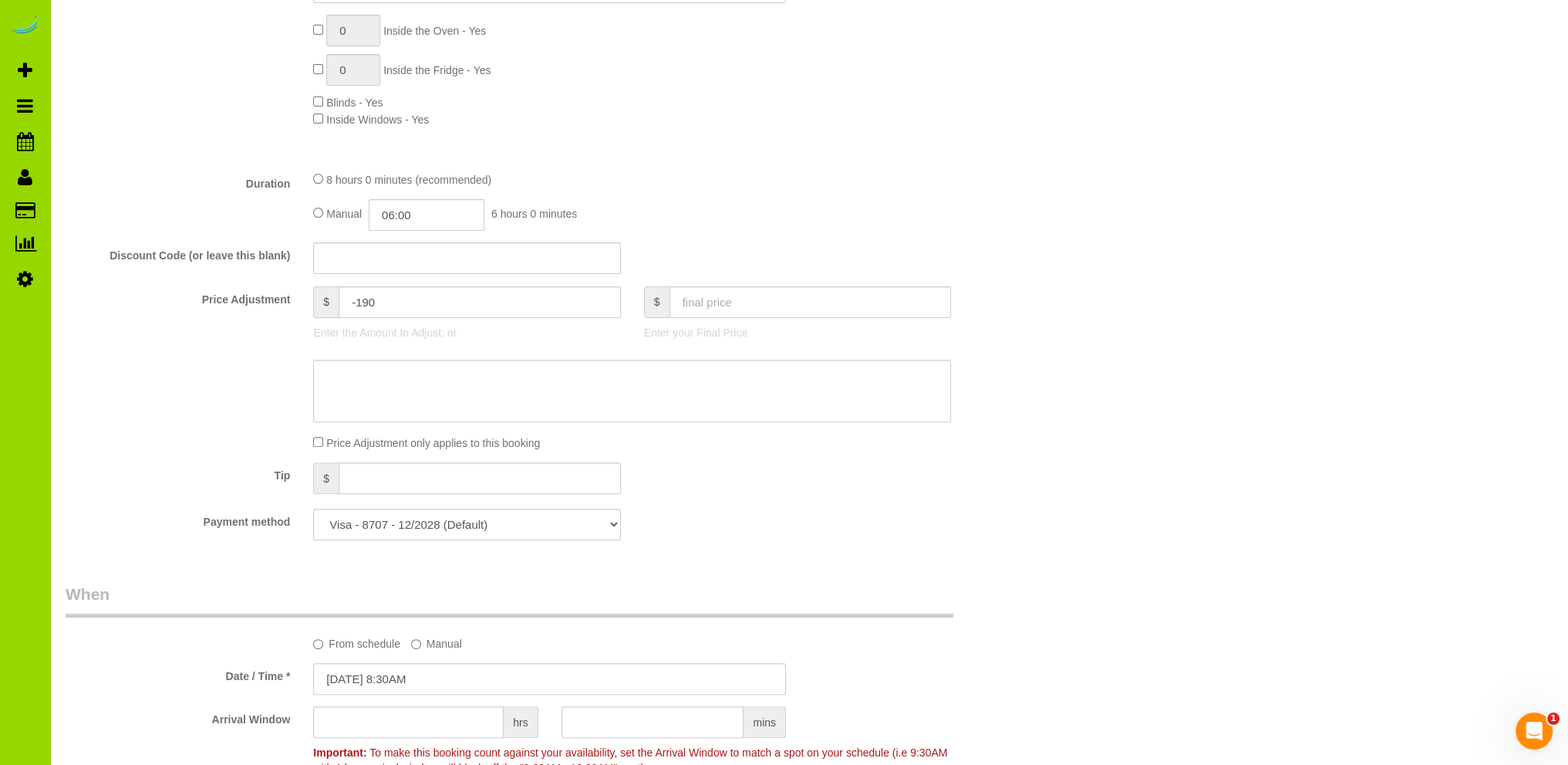
scroll to position [0, 0]
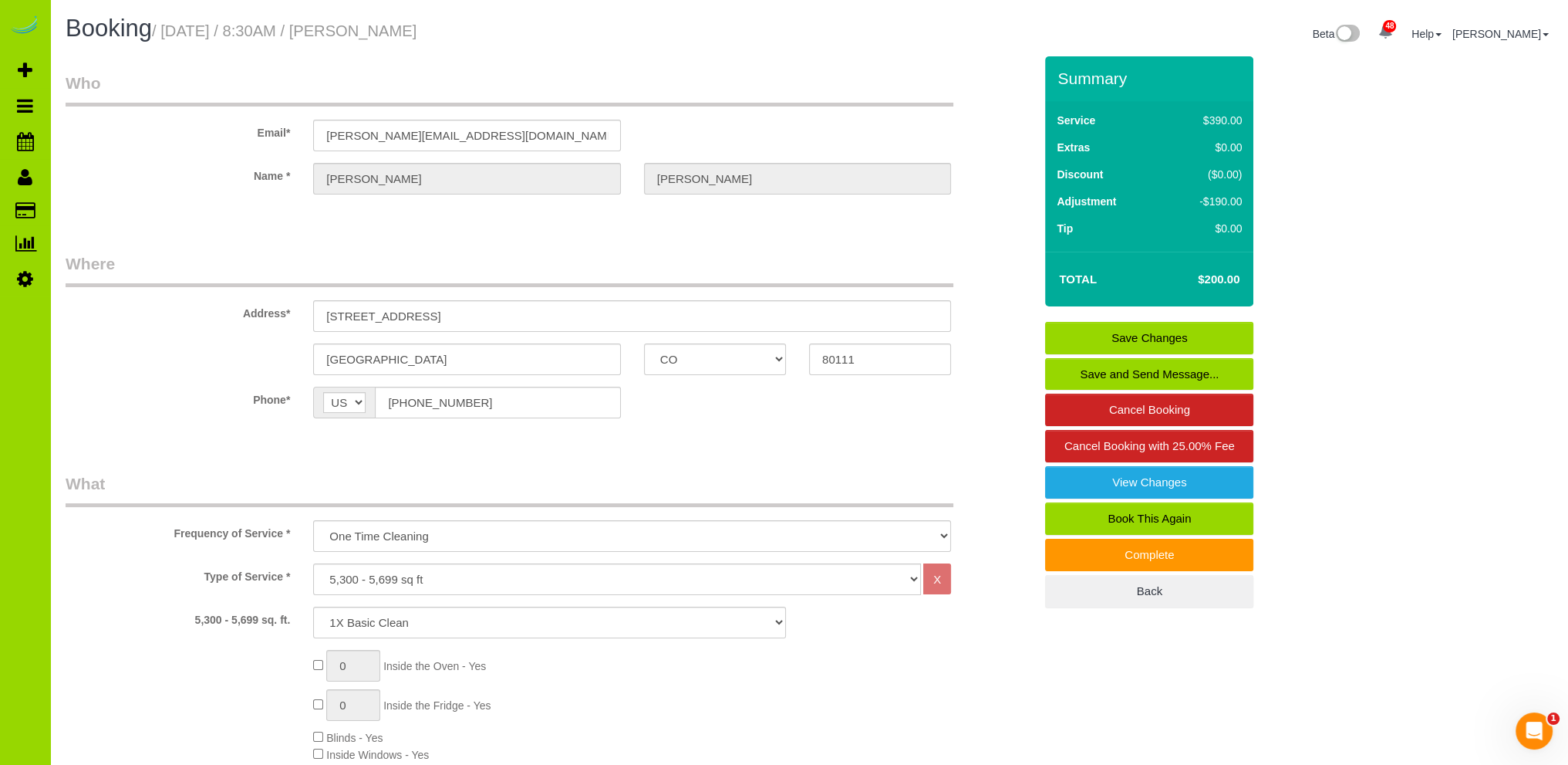
type textarea "- Est 6 hours. 8-8:30am start. Reduced fee to $200 as she had to leave at 11:45…"
click at [1167, 328] on link "Save Changes" at bounding box center [1149, 337] width 208 height 32
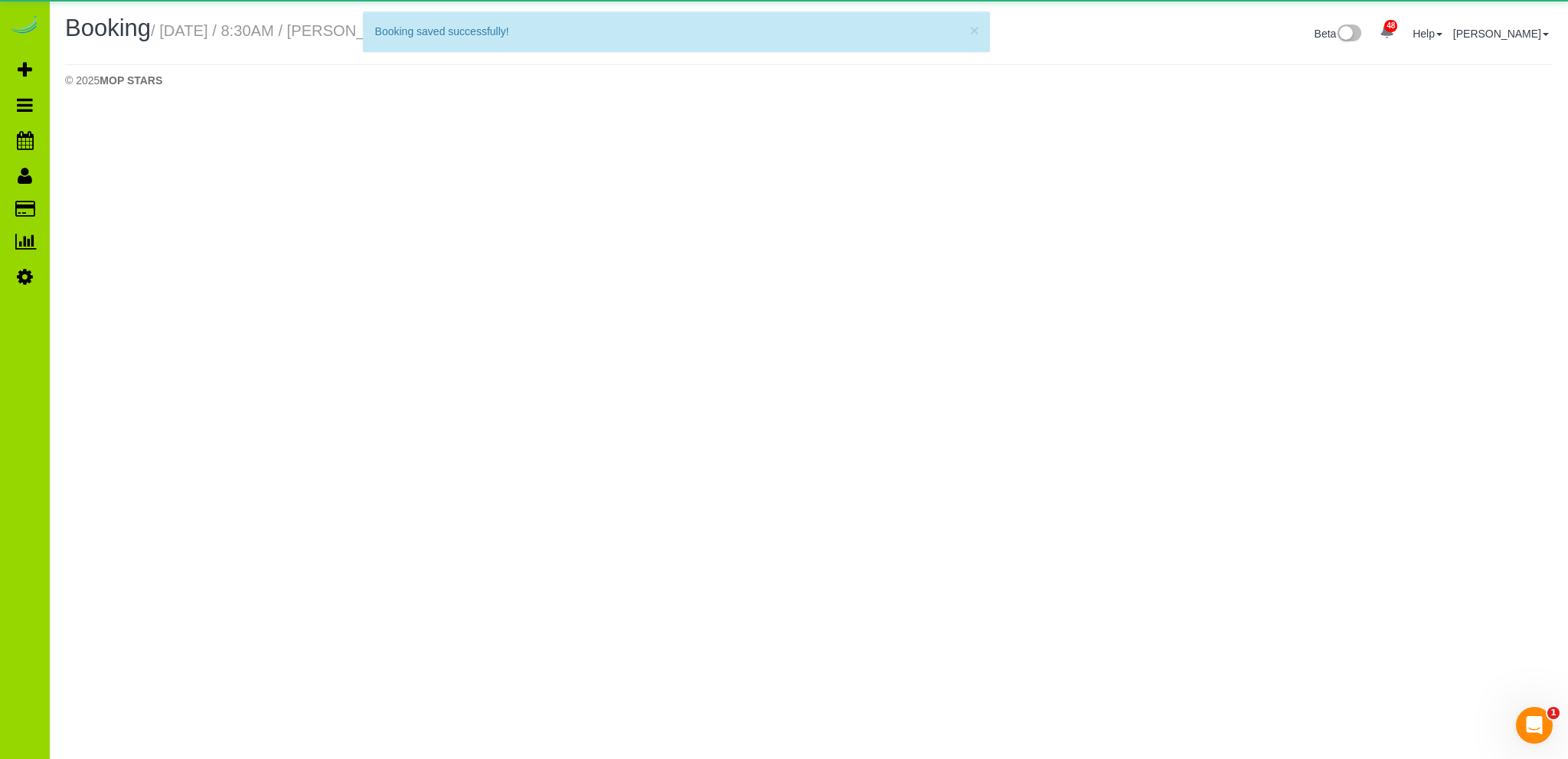
select select "CO"
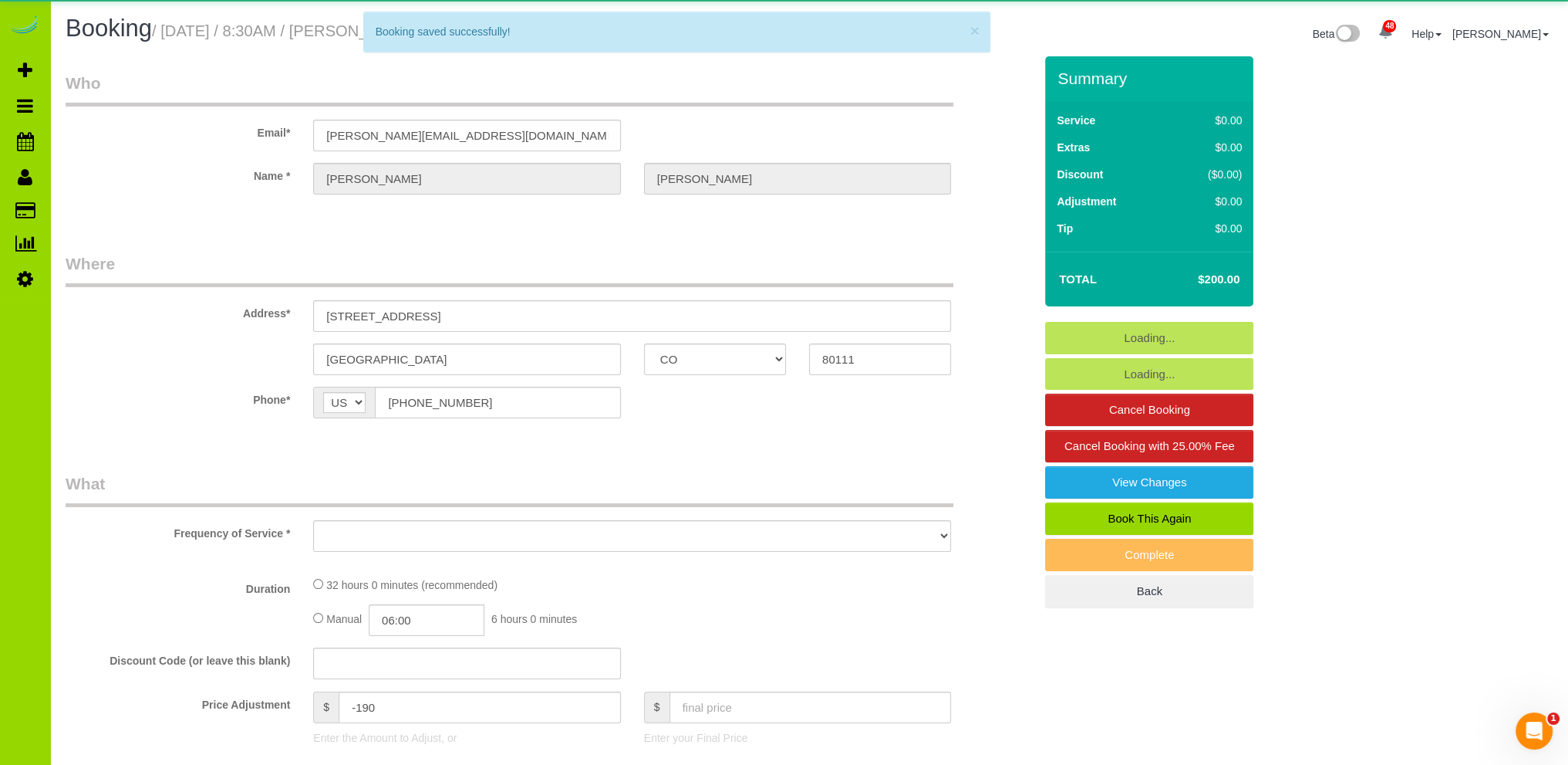
select select "string:fspay-4c9f0263-f9c7-4d7c-8fa2-767f593d5f70"
select select "object:3559"
select select "4"
select select "number:6"
select select "number:20"
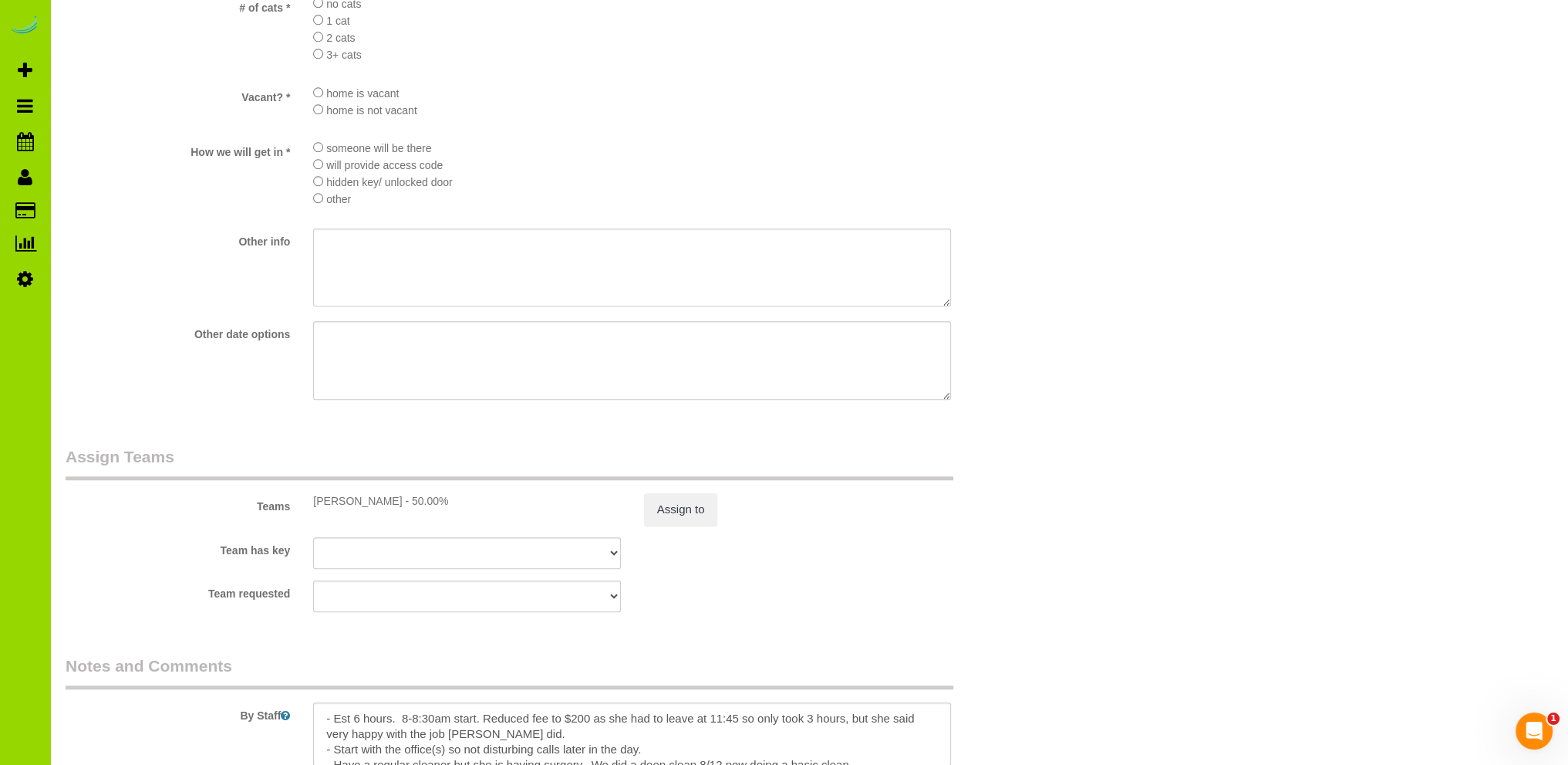
scroll to position [2291, 0]
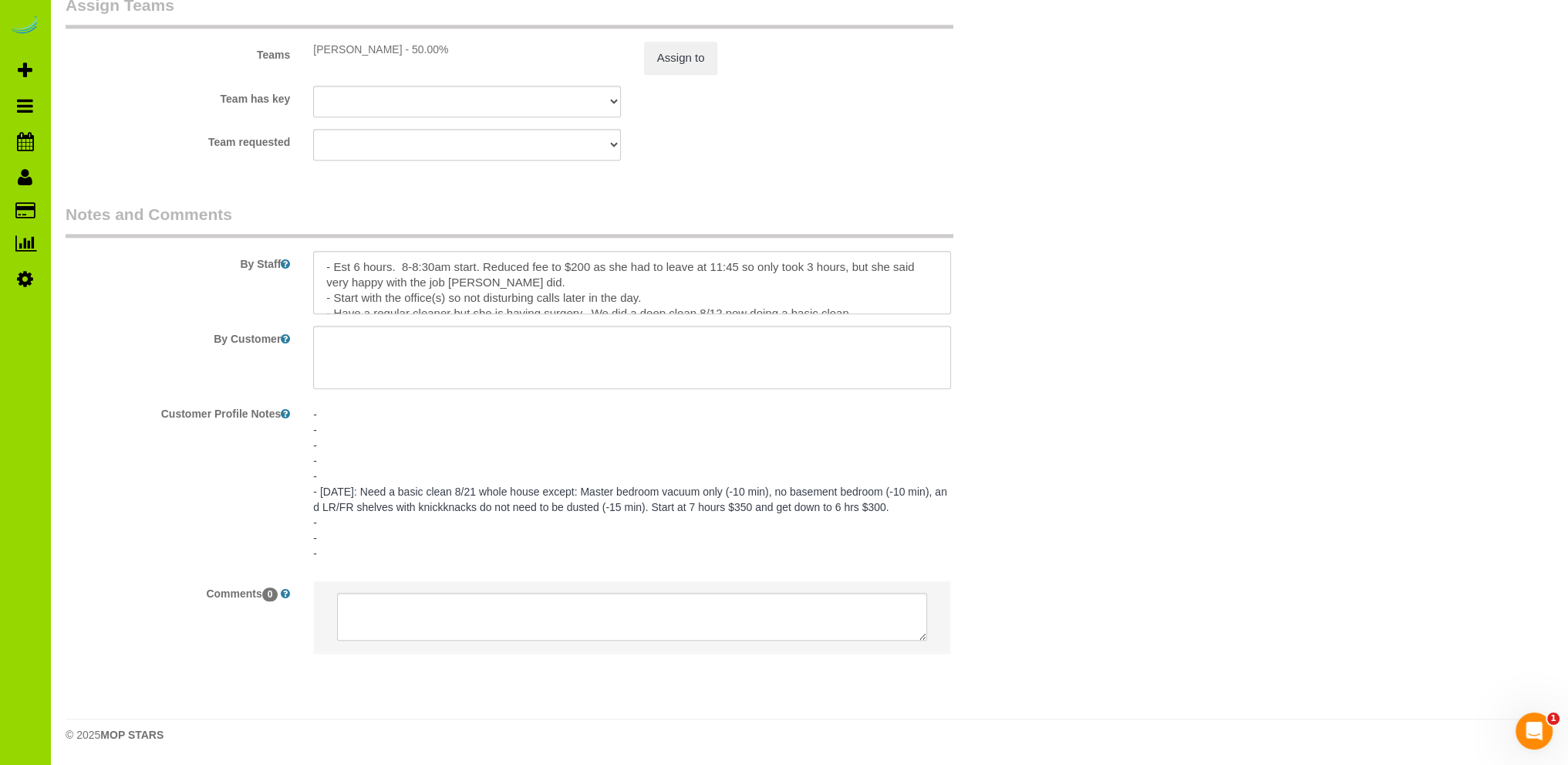
click at [348, 472] on pre "- - - - - - 8/16/25: Need a basic clean 8/21 whole house except: Master bedroom…" at bounding box center [632, 484] width 638 height 154
click at [352, 478] on textarea "- - - - - - 8/16/25: Need a basic clean 8/21 whole house except: Master bedroom…" at bounding box center [632, 483] width 638 height 171
paste textarea "Reduced fee to $200 as she had to leave at 11:45 so only took 3 hours, but she …"
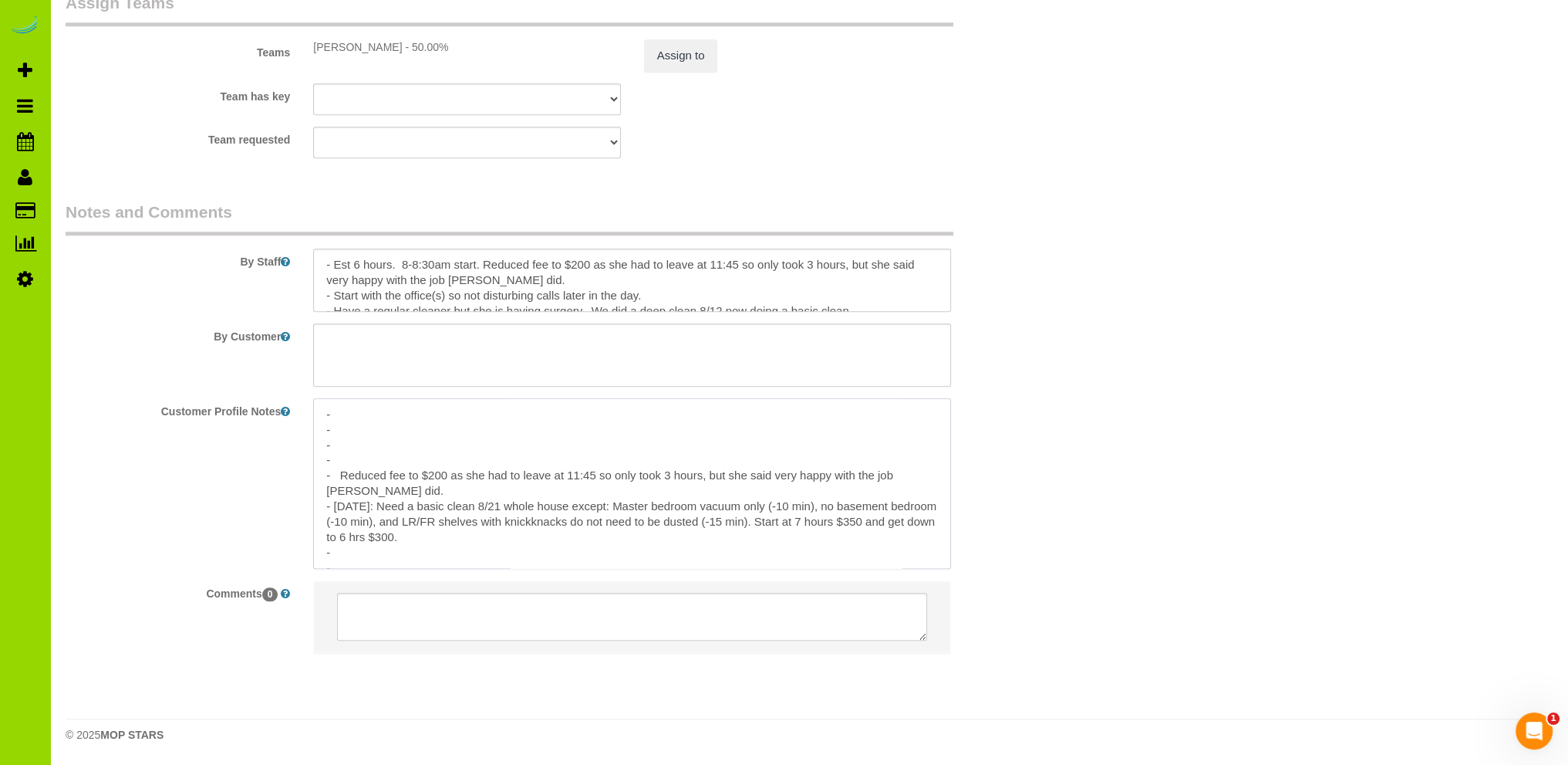
click at [335, 477] on textarea "- - - - - Reduced fee to $200 as she had to leave at 11:45 so only took 3 hours…" at bounding box center [632, 483] width 638 height 171
click at [731, 475] on textarea "- - - - - 8/21/25: Basic clean I had at 6 hours for Helen but reduced fee to $2…" at bounding box center [632, 483] width 638 height 171
type textarea "- - - - - 8/21/25: Basic clean I had at 6 hours for Helen but reduced fee to $2…"
click at [494, 459] on textarea "- - - - - 8/21/25: Basic clean I had at 6 hours for Helen but reduced fee to $2…" at bounding box center [632, 483] width 638 height 171
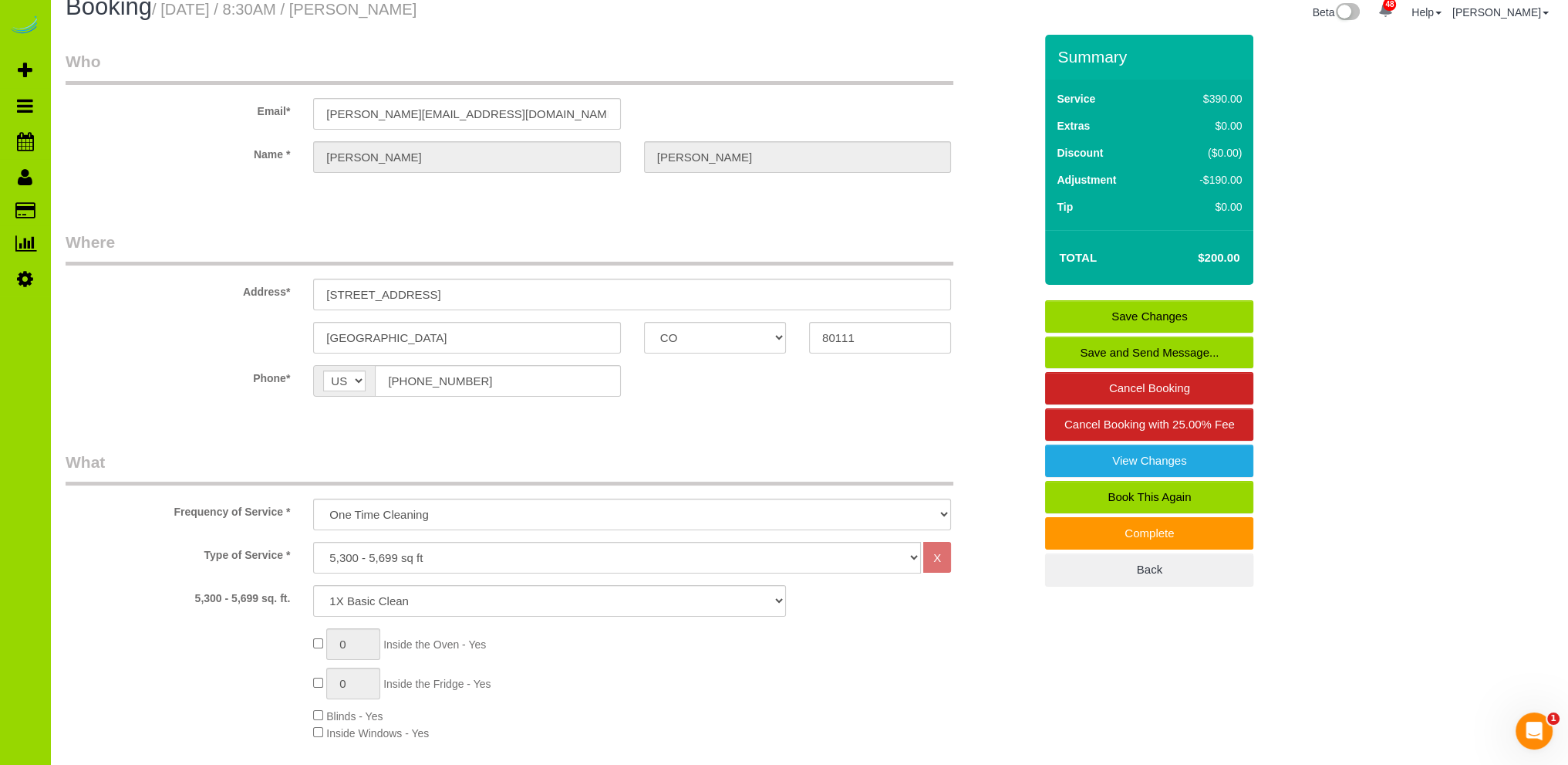
scroll to position [0, 0]
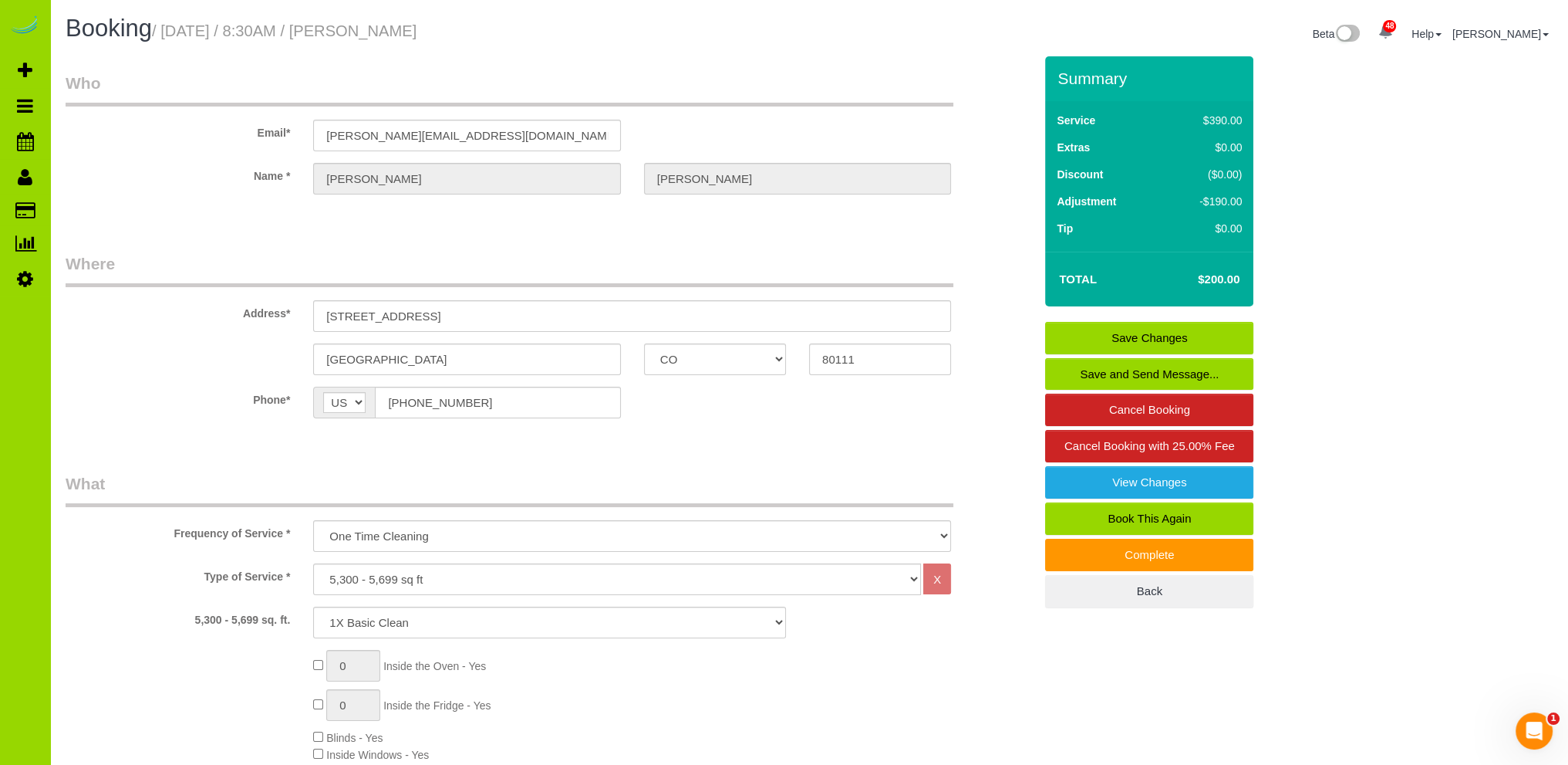
click at [1110, 327] on link "Save Changes" at bounding box center [1149, 337] width 208 height 32
